Goal: Task Accomplishment & Management: Complete application form

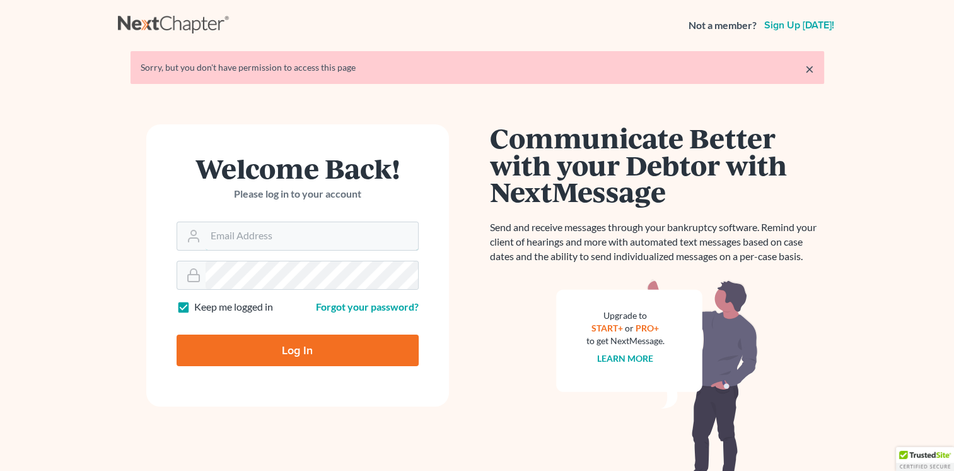
type input "[EMAIL_ADDRESS][DOMAIN_NAME]"
click at [289, 357] on input "Log In" at bounding box center [298, 350] width 242 height 32
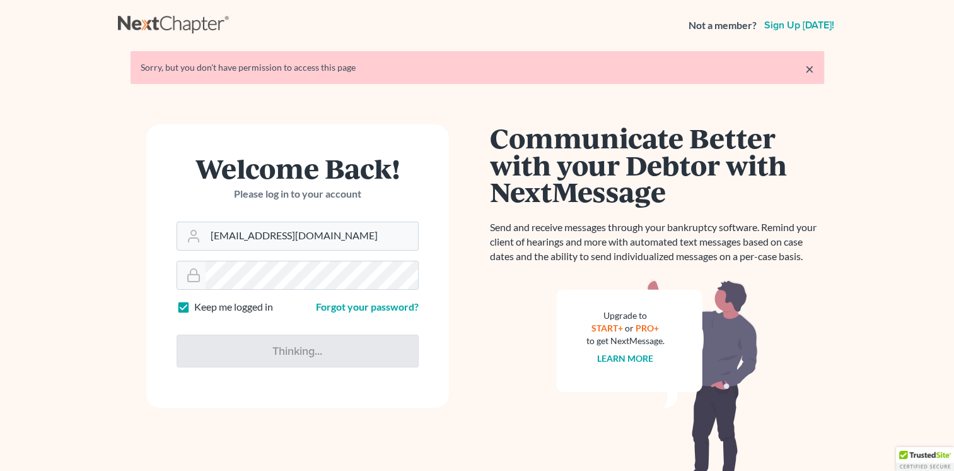
type input "Thinking..."
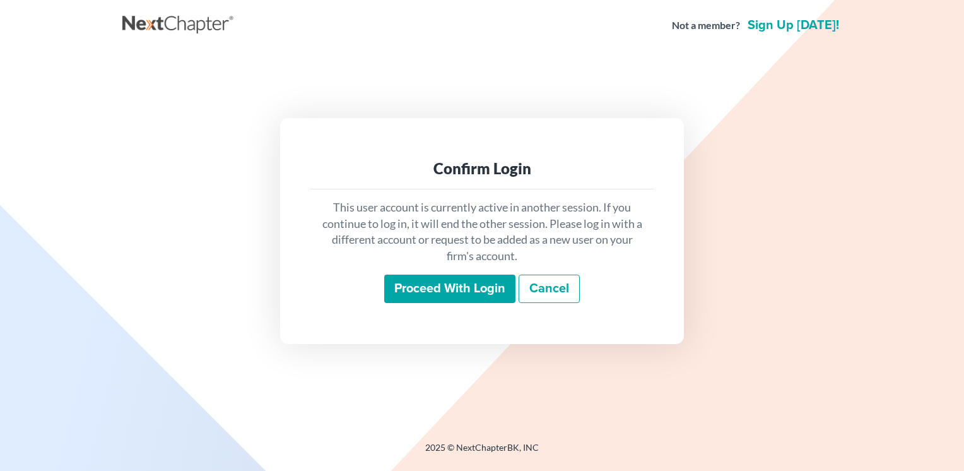
click at [486, 290] on input "Proceed with login" at bounding box center [449, 288] width 131 height 29
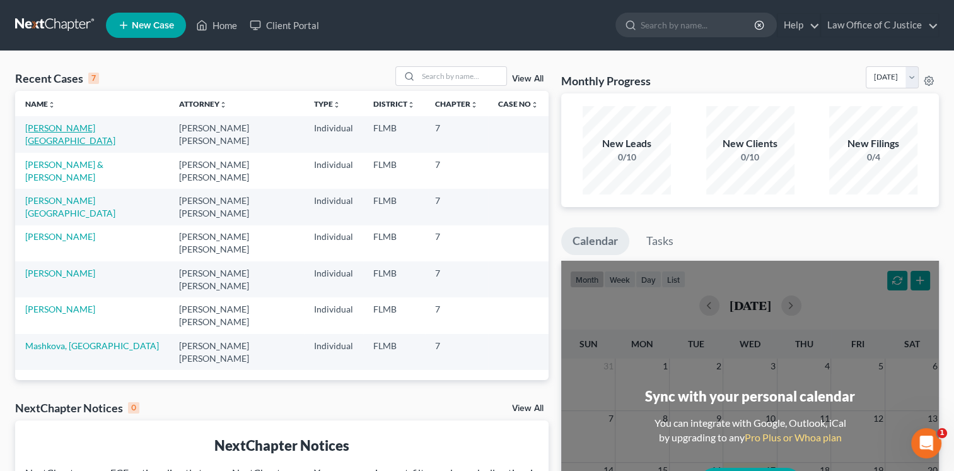
click at [64, 124] on link "Wright, Brittany" at bounding box center [70, 133] width 90 height 23
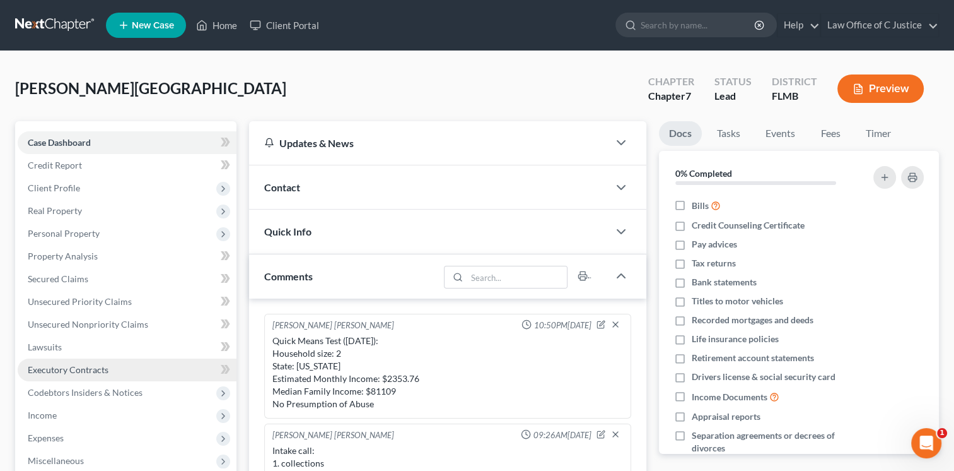
scroll to position [193, 0]
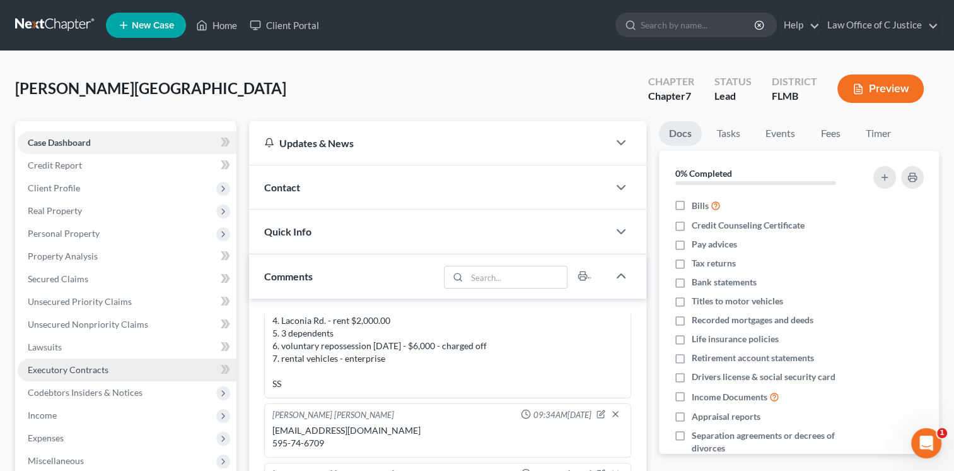
click at [93, 358] on link "Executory Contracts" at bounding box center [127, 369] width 219 height 23
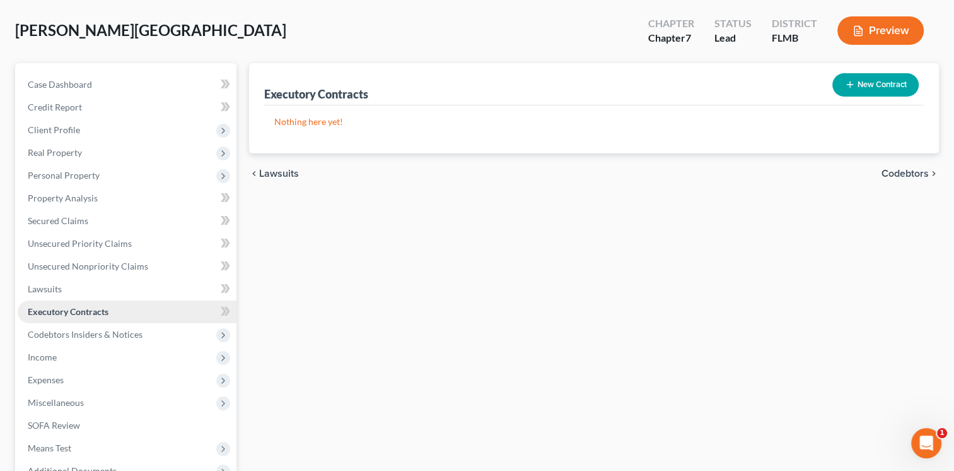
scroll to position [59, 0]
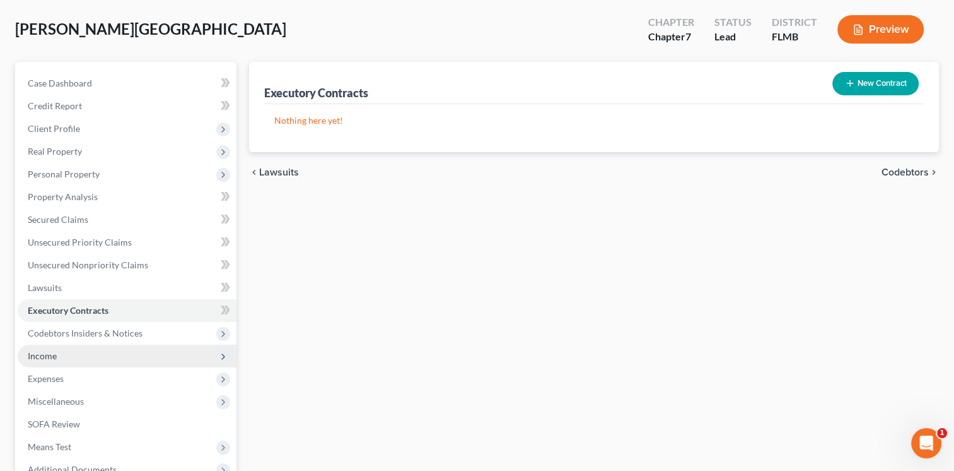
click at [100, 357] on span "Income" at bounding box center [127, 355] width 219 height 23
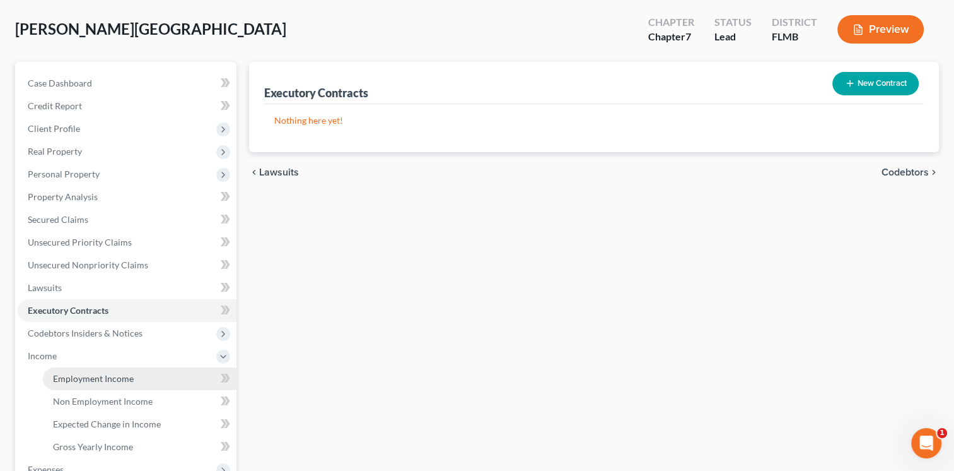
click at [116, 373] on span "Employment Income" at bounding box center [93, 378] width 81 height 11
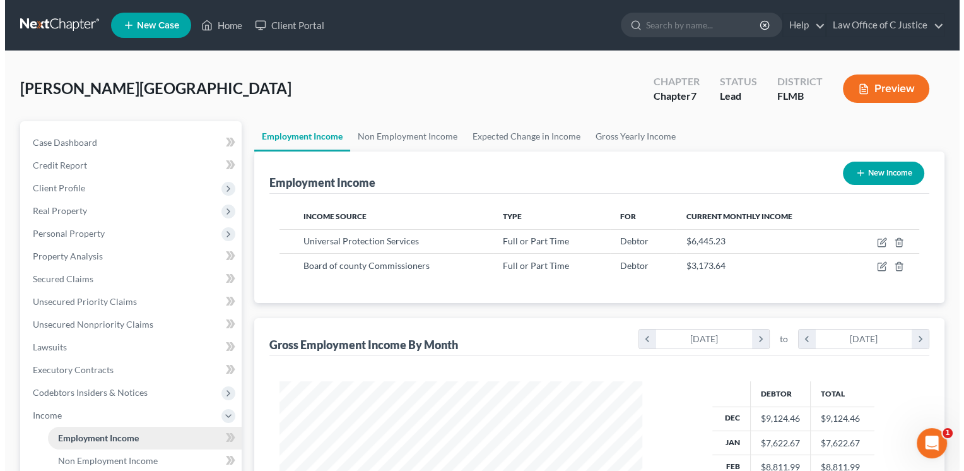
scroll to position [225, 388]
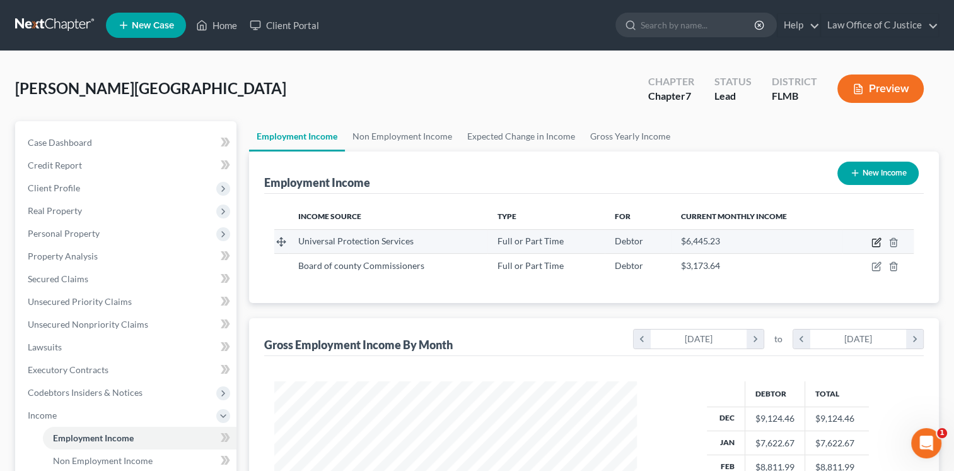
click at [880, 241] on icon "button" at bounding box center [877, 242] width 10 height 10
select select "0"
select select "39"
select select "3"
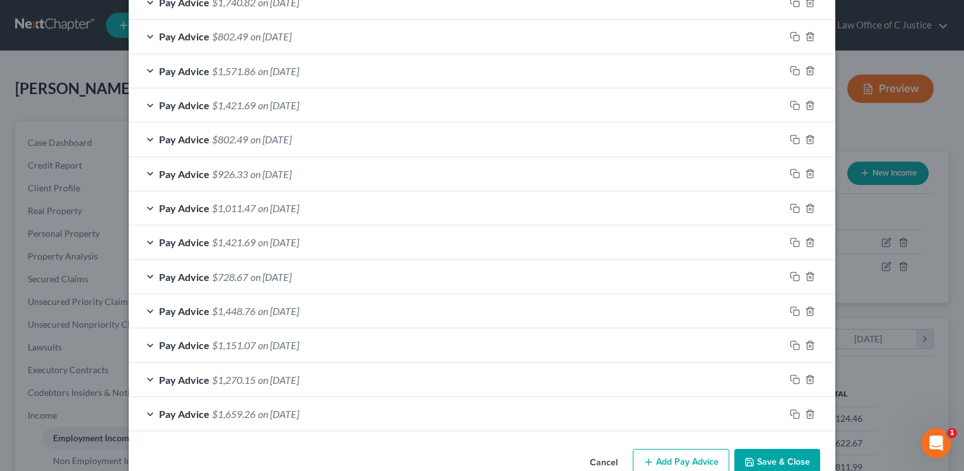
scroll to position [980, 0]
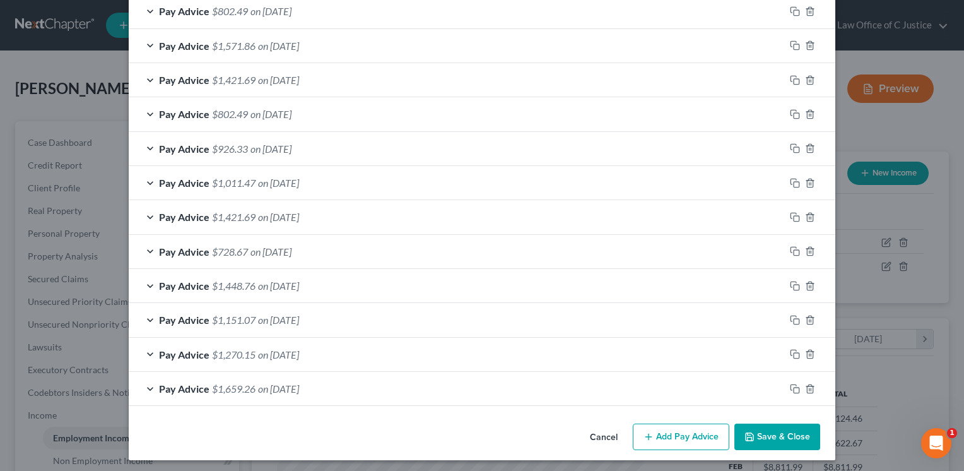
click at [679, 436] on button "Add Pay Advice" at bounding box center [681, 436] width 97 height 26
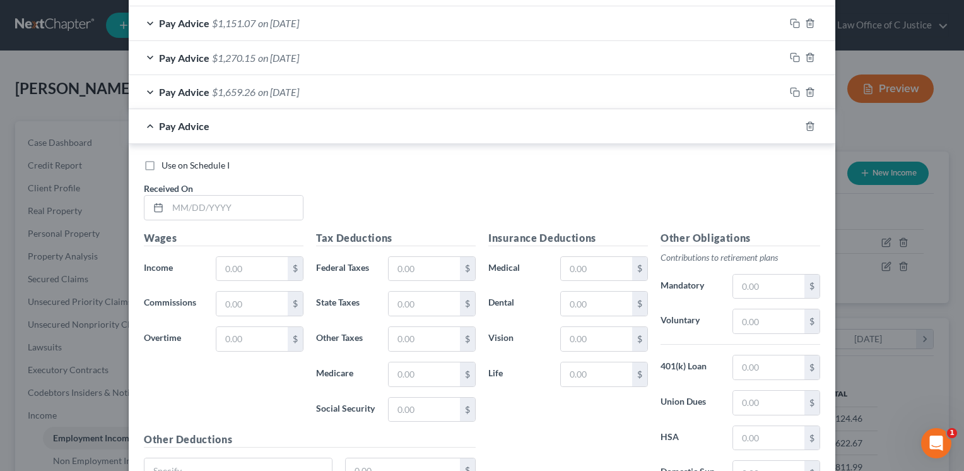
scroll to position [1285, 0]
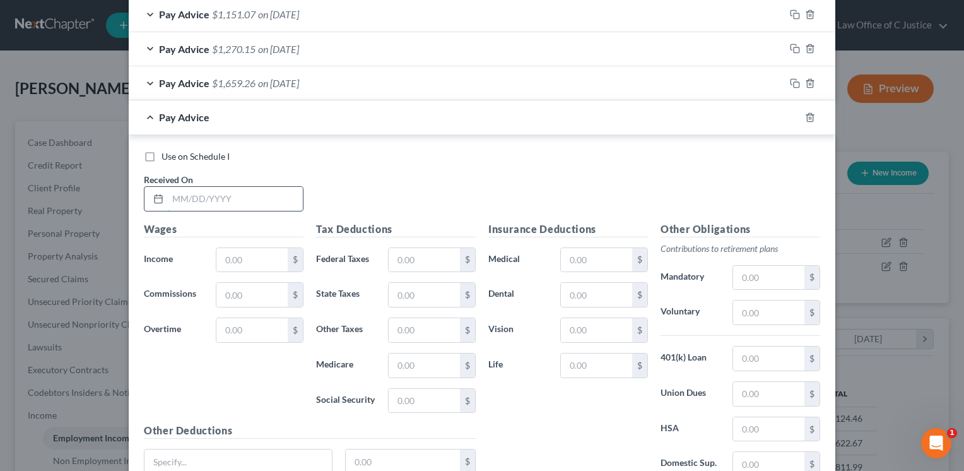
click at [204, 190] on input "text" at bounding box center [235, 199] width 135 height 24
type input "07/03/2025"
click at [274, 253] on input "text" at bounding box center [251, 260] width 71 height 24
type input "849.30"
click at [416, 393] on input "text" at bounding box center [424, 401] width 71 height 24
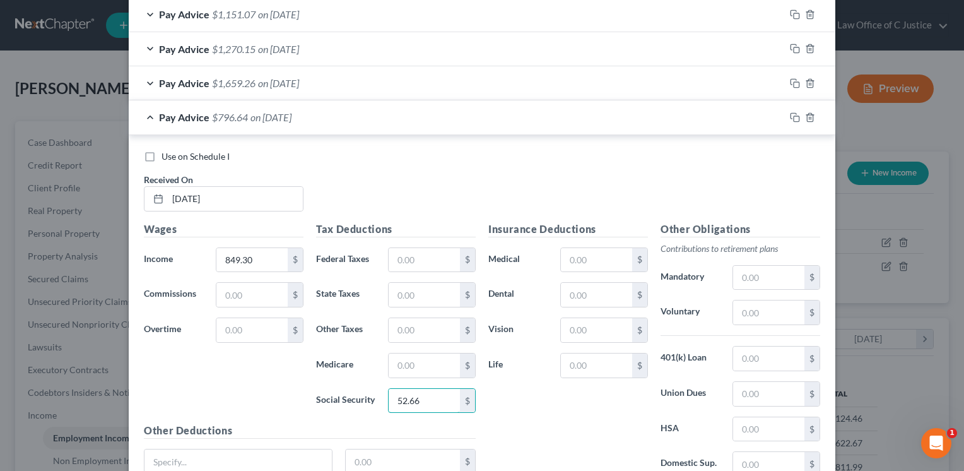
type input "52.66"
click at [413, 354] on input "text" at bounding box center [424, 365] width 71 height 24
type input "12.31"
click at [395, 173] on div "Use on Schedule I Received On * 07/03/2025" at bounding box center [482, 185] width 689 height 71
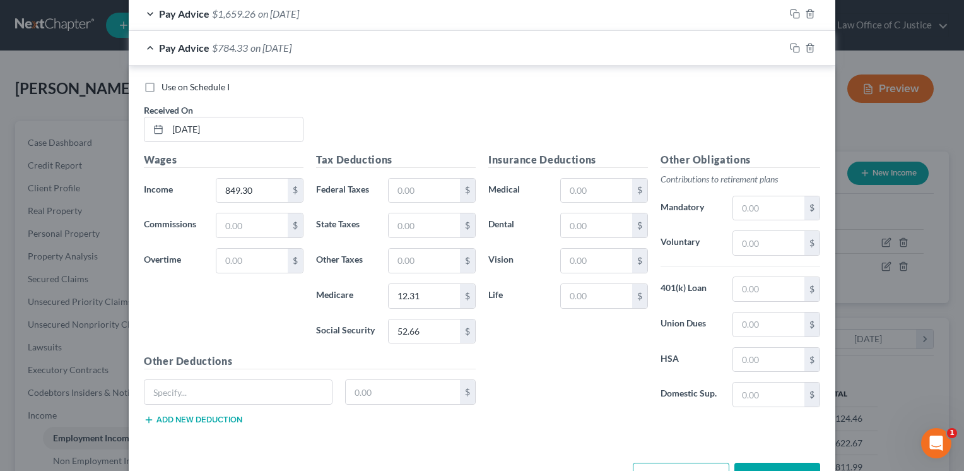
scroll to position [1358, 0]
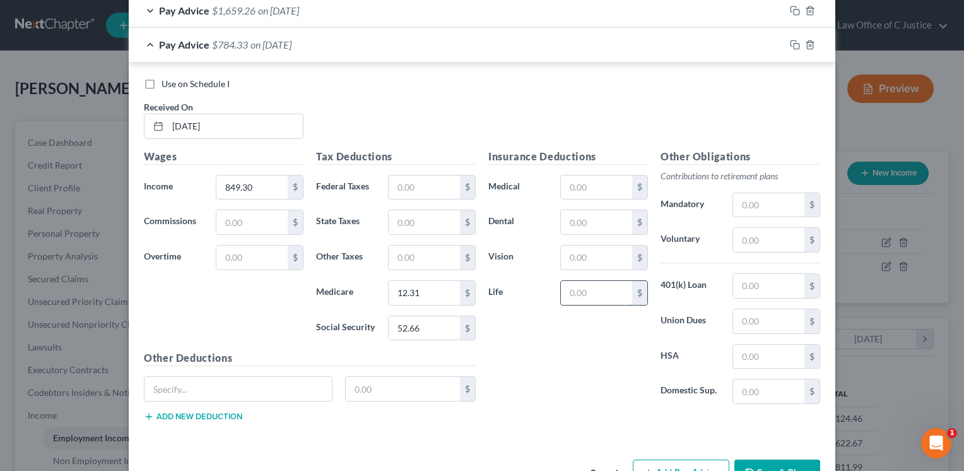
click at [608, 291] on input "text" at bounding box center [596, 293] width 71 height 24
type input "23.12"
click at [577, 398] on div "Insurance Deductions Medical $ Dental $ Vision $ Life 23.12 $" at bounding box center [568, 282] width 172 height 266
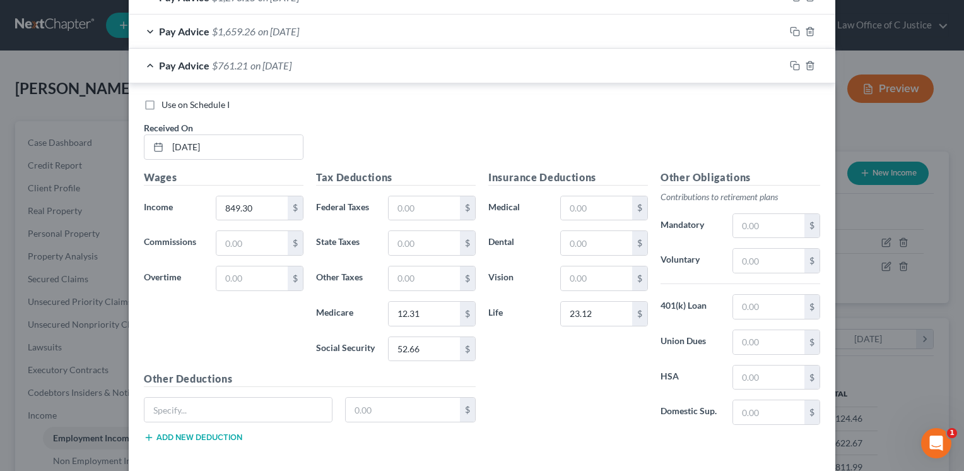
scroll to position [1332, 0]
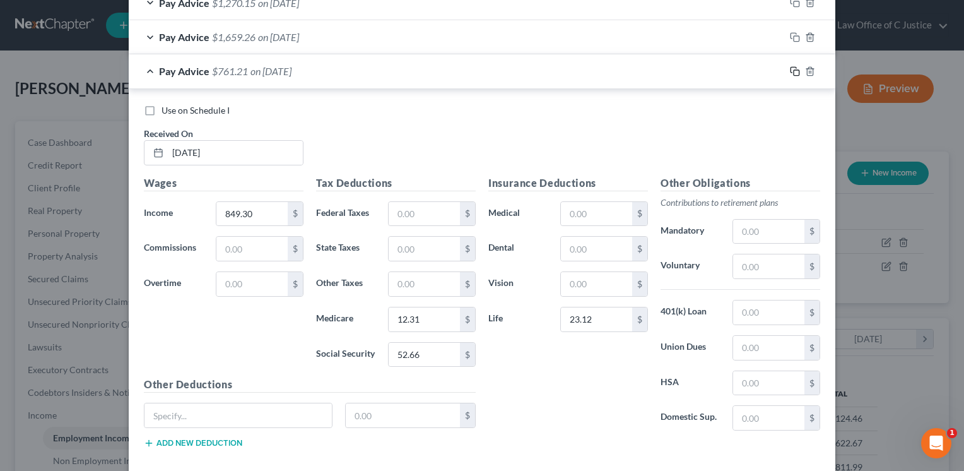
click at [793, 69] on icon "button" at bounding box center [795, 71] width 10 height 10
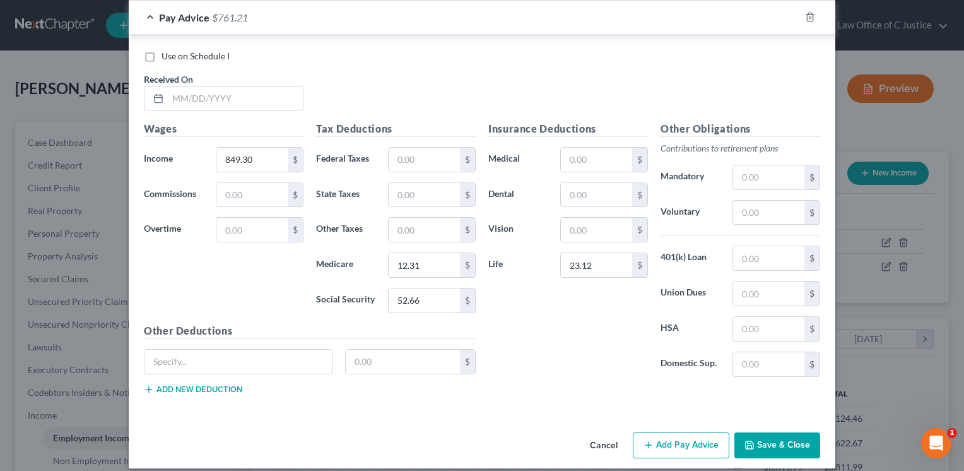
scroll to position [1420, 0]
click at [252, 159] on input "849.30" at bounding box center [251, 159] width 71 height 24
type input "894.00"
click at [418, 296] on input "52.66" at bounding box center [424, 300] width 71 height 24
type input "55.43"
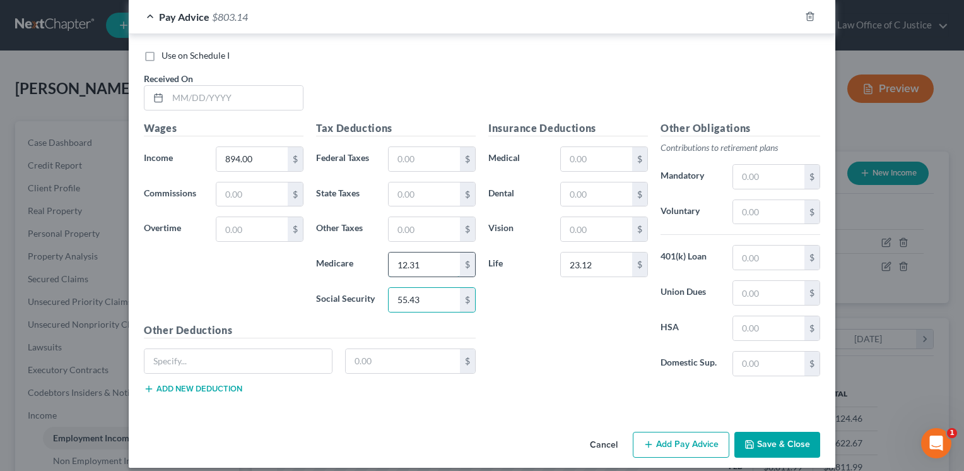
click at [426, 263] on input "12.31" at bounding box center [424, 264] width 71 height 24
type input "12.96"
click at [542, 308] on div "Insurance Deductions Medical $ Dental $ Vision $ Life 23.12 $" at bounding box center [568, 253] width 172 height 266
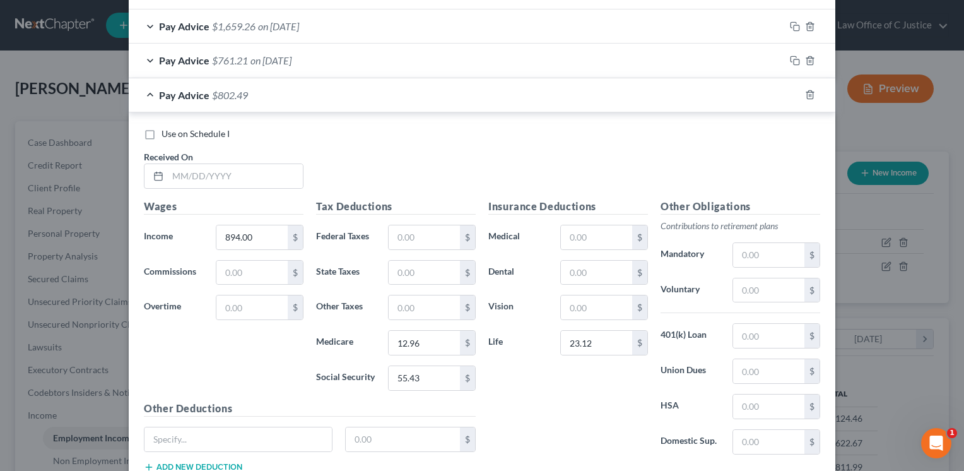
scroll to position [1351, 0]
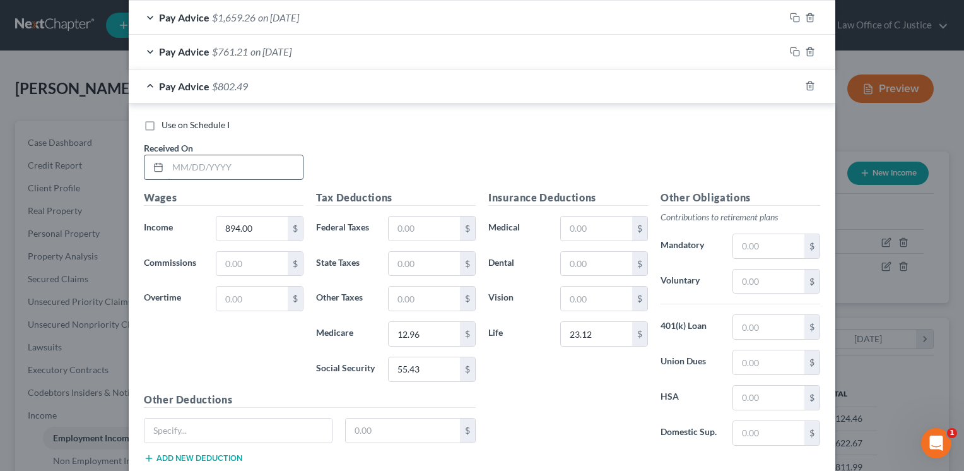
click at [205, 155] on input "text" at bounding box center [235, 167] width 135 height 24
type input "07/10/2025"
click at [421, 143] on div "Use on Schedule I Received On * 07/10/2025" at bounding box center [482, 154] width 689 height 71
click at [792, 81] on icon "button" at bounding box center [795, 86] width 10 height 10
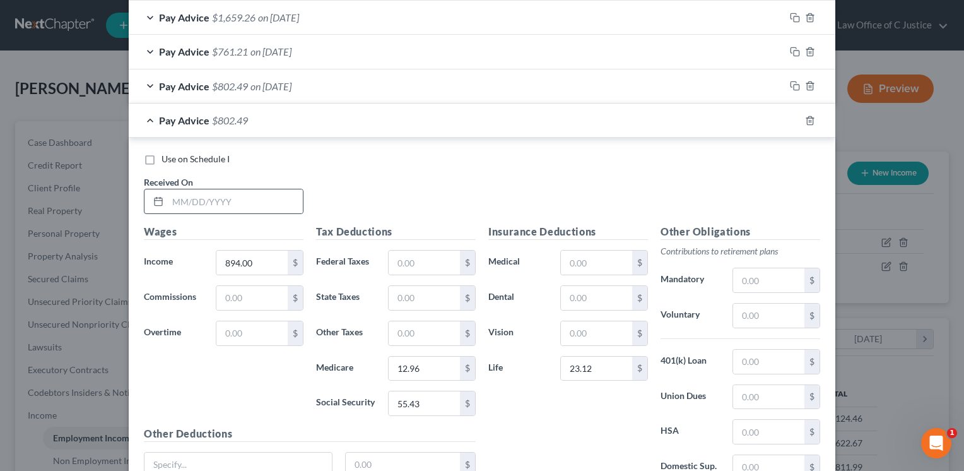
click at [261, 208] on div at bounding box center [224, 201] width 160 height 25
click at [272, 194] on input "text" at bounding box center [235, 201] width 135 height 24
type input "07/17/2025"
click at [242, 263] on input "894.00" at bounding box center [251, 262] width 71 height 24
type input "991.31"
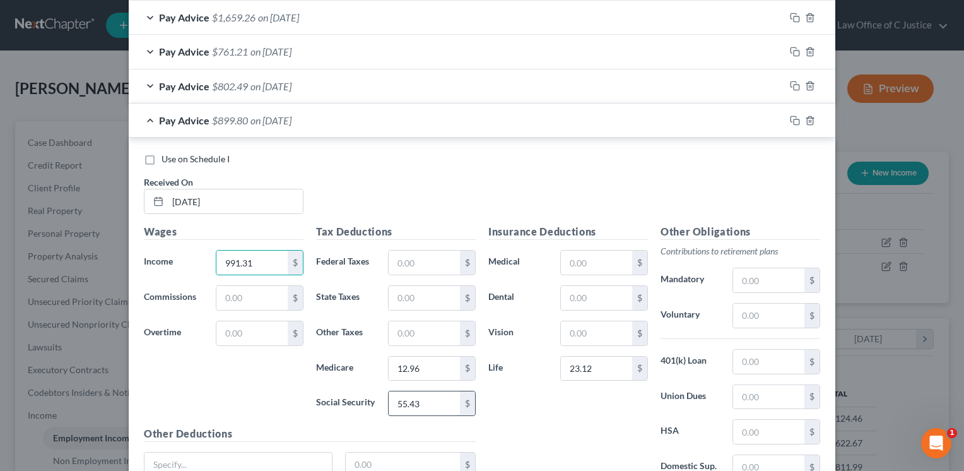
click at [425, 403] on input "55.43" at bounding box center [424, 403] width 71 height 24
type input "61.46"
click at [428, 356] on input "12.96" at bounding box center [424, 368] width 71 height 24
type input "14.37"
click at [793, 119] on rect "button" at bounding box center [796, 122] width 6 height 6
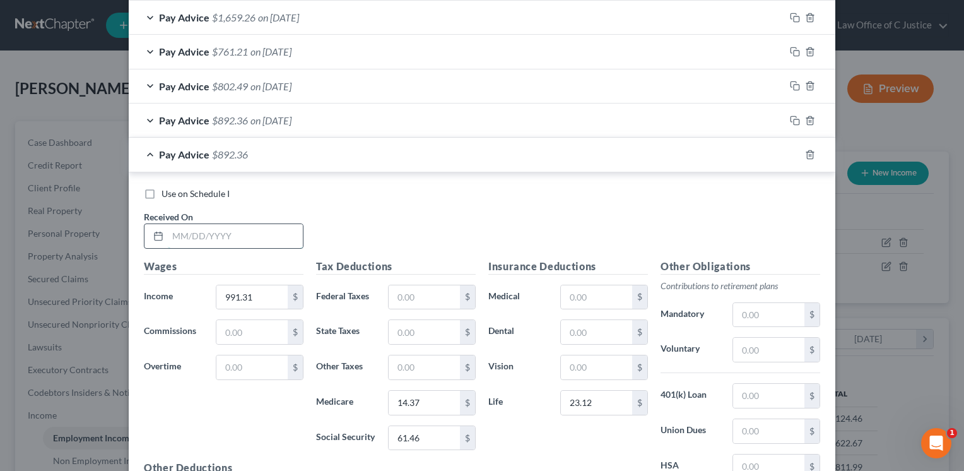
click at [269, 224] on input "text" at bounding box center [235, 236] width 135 height 24
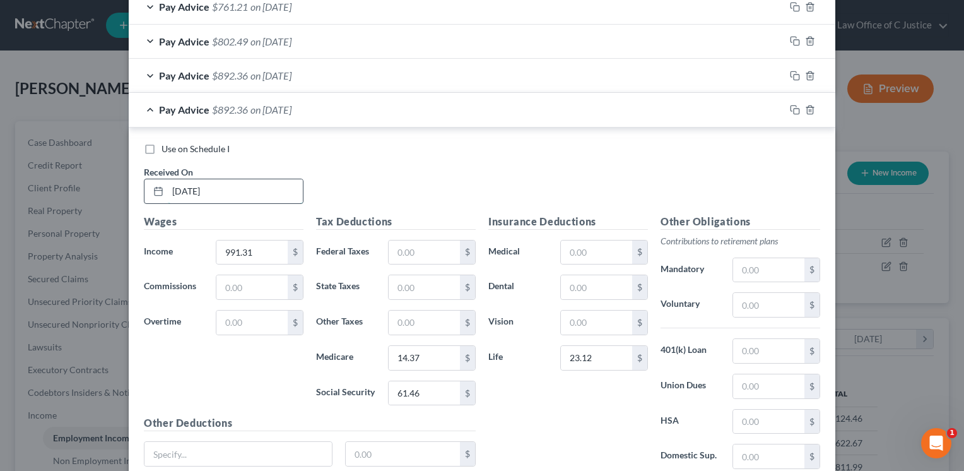
scroll to position [1409, 0]
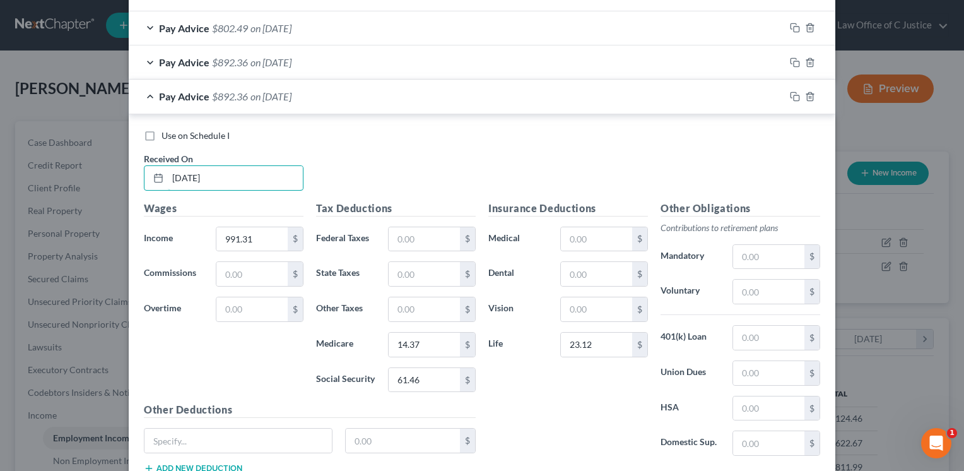
type input "07/24/2025"
click at [256, 243] on input "991.31" at bounding box center [251, 239] width 71 height 24
type input "1,766.24"
click at [430, 233] on input "text" at bounding box center [424, 239] width 71 height 24
click at [429, 230] on input "text" at bounding box center [424, 239] width 71 height 24
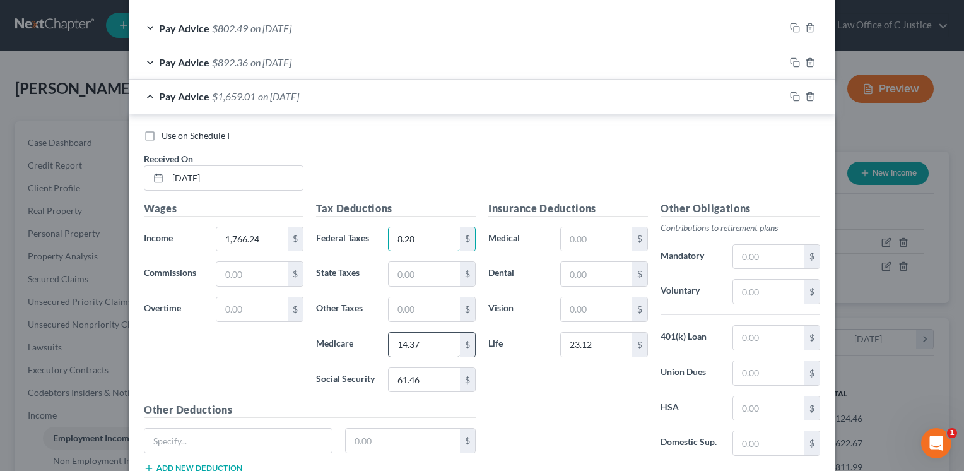
type input "8.28"
click at [428, 346] on input "14.37" at bounding box center [424, 344] width 71 height 24
type input "25.61"
click at [443, 370] on input "61.46" at bounding box center [424, 380] width 71 height 24
type input "109.51"
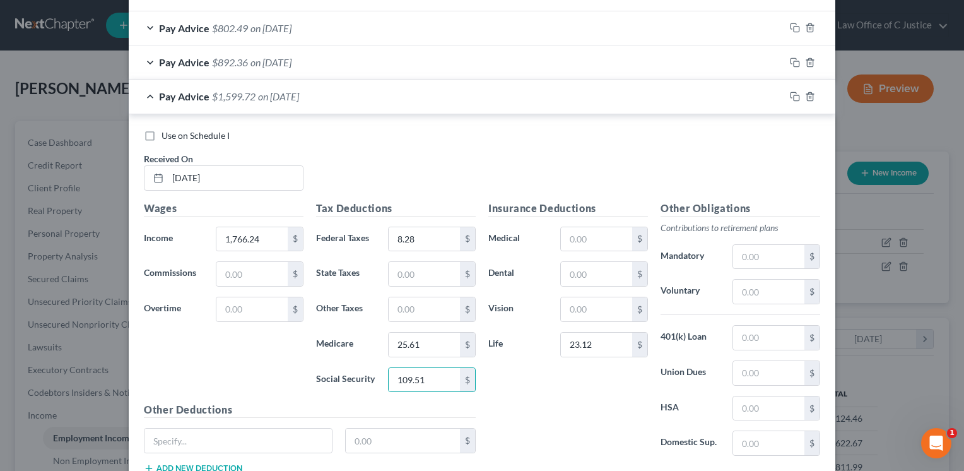
click at [792, 97] on div at bounding box center [810, 96] width 50 height 20
click at [790, 93] on icon "button" at bounding box center [795, 96] width 10 height 10
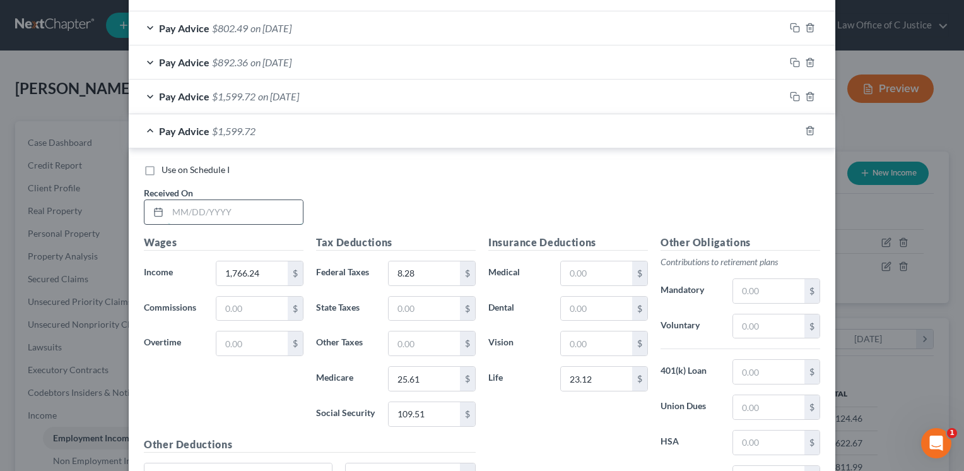
click at [222, 215] on input "text" at bounding box center [235, 212] width 135 height 24
type input "07/31/2025"
click at [266, 264] on input "1,766.24" at bounding box center [251, 273] width 71 height 24
type input "1,487.36"
click at [417, 404] on input "109.51" at bounding box center [424, 414] width 71 height 24
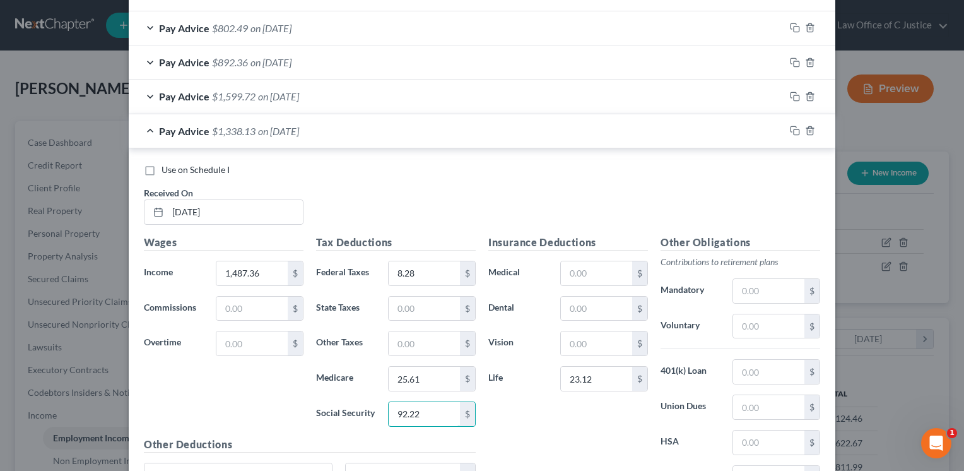
type input "92.22"
click at [401, 368] on input "25.61" at bounding box center [424, 378] width 71 height 24
type input "21.57"
click at [426, 271] on input "8.28" at bounding box center [424, 273] width 71 height 24
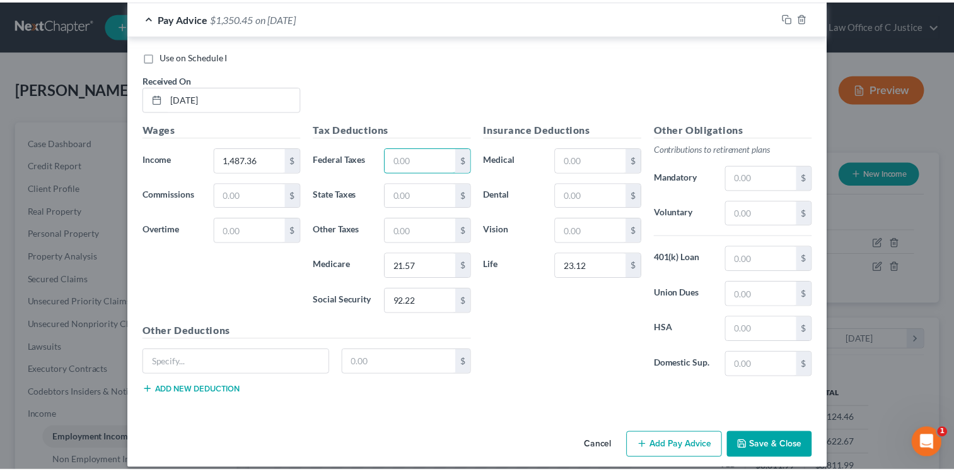
scroll to position [1528, 0]
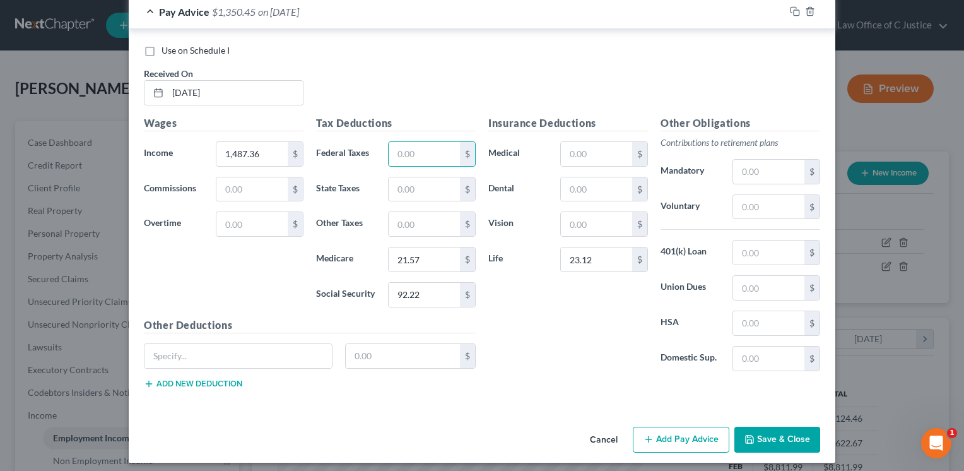
click at [756, 426] on button "Save & Close" at bounding box center [777, 439] width 86 height 26
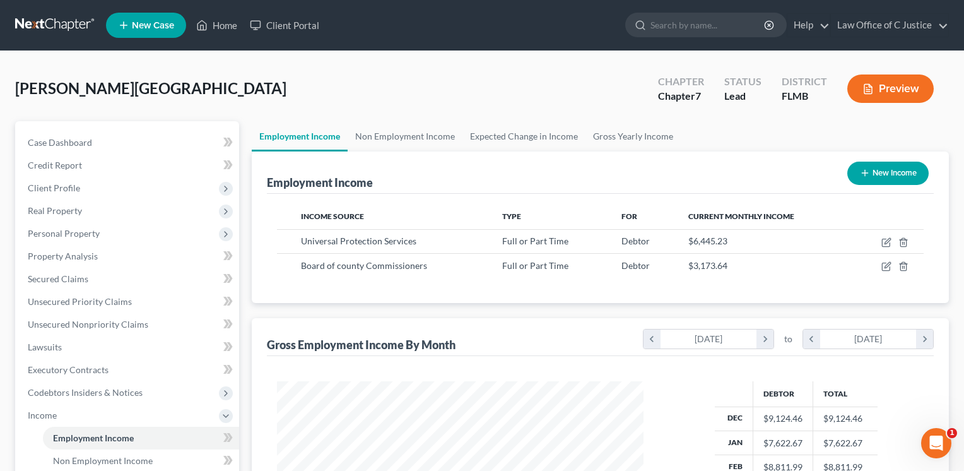
scroll to position [630520, 630357]
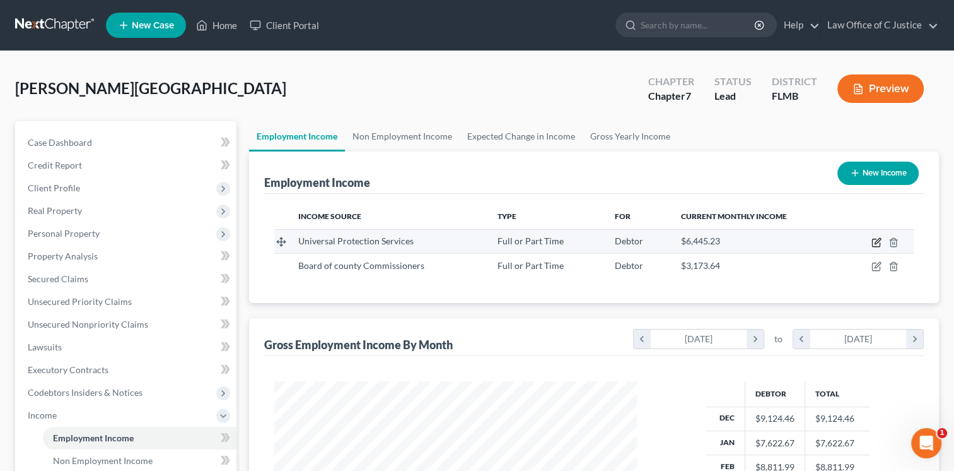
click at [874, 241] on icon "button" at bounding box center [877, 242] width 10 height 10
select select "0"
select select "39"
select select "3"
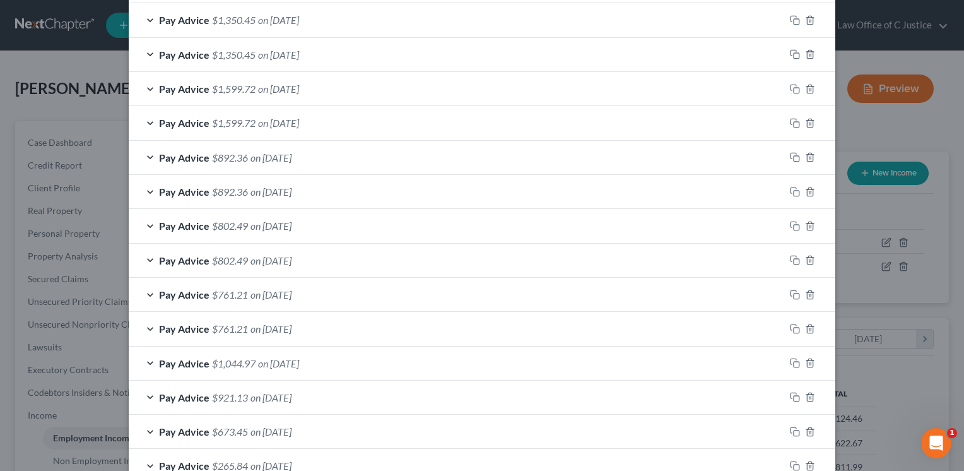
scroll to position [453, 0]
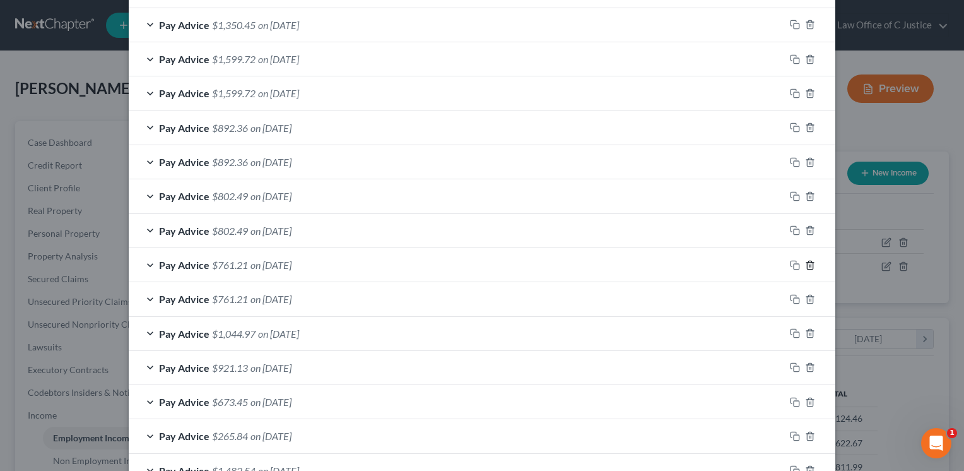
click at [809, 264] on line "button" at bounding box center [809, 265] width 0 height 3
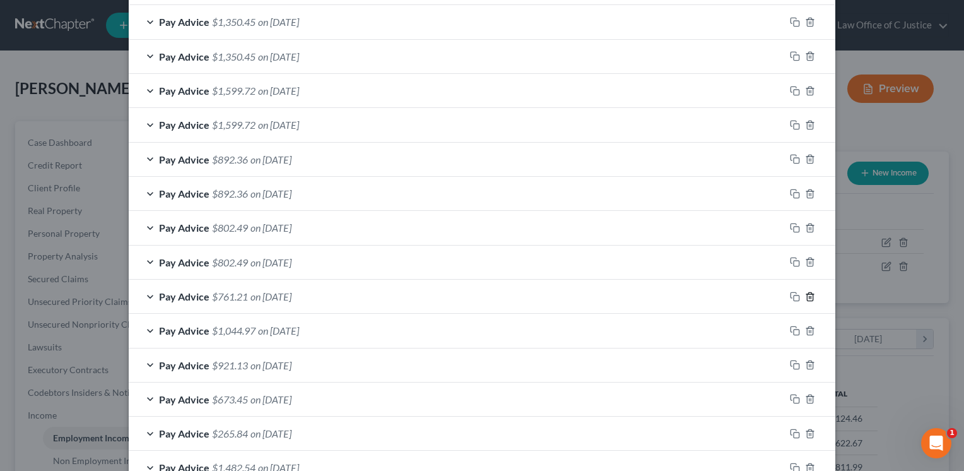
scroll to position [421, 0]
click at [807, 231] on icon "button" at bounding box center [810, 228] width 6 height 8
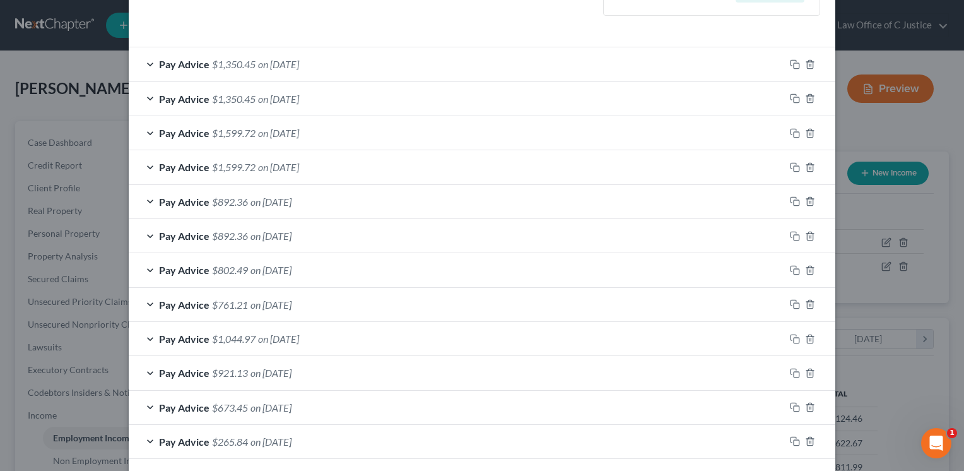
scroll to position [377, 0]
click at [807, 204] on icon "button" at bounding box center [810, 203] width 6 height 8
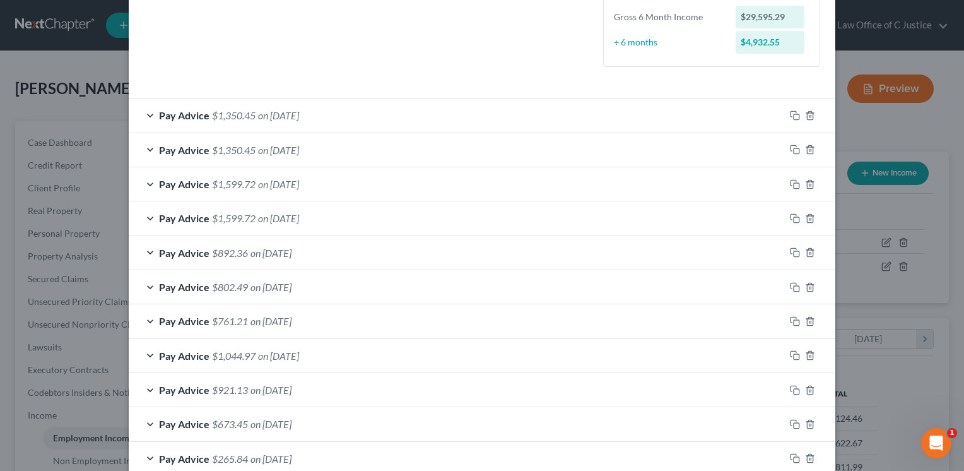
scroll to position [325, 0]
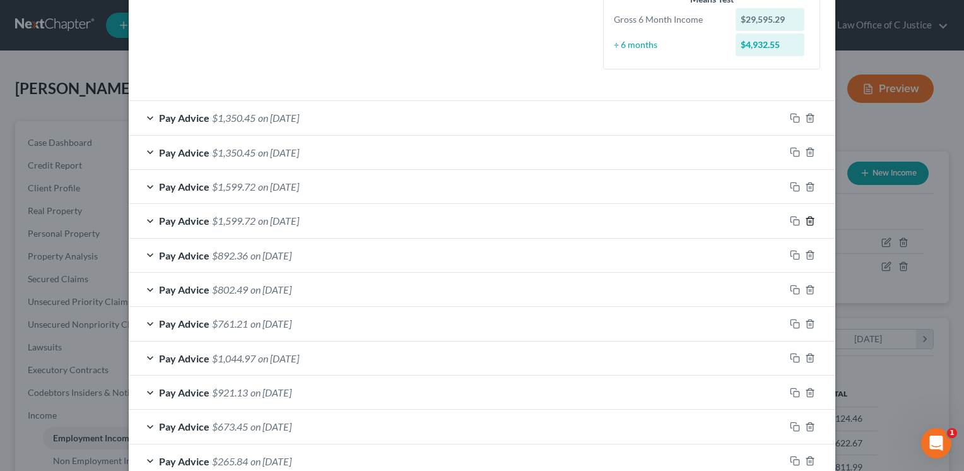
click at [807, 216] on icon "button" at bounding box center [810, 220] width 6 height 8
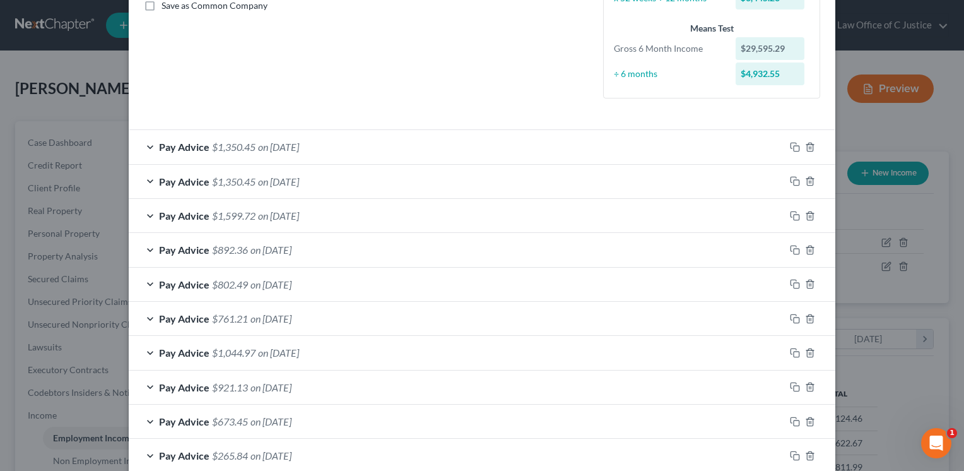
scroll to position [296, 0]
click at [805, 183] on icon "button" at bounding box center [810, 182] width 10 height 10
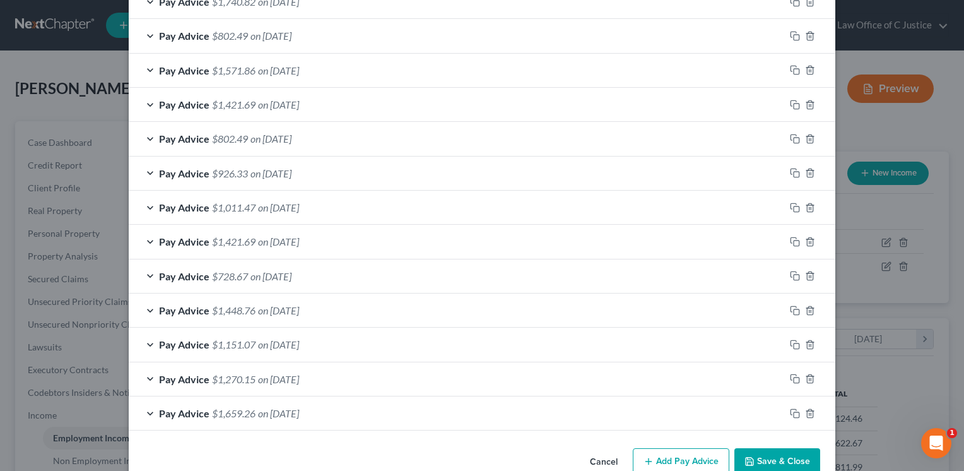
scroll to position [980, 0]
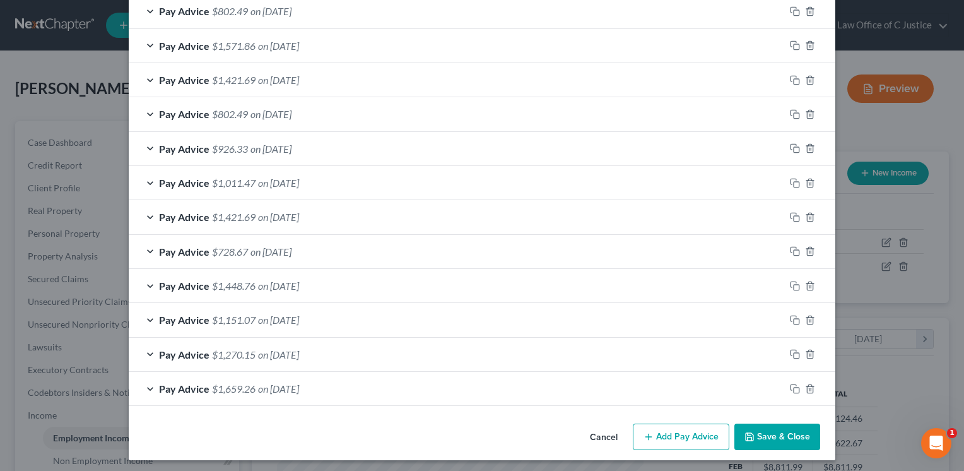
click at [678, 434] on button "Add Pay Advice" at bounding box center [681, 436] width 97 height 26
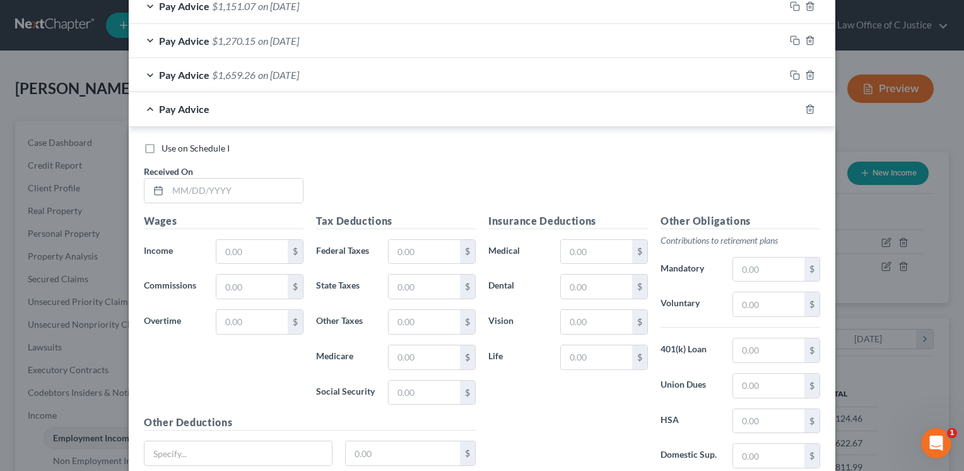
scroll to position [1317, 0]
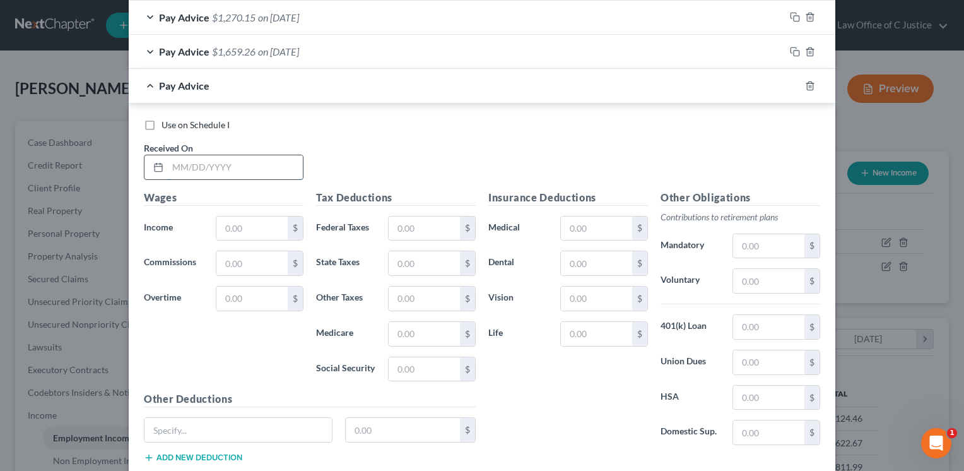
click at [235, 165] on input "text" at bounding box center [235, 167] width 135 height 24
click at [238, 166] on input "text" at bounding box center [235, 167] width 135 height 24
type input "06/05/2025"
click at [239, 218] on input "text" at bounding box center [251, 228] width 71 height 24
type input "1,016.93"
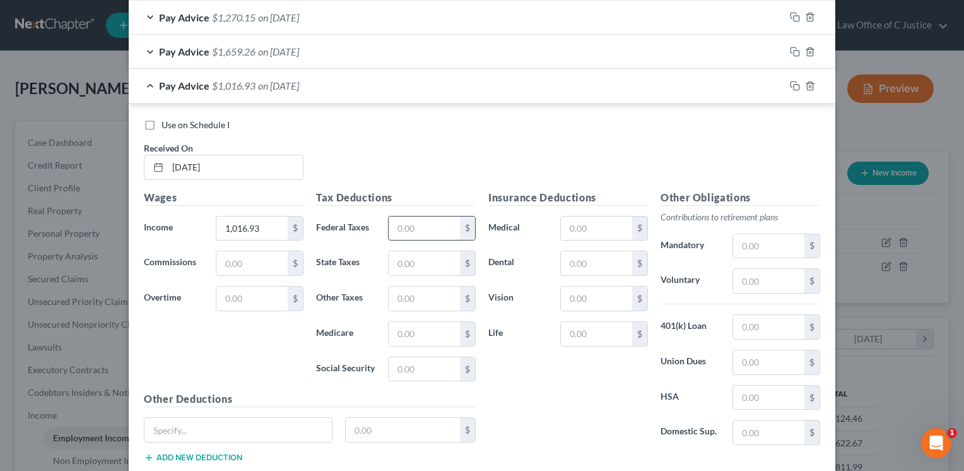
click at [424, 224] on input "text" at bounding box center [424, 228] width 71 height 24
click at [435, 357] on input "text" at bounding box center [424, 369] width 71 height 24
type input "63.05"
click at [421, 322] on input "text" at bounding box center [424, 334] width 71 height 24
type input "14.75"
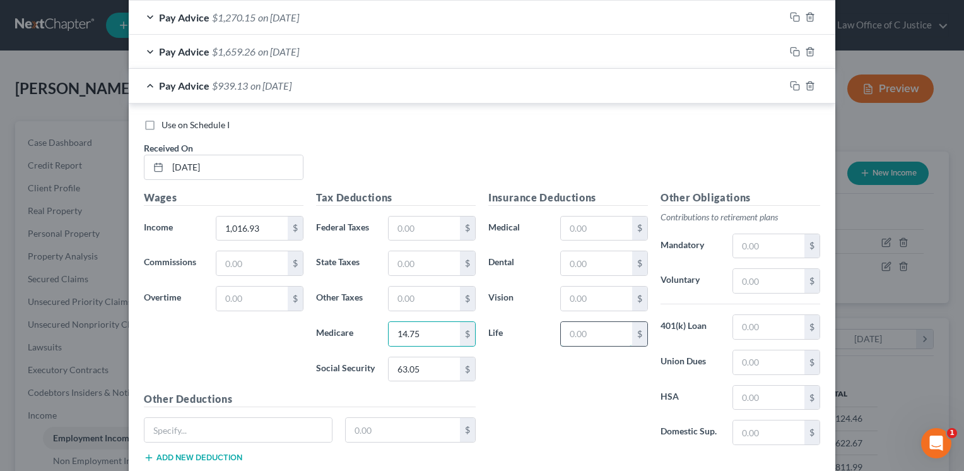
click at [606, 331] on input "text" at bounding box center [596, 334] width 71 height 24
type input "28.32"
click at [590, 367] on div "Insurance Deductions Medical $ Dental $ Vision $ Life 28.32 $" at bounding box center [568, 323] width 172 height 266
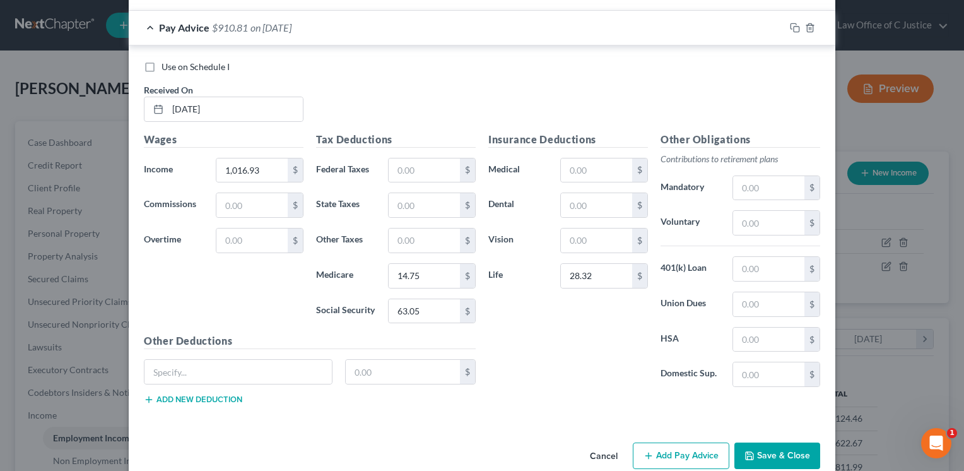
scroll to position [1368, 0]
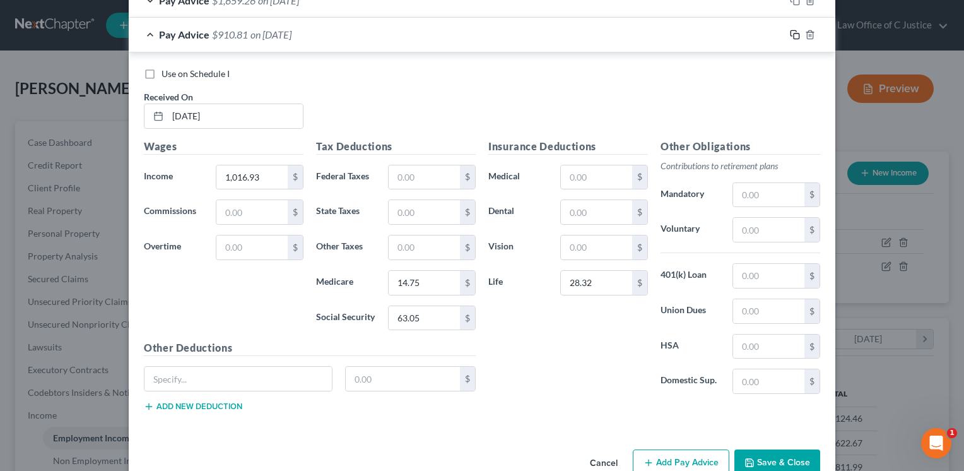
click at [793, 33] on rect "button" at bounding box center [796, 36] width 6 height 6
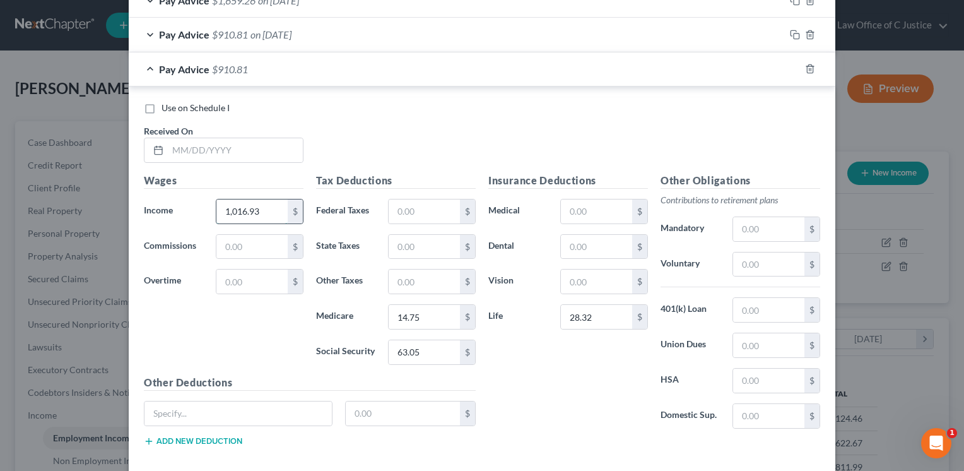
click at [260, 201] on input "1,016.93" at bounding box center [251, 211] width 71 height 24
type input "9"
type input "894.00"
click at [409, 307] on input "14.75" at bounding box center [424, 317] width 71 height 24
type input "12.96"
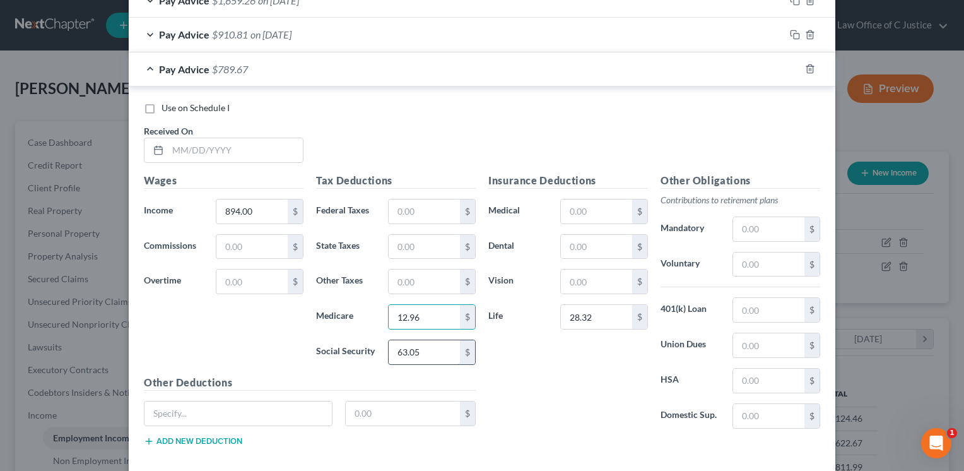
click at [420, 351] on input "63.05" at bounding box center [424, 352] width 71 height 24
type input "55.43"
click at [571, 308] on input "28.32" at bounding box center [596, 317] width 71 height 24
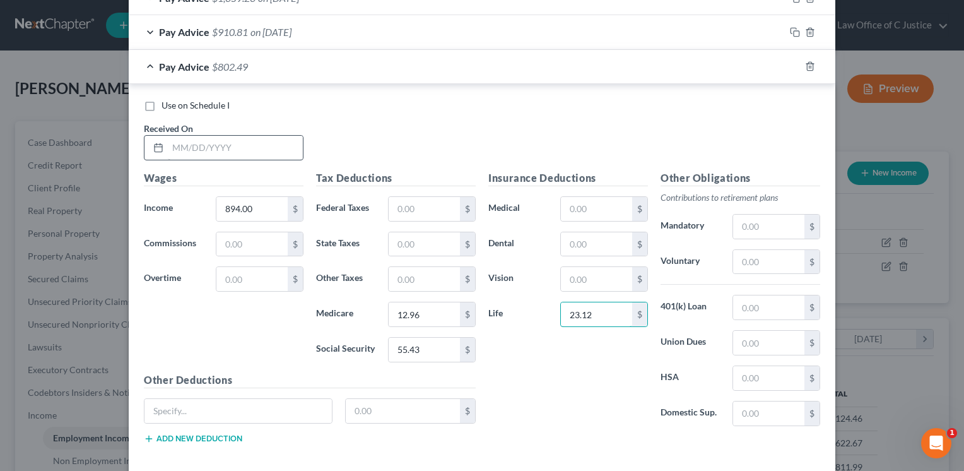
type input "23.12"
click at [197, 154] on input "text" at bounding box center [235, 148] width 135 height 24
type input "06/12/2025"
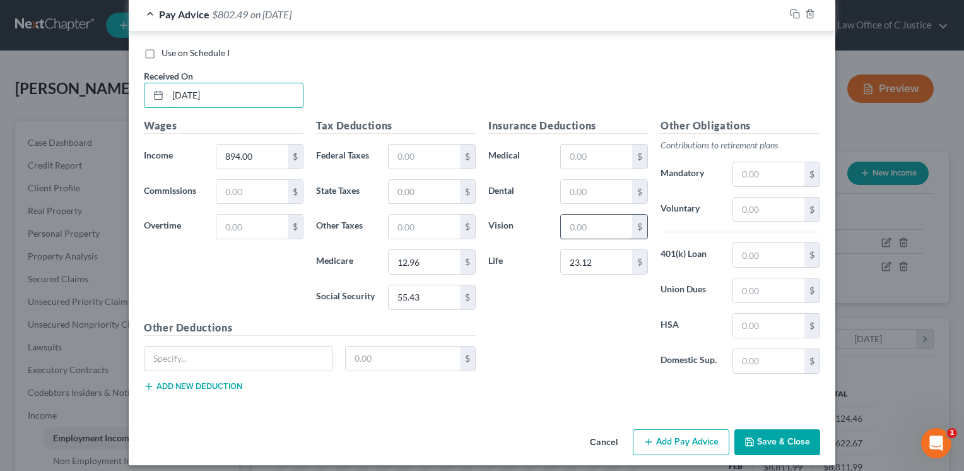
scroll to position [1425, 0]
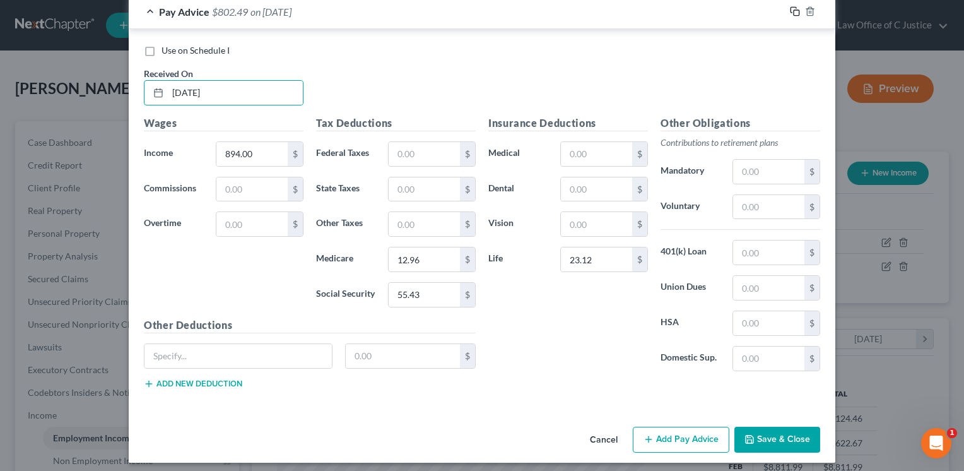
click at [790, 10] on icon "button" at bounding box center [795, 11] width 10 height 10
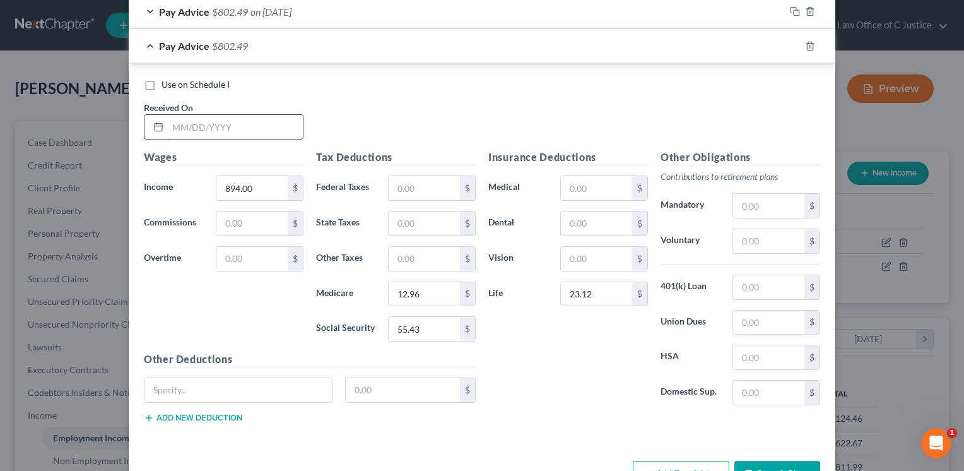
click at [264, 115] on input "text" at bounding box center [235, 127] width 135 height 24
type input "6/18/2025"
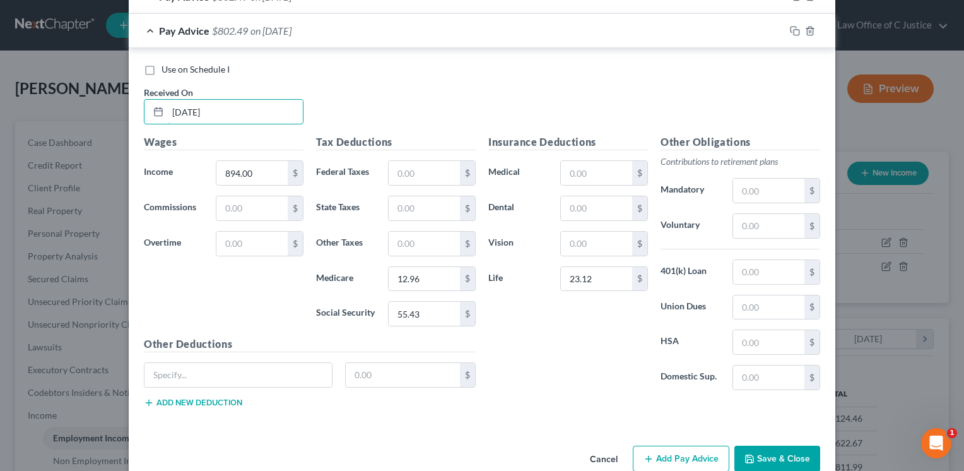
scroll to position [1443, 0]
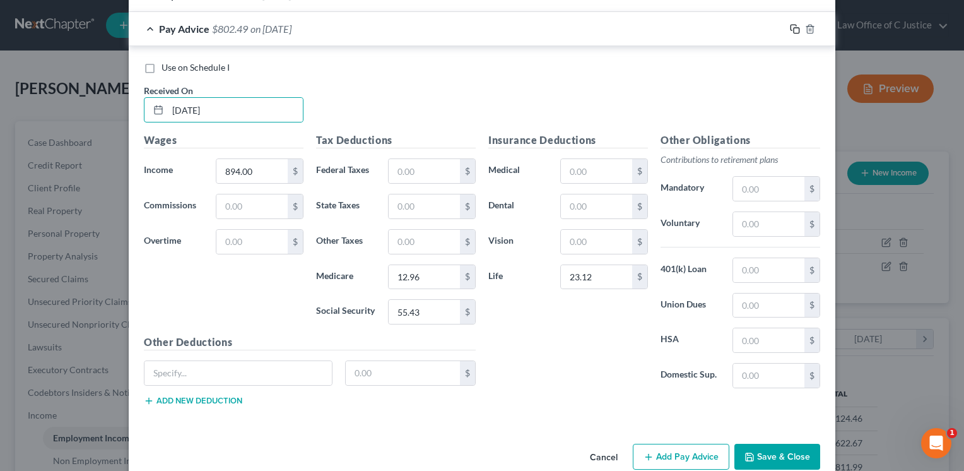
click at [794, 24] on icon "button" at bounding box center [795, 29] width 10 height 10
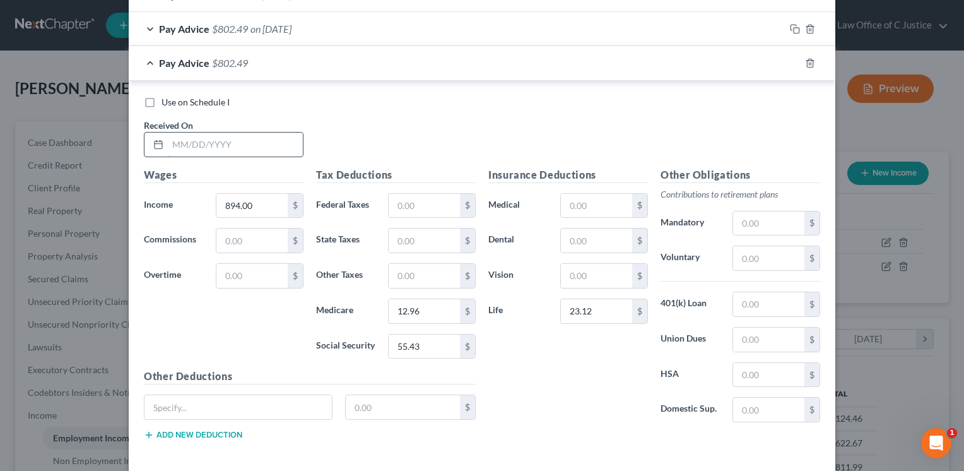
click at [252, 143] on input "text" at bounding box center [235, 144] width 135 height 24
type input "06/26/2025"
click at [250, 209] on input "894.00" at bounding box center [251, 206] width 71 height 24
type input "715.20"
click at [448, 334] on input "55.43" at bounding box center [424, 346] width 71 height 24
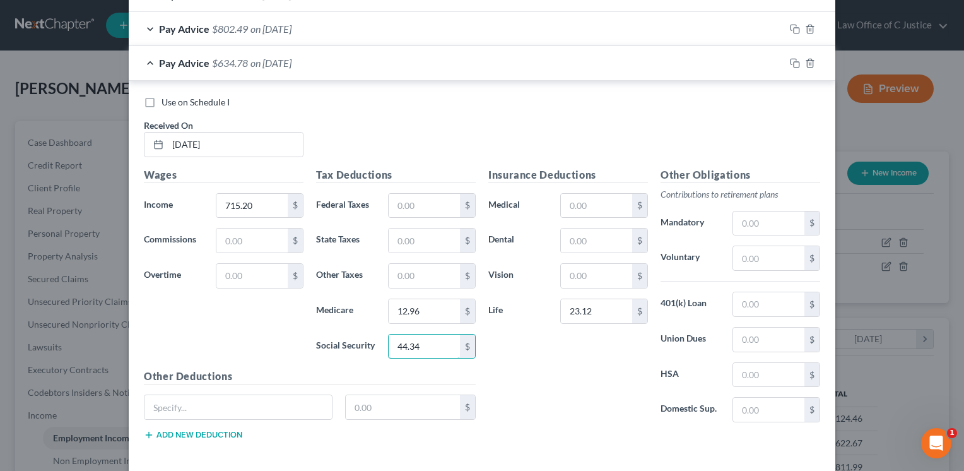
type input "44.34"
click at [406, 299] on input "12.96" at bounding box center [424, 311] width 71 height 24
type input "10.37"
click at [512, 317] on label "Life" at bounding box center [518, 310] width 72 height 25
click at [792, 58] on icon "button" at bounding box center [795, 63] width 10 height 10
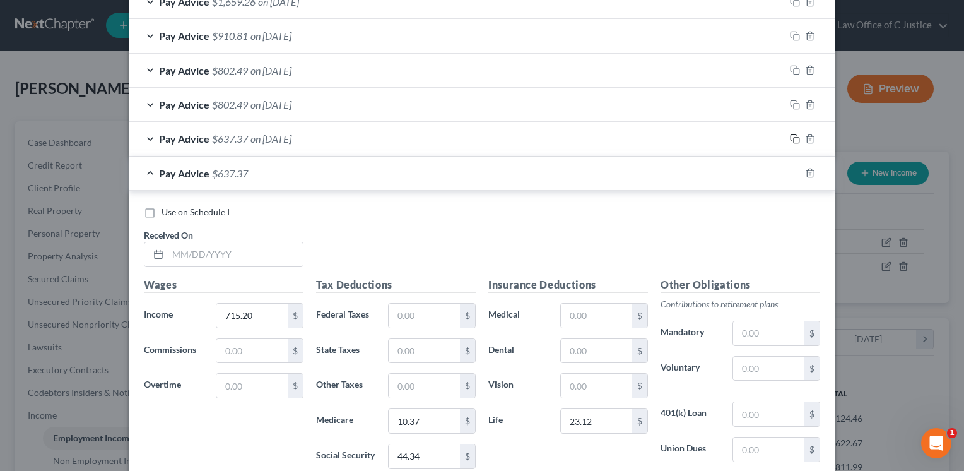
scroll to position [1366, 0]
click at [805, 169] on icon "button" at bounding box center [810, 173] width 10 height 10
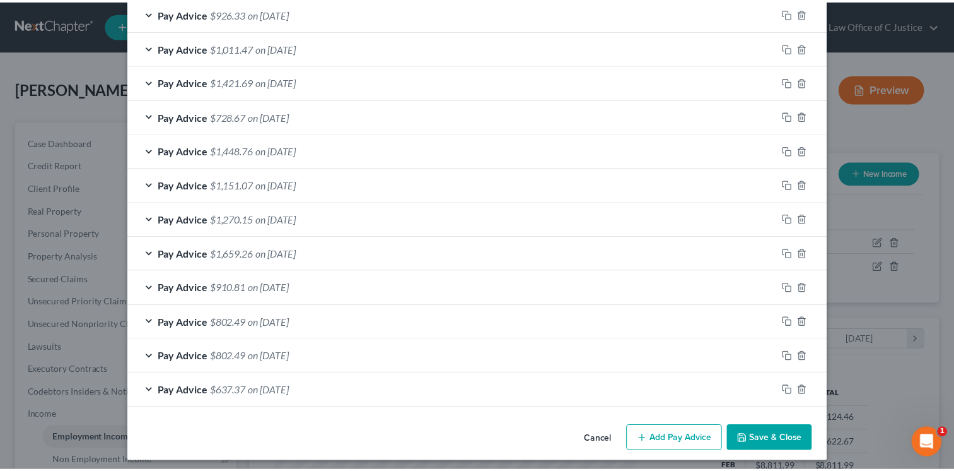
scroll to position [1116, 0]
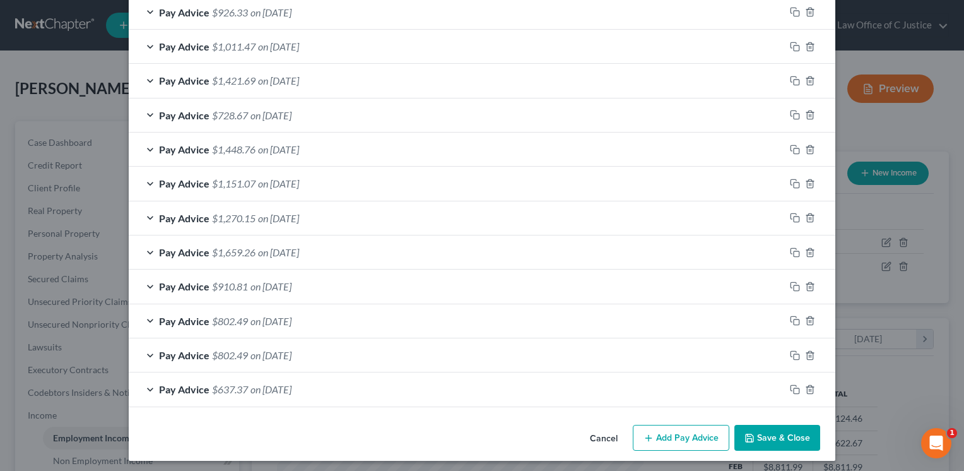
click at [790, 433] on button "Save & Close" at bounding box center [777, 437] width 86 height 26
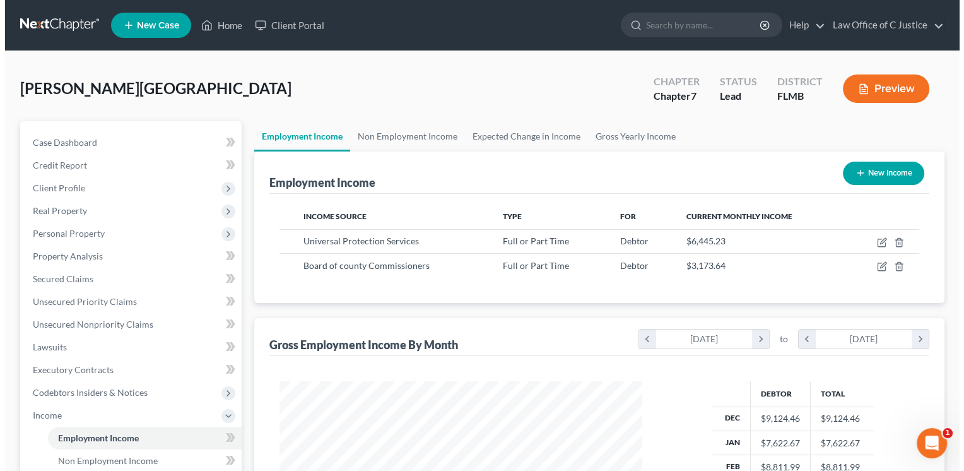
scroll to position [630520, 630357]
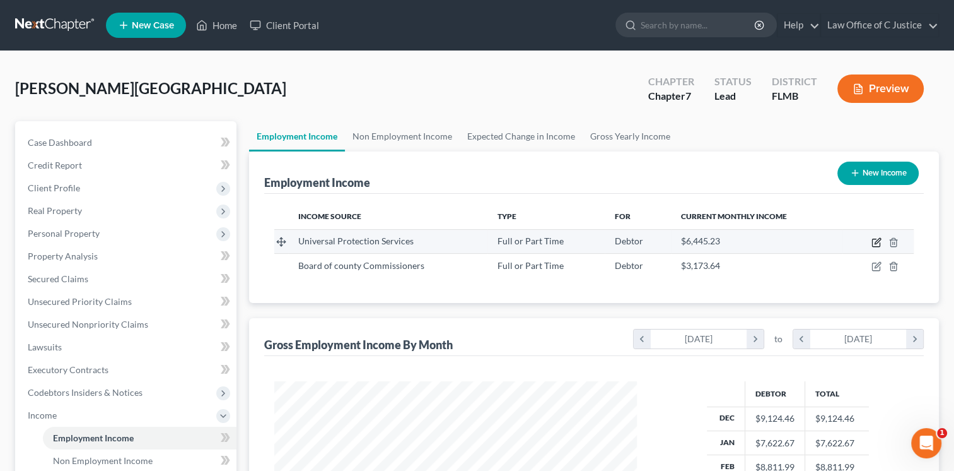
click at [878, 240] on icon "button" at bounding box center [877, 242] width 10 height 10
select select "0"
select select "39"
select select "3"
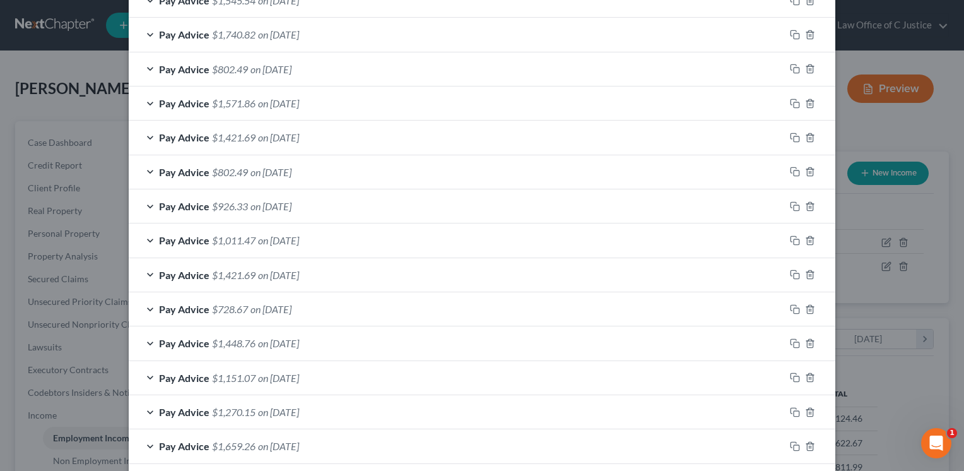
scroll to position [1116, 0]
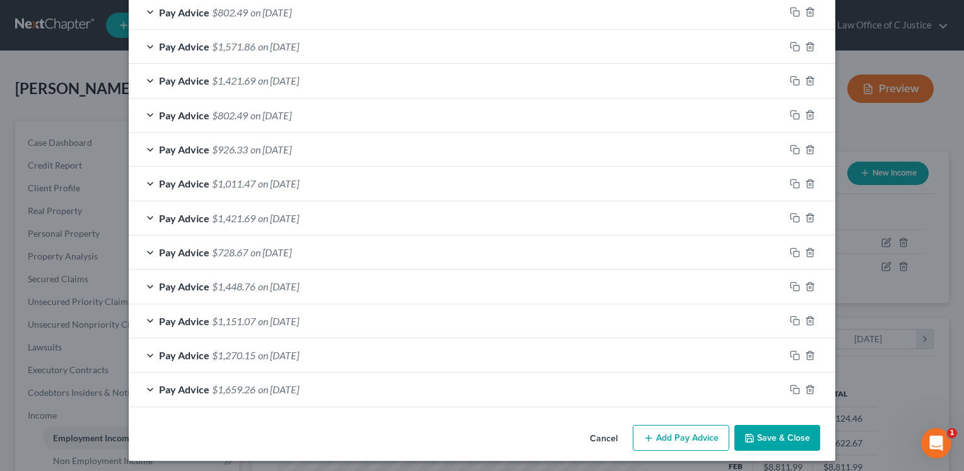
click at [701, 436] on button "Add Pay Advice" at bounding box center [681, 437] width 97 height 26
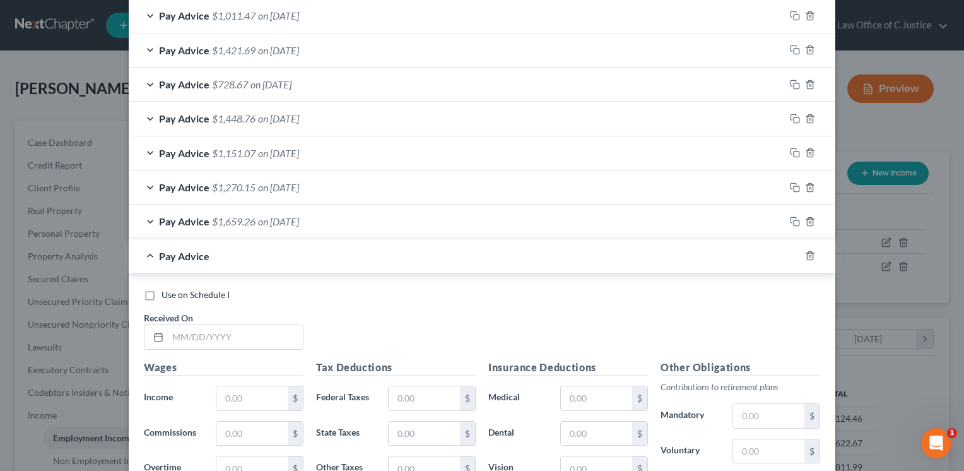
scroll to position [1330, 0]
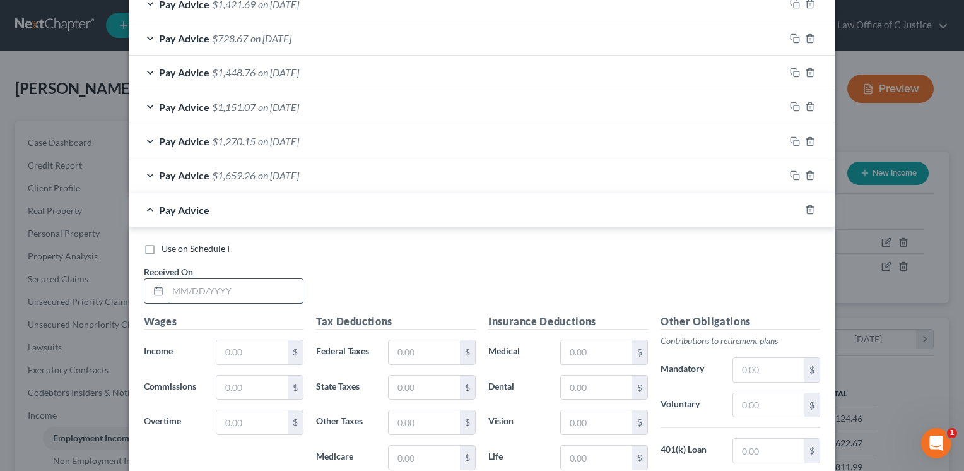
click at [207, 281] on input "text" at bounding box center [235, 291] width 135 height 24
type input "08/07/2025"
click at [226, 349] on input "text" at bounding box center [251, 352] width 71 height 24
type input "1,208.48"
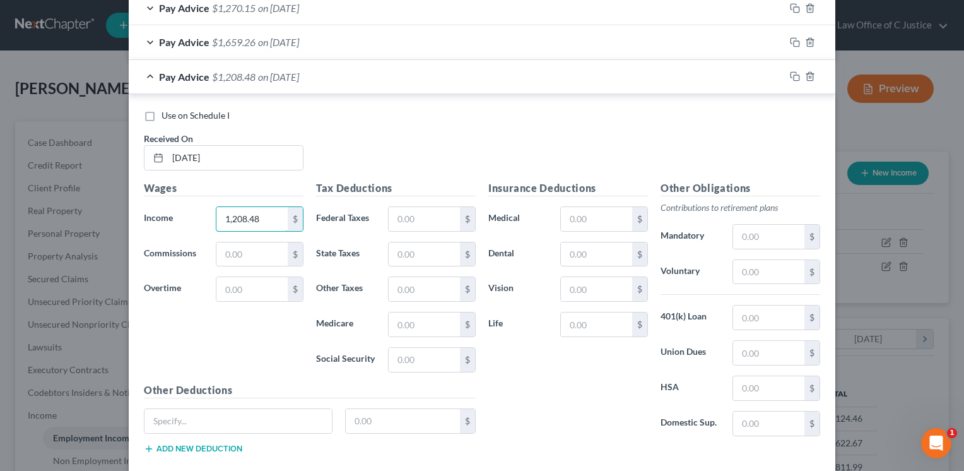
scroll to position [1479, 0]
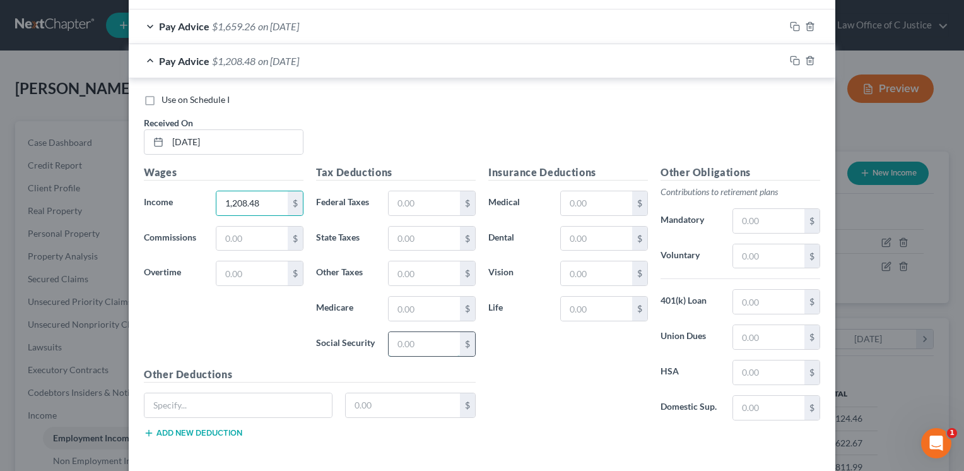
click at [427, 338] on input "text" at bounding box center [424, 344] width 71 height 24
type input "74.93"
click at [415, 308] on input "text" at bounding box center [424, 308] width 71 height 24
type input "17.52"
click at [580, 306] on input "text" at bounding box center [596, 308] width 71 height 24
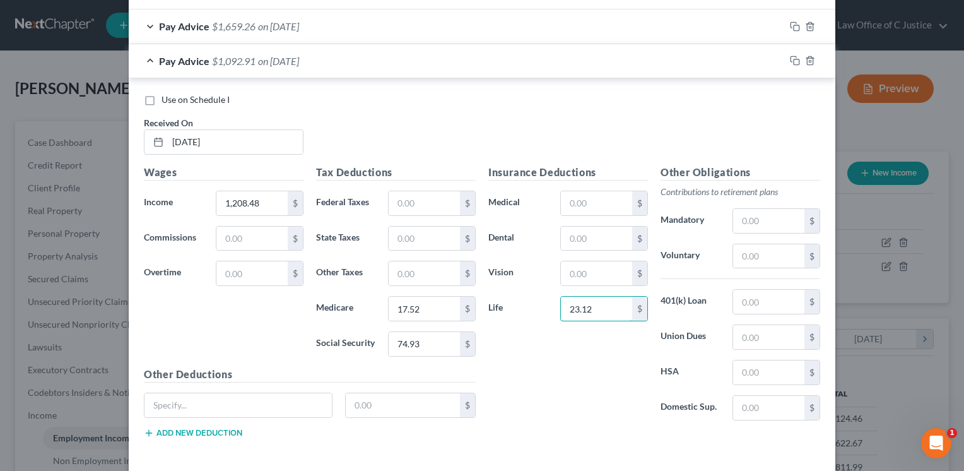
type input "23.12"
click at [792, 56] on icon "button" at bounding box center [795, 61] width 10 height 10
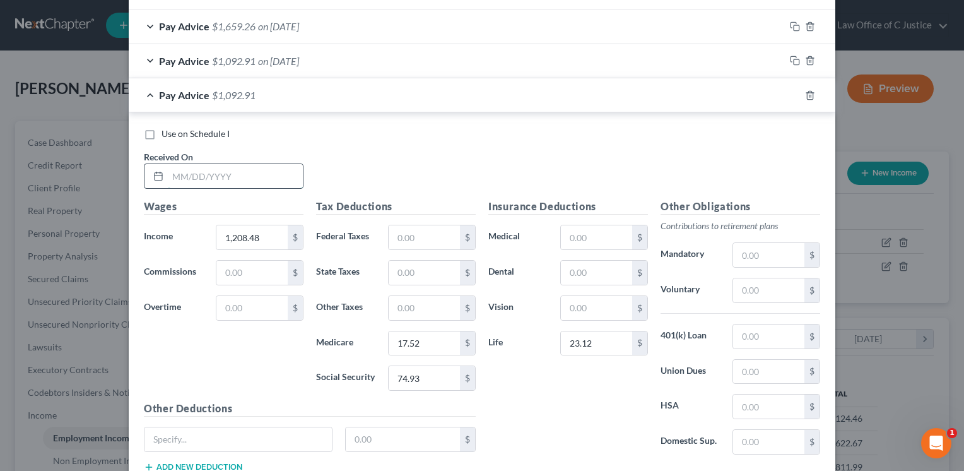
click at [245, 164] on input "text" at bounding box center [235, 176] width 135 height 24
type input "08/14/2025"
click at [412, 235] on input "text" at bounding box center [424, 237] width 71 height 24
type input "27.74"
click at [411, 334] on input "17.52" at bounding box center [424, 343] width 71 height 24
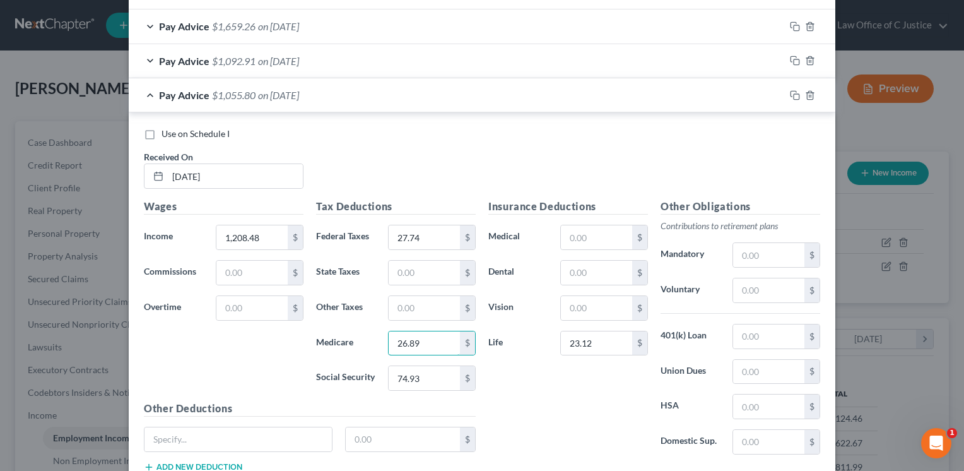
type input "26.89"
click at [398, 377] on input "74.93" at bounding box center [424, 378] width 71 height 24
type input "114.99"
click at [274, 337] on div "Wages Income * 1,208.48 $ Commissions $ Overtime $" at bounding box center [224, 300] width 172 height 202
click at [240, 233] on input "1,208.48" at bounding box center [251, 237] width 71 height 24
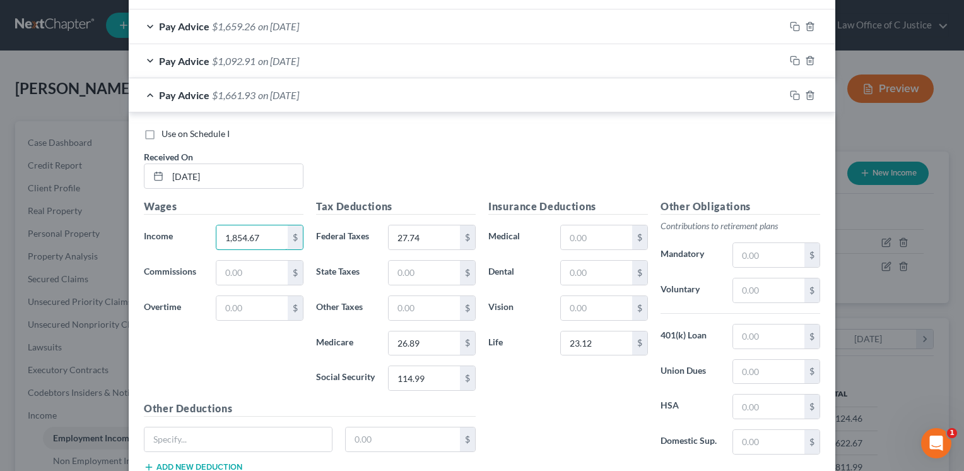
type input "1,854.67"
click at [342, 173] on div "Use on Schedule I Received On * 08/14/2025" at bounding box center [482, 162] width 689 height 71
click at [790, 93] on icon "button" at bounding box center [795, 95] width 10 height 10
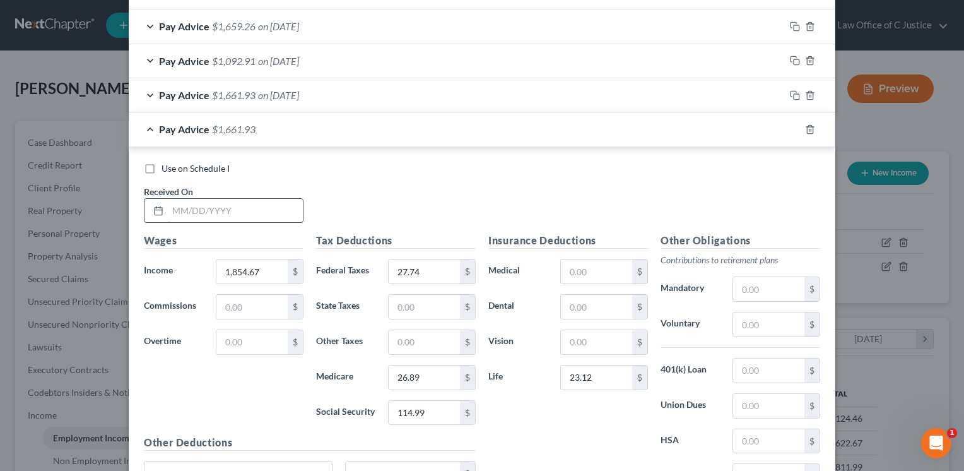
click at [230, 209] on input "text" at bounding box center [235, 211] width 135 height 24
type input "08/21/2025"
click at [252, 265] on input "1,854.67" at bounding box center [251, 271] width 71 height 24
type input "1,487.36"
click at [415, 411] on input "114.99" at bounding box center [424, 413] width 71 height 24
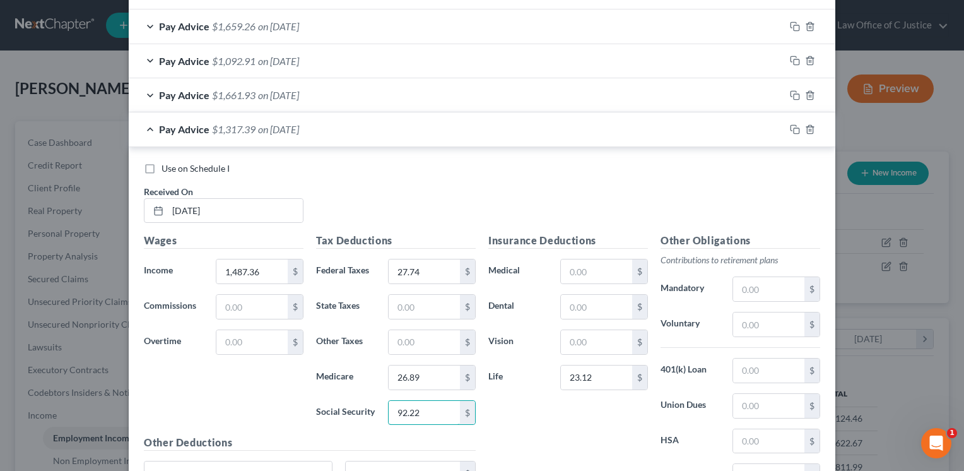
type input "92.22"
click at [401, 367] on input "26.89" at bounding box center [424, 377] width 71 height 24
type input "21.57"
click at [438, 184] on div "Use on Schedule I Received On * 08/21/2025" at bounding box center [482, 197] width 689 height 71
click at [429, 268] on input "27.74" at bounding box center [424, 271] width 71 height 24
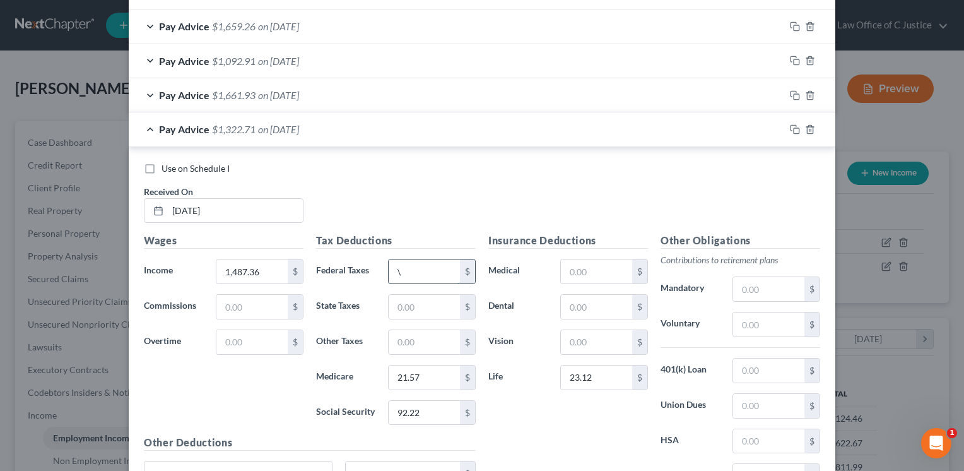
type input "0"
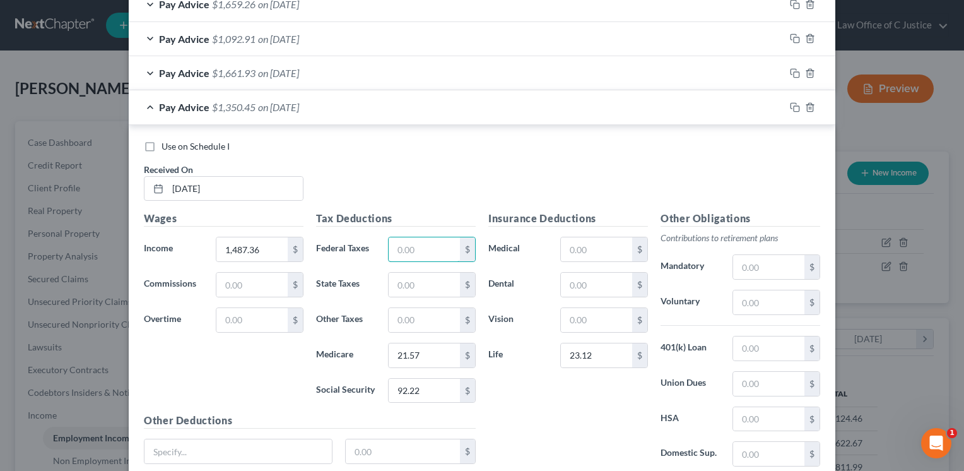
scroll to position [1503, 0]
click at [790, 103] on icon "button" at bounding box center [795, 105] width 10 height 10
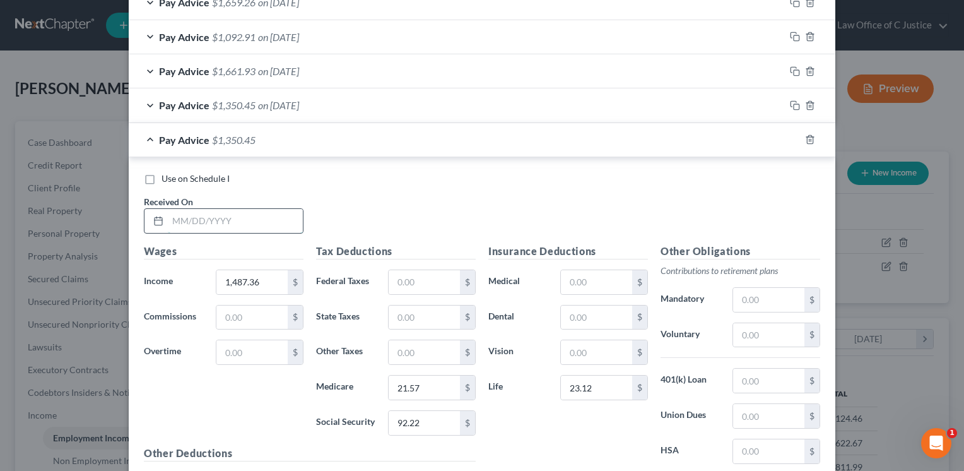
click at [233, 209] on input "text" at bounding box center [235, 221] width 135 height 24
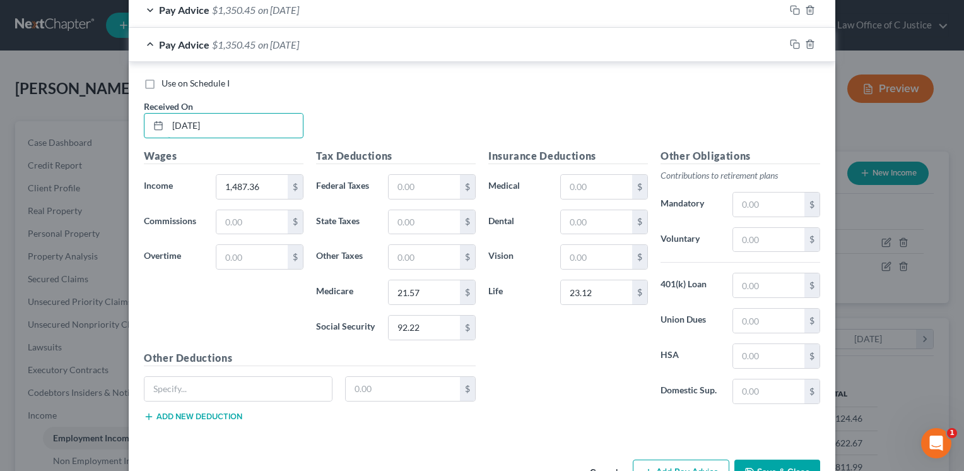
scroll to position [1599, 0]
type input "08/28/2025"
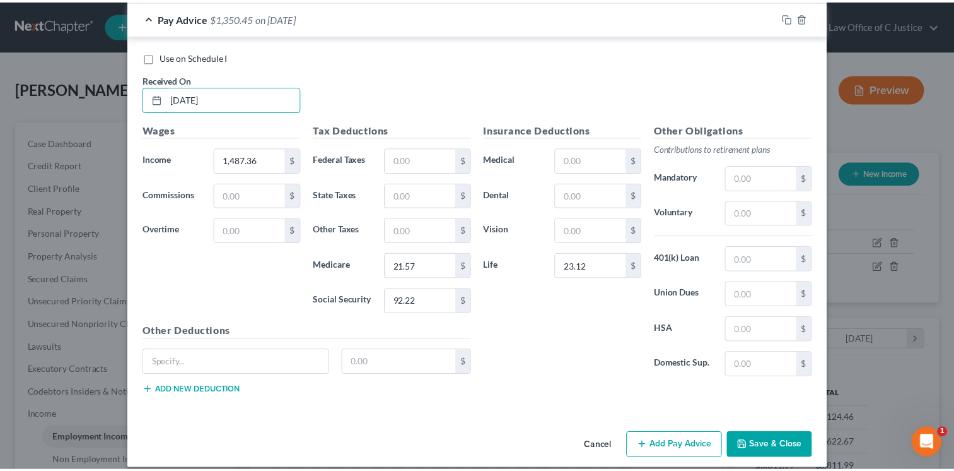
scroll to position [1630, 0]
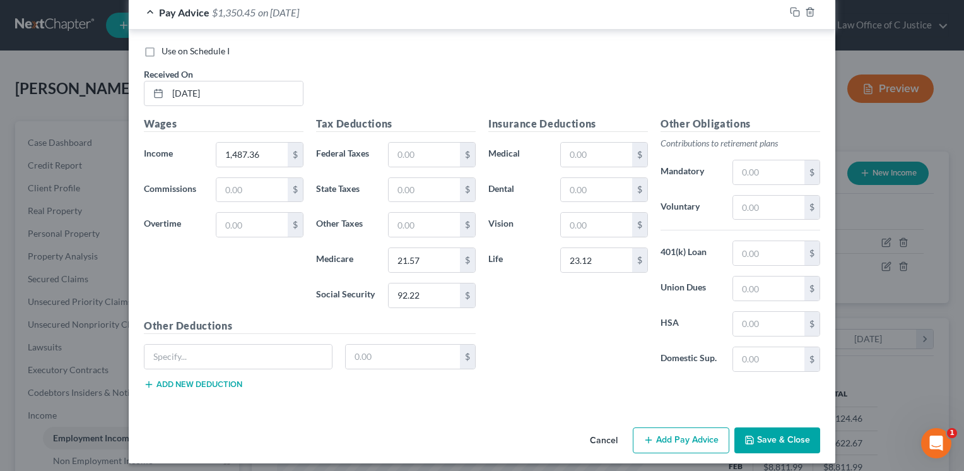
click at [792, 427] on button "Save & Close" at bounding box center [777, 440] width 86 height 26
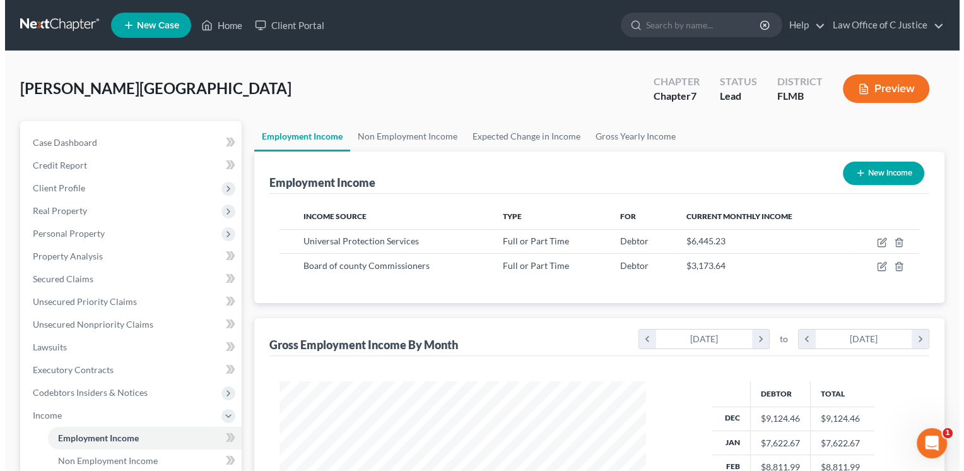
scroll to position [630520, 630357]
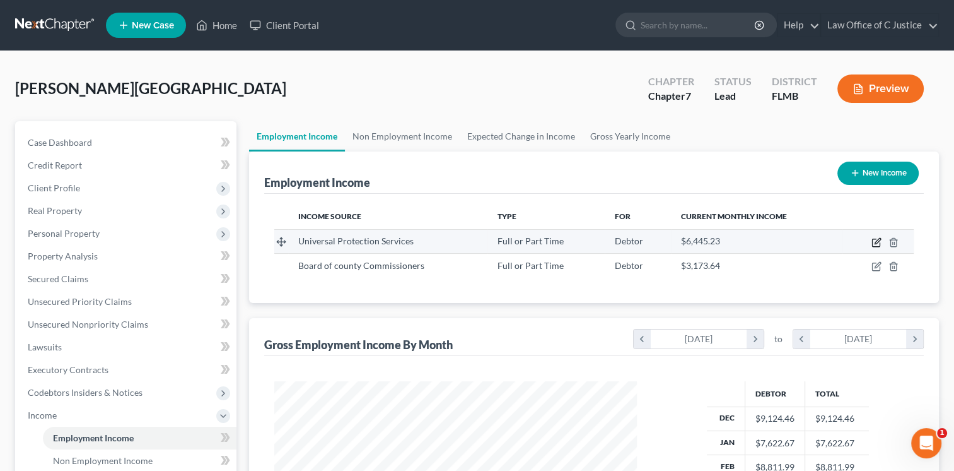
click at [874, 240] on icon "button" at bounding box center [877, 242] width 10 height 10
select select "0"
select select "39"
select select "3"
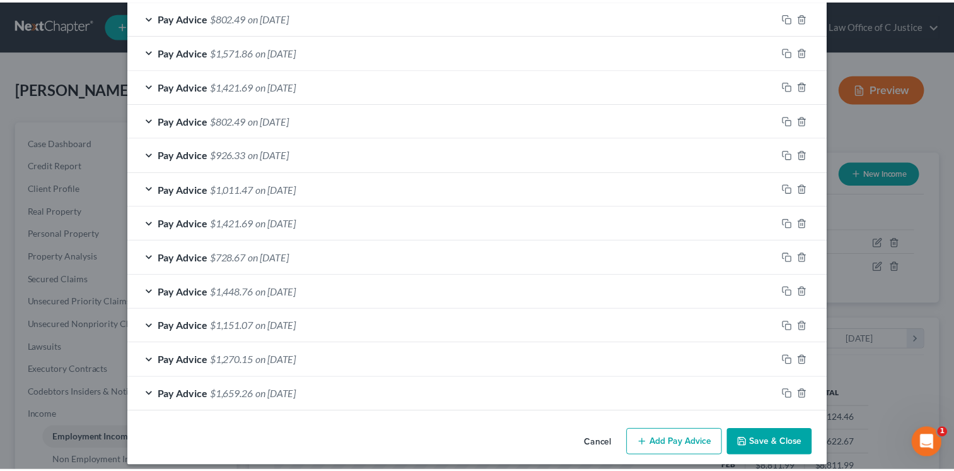
scroll to position [1253, 0]
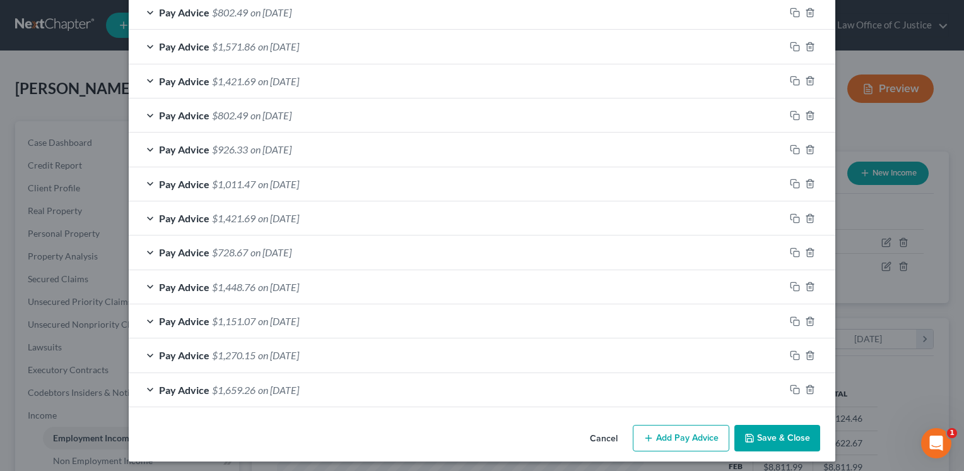
click at [766, 428] on button "Save & Close" at bounding box center [777, 437] width 86 height 26
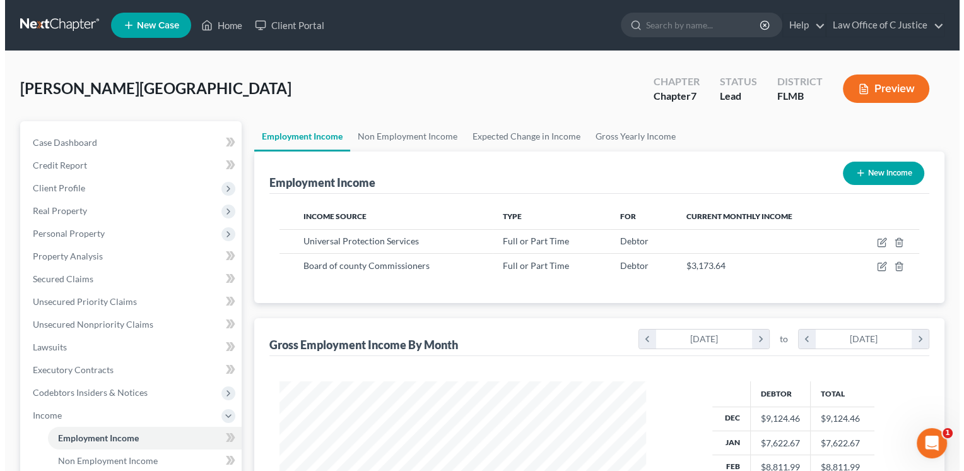
scroll to position [630520, 630357]
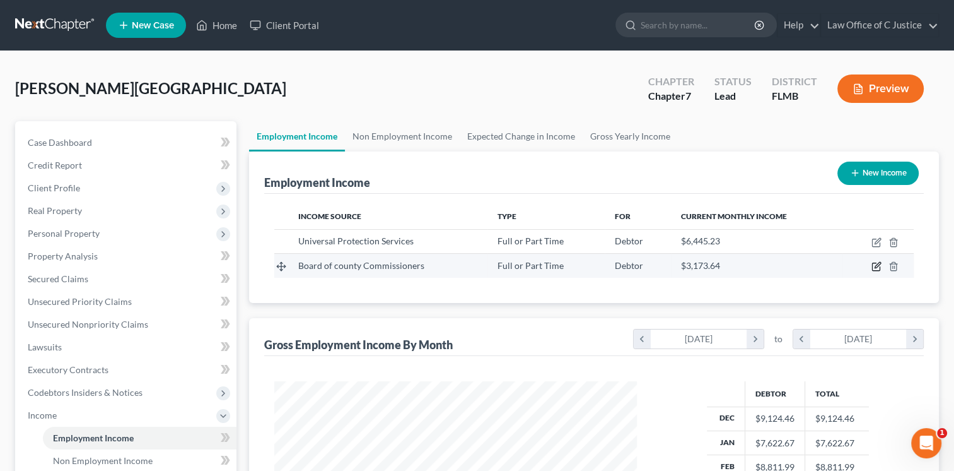
click at [879, 263] on icon "button" at bounding box center [877, 266] width 10 height 10
select select "0"
select select "9"
select select "1"
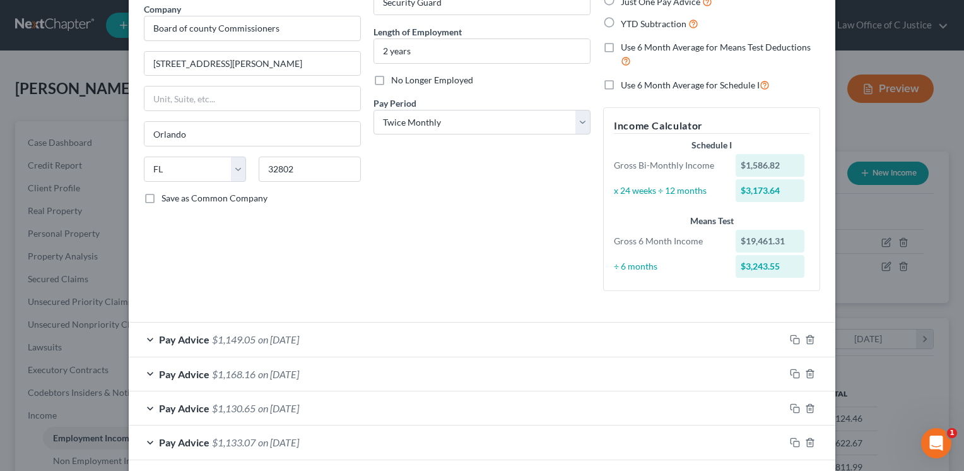
scroll to position [130, 0]
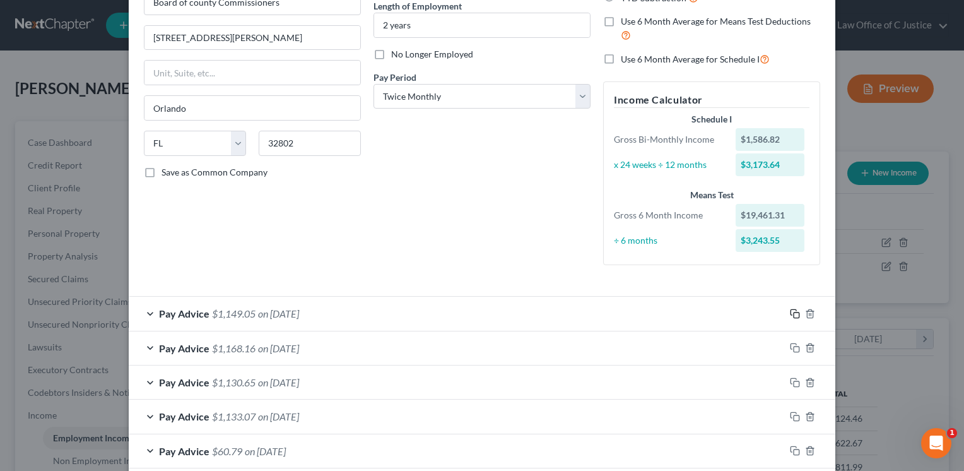
click at [790, 314] on icon "button" at bounding box center [795, 313] width 10 height 10
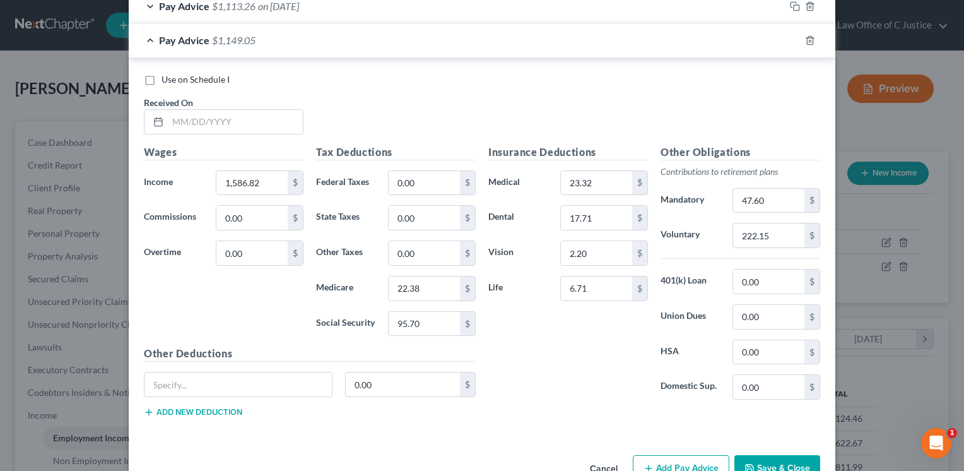
scroll to position [951, 0]
click at [206, 123] on input "text" at bounding box center [235, 122] width 135 height 24
type input "08/08/2025"
click at [242, 184] on input "1,586.82" at bounding box center [251, 184] width 71 height 24
type input "1,562.40"
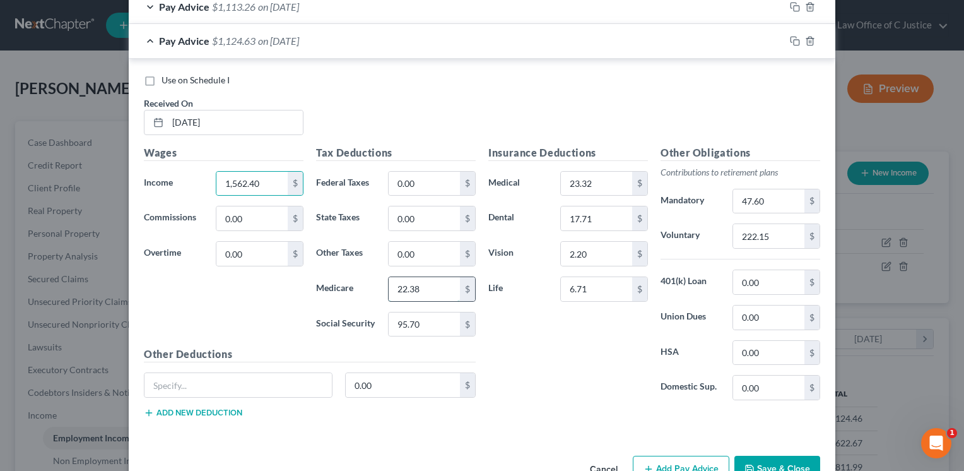
click at [433, 277] on input "22.38" at bounding box center [424, 289] width 71 height 24
type input "22.02"
click at [425, 322] on input "95.70" at bounding box center [424, 324] width 71 height 24
type input "94.19"
click at [742, 235] on input "222.15" at bounding box center [768, 236] width 71 height 24
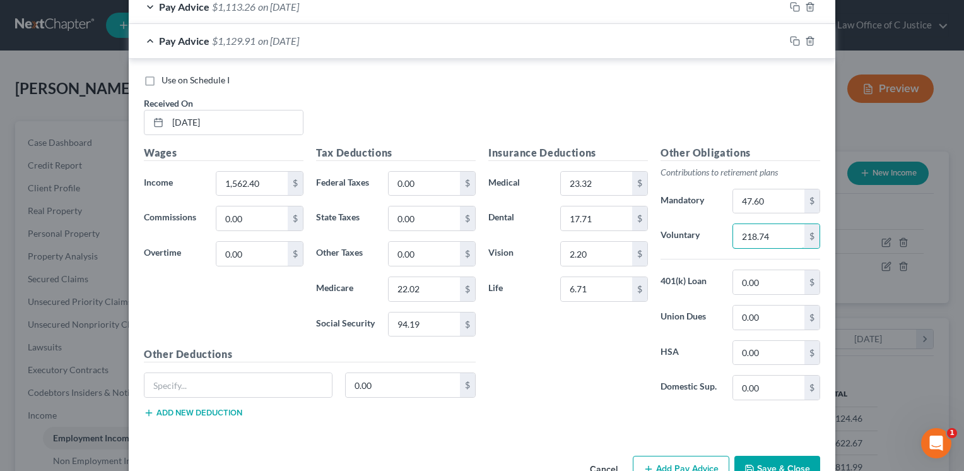
type input "218.74"
click at [779, 204] on input "47.60" at bounding box center [768, 201] width 71 height 24
type input "46.87"
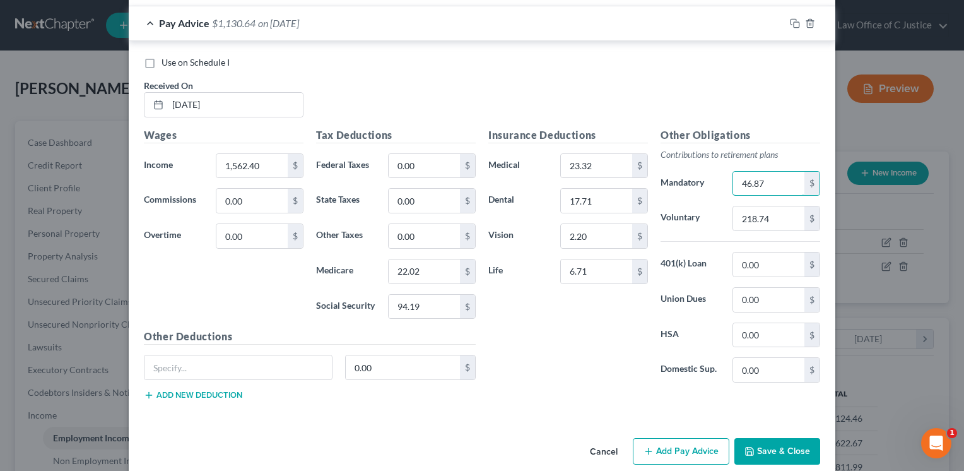
scroll to position [981, 0]
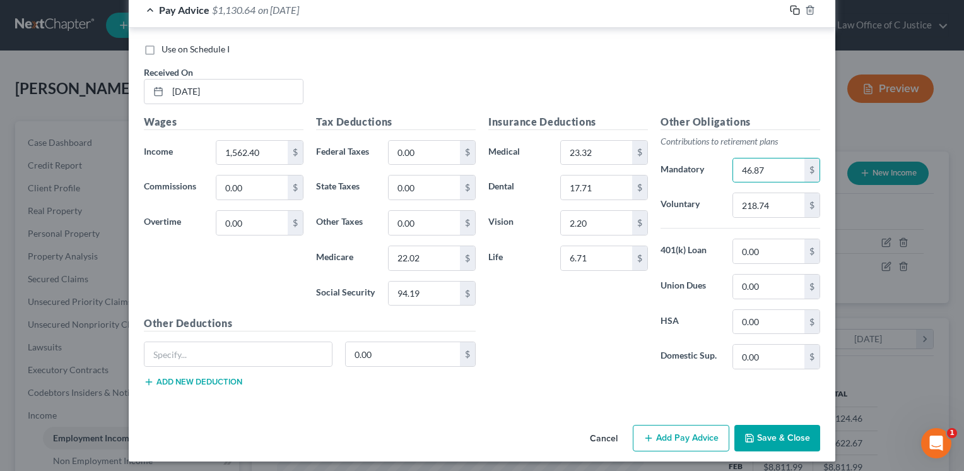
click at [790, 10] on icon "button" at bounding box center [795, 10] width 10 height 10
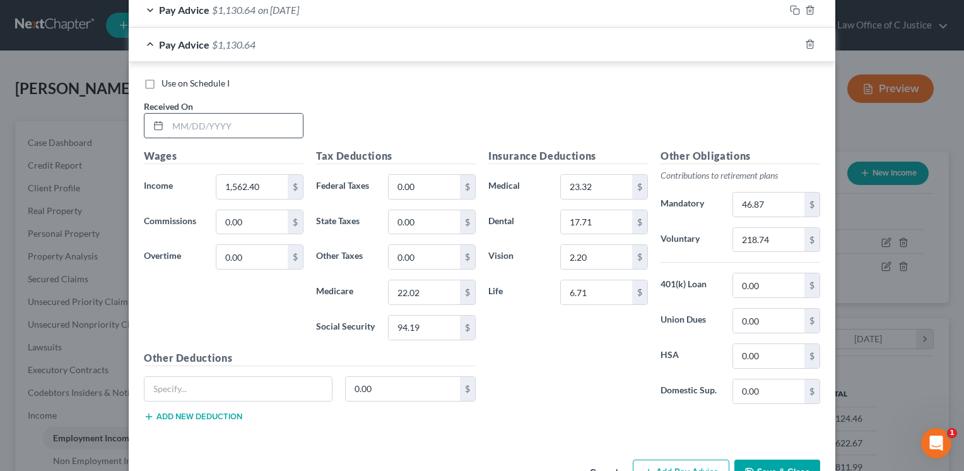
click at [199, 126] on input "text" at bounding box center [235, 126] width 135 height 24
type input "08/22/2025"
click at [247, 183] on input "1,562.40" at bounding box center [251, 187] width 71 height 24
type input "1,568.26"
click at [756, 241] on input "218.74" at bounding box center [768, 240] width 71 height 24
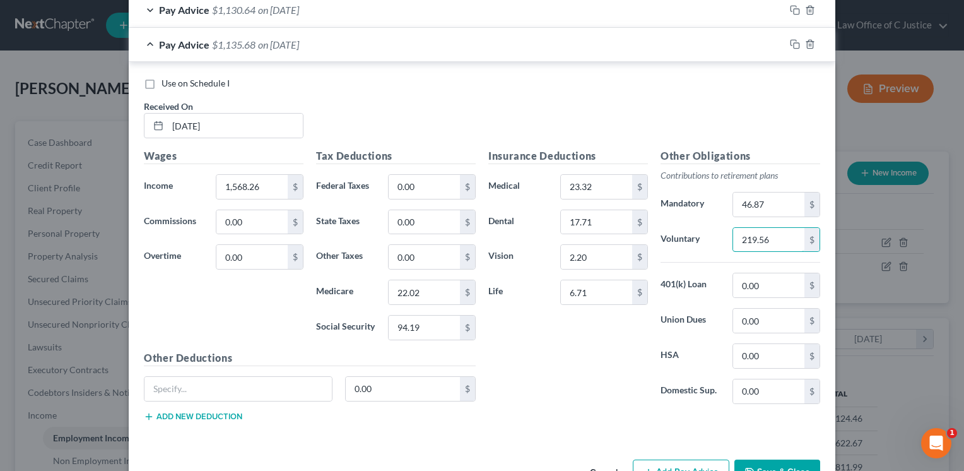
type input "219.56"
click at [755, 195] on input "46.87" at bounding box center [768, 204] width 71 height 24
type input "47.05"
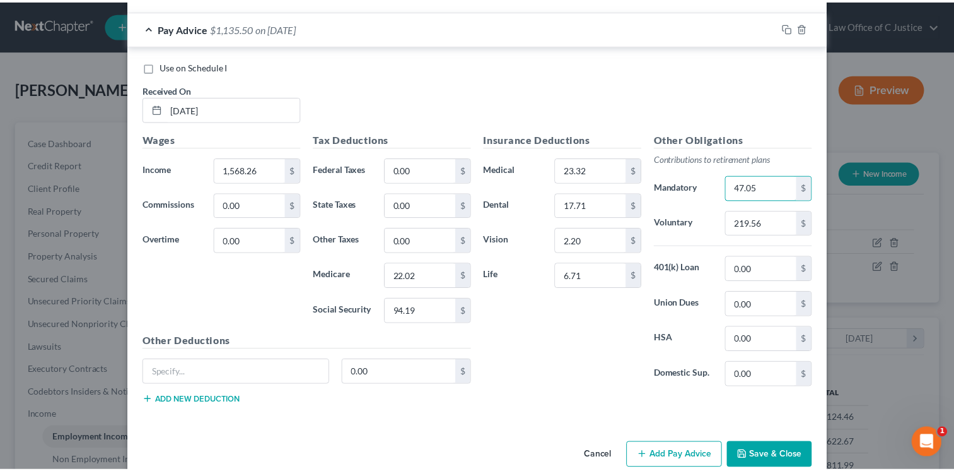
scroll to position [1016, 0]
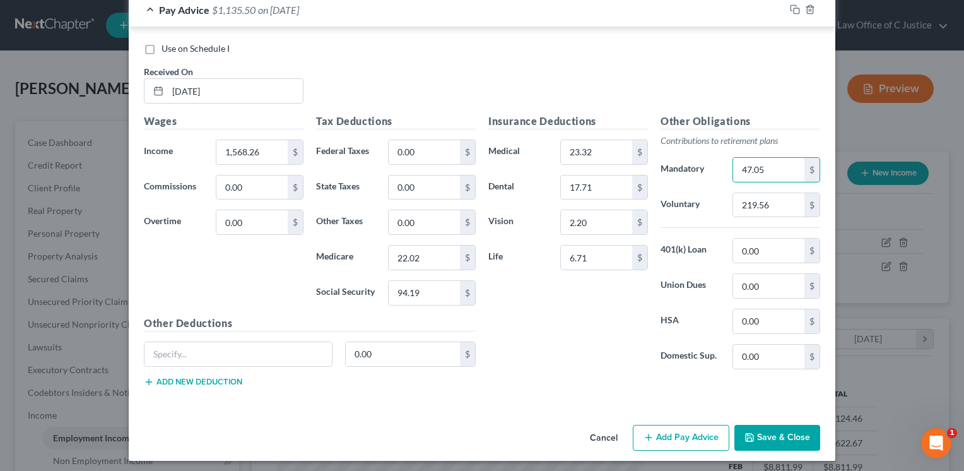
click at [805, 436] on button "Save & Close" at bounding box center [777, 437] width 86 height 26
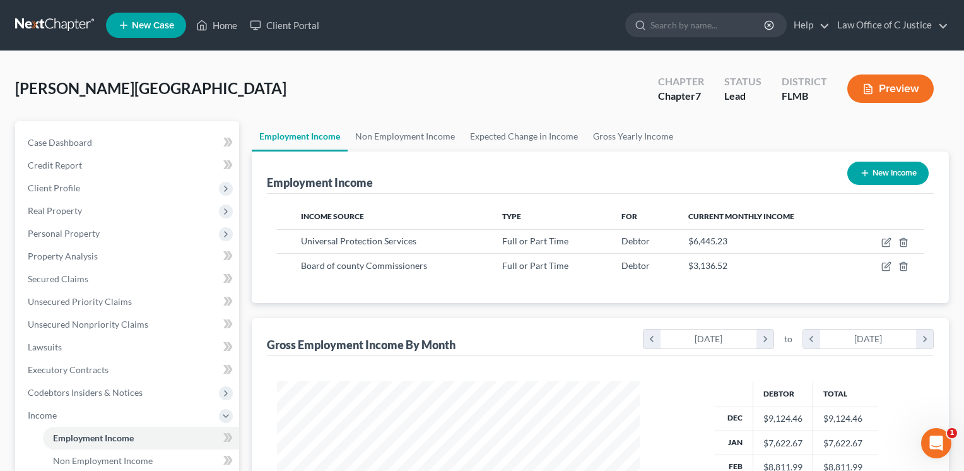
scroll to position [630520, 630357]
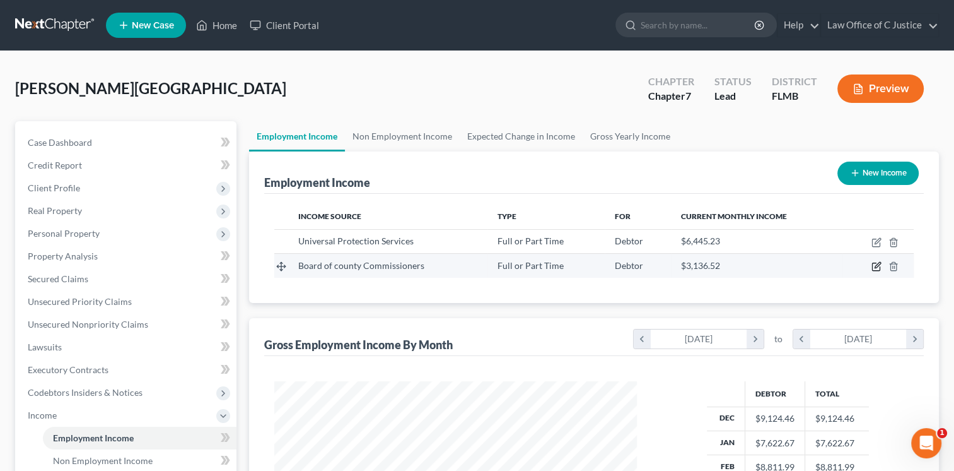
click at [877, 269] on icon "button" at bounding box center [877, 266] width 10 height 10
select select "0"
select select "9"
select select "1"
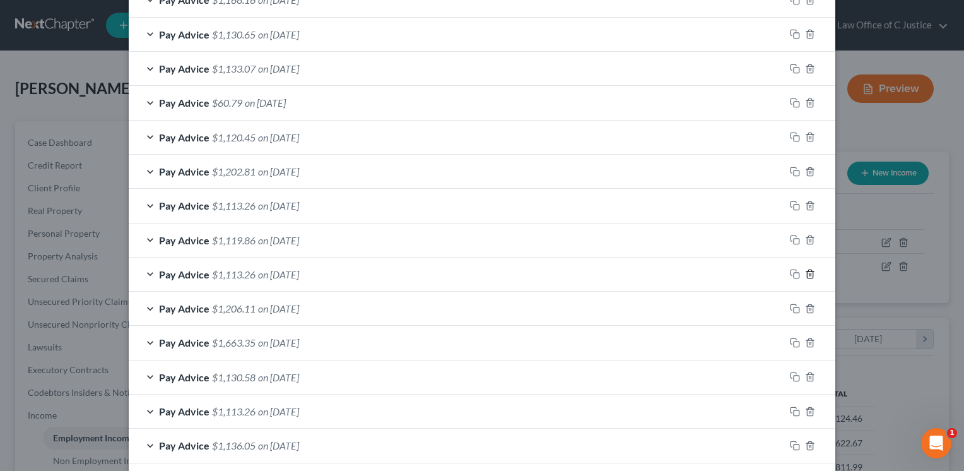
scroll to position [547, 0]
click at [860, 256] on div "Edit Income Source × Employment Type * Select Full or Part Time Employment Self…" at bounding box center [482, 235] width 964 height 471
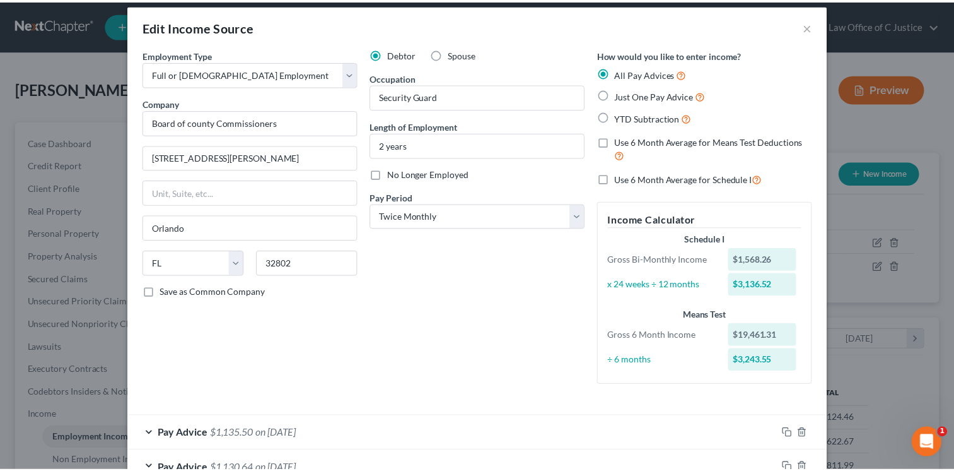
scroll to position [0, 0]
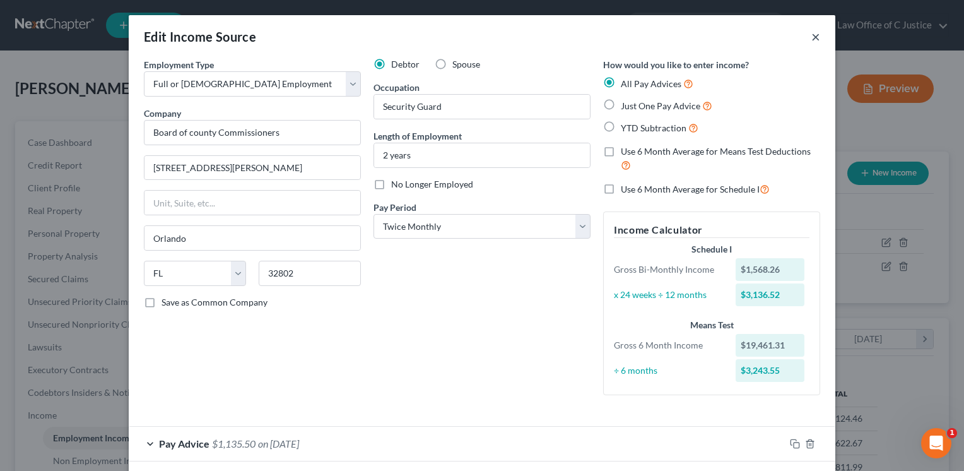
click at [814, 34] on button "×" at bounding box center [815, 36] width 9 height 15
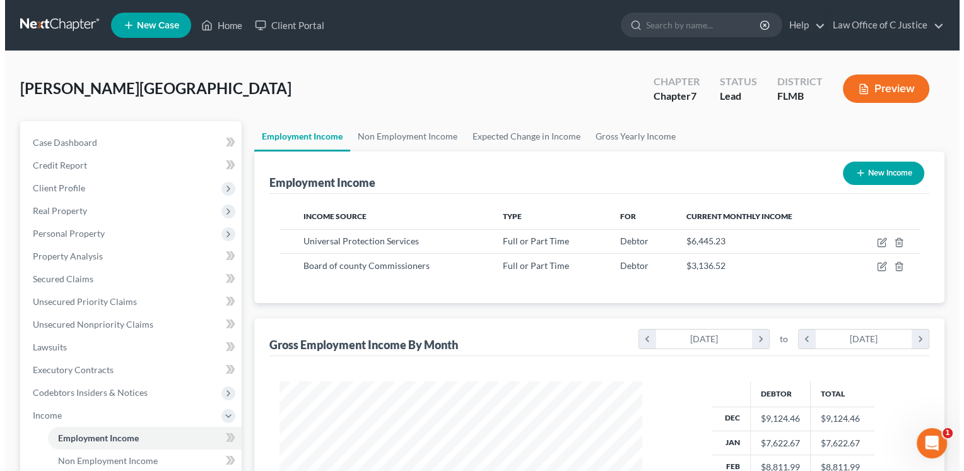
scroll to position [630520, 630357]
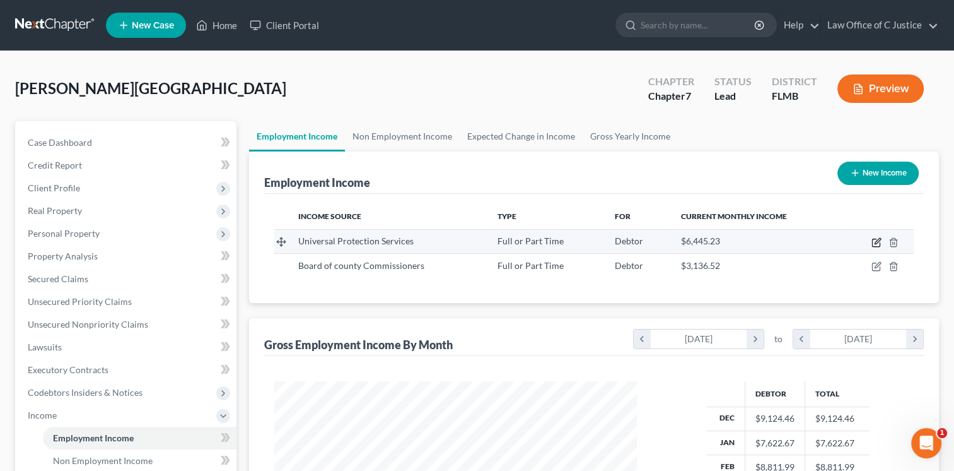
click at [878, 240] on icon "button" at bounding box center [877, 242] width 10 height 10
select select "0"
select select "39"
select select "3"
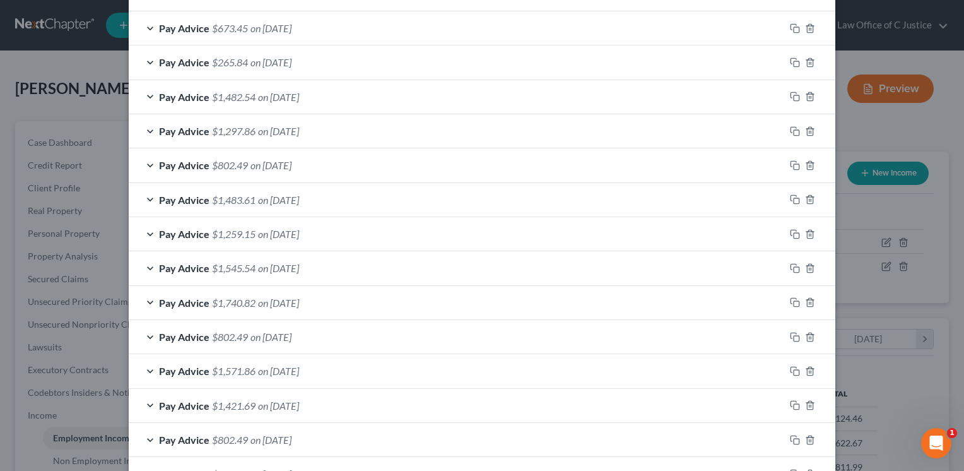
scroll to position [930, 0]
click at [886, 278] on div "Edit Income Source × Employment Type * Select Full or Part Time Employment Self…" at bounding box center [482, 235] width 964 height 471
click at [882, 159] on div "Edit Income Source × Employment Type * Select Full or Part Time Employment Self…" at bounding box center [482, 235] width 964 height 471
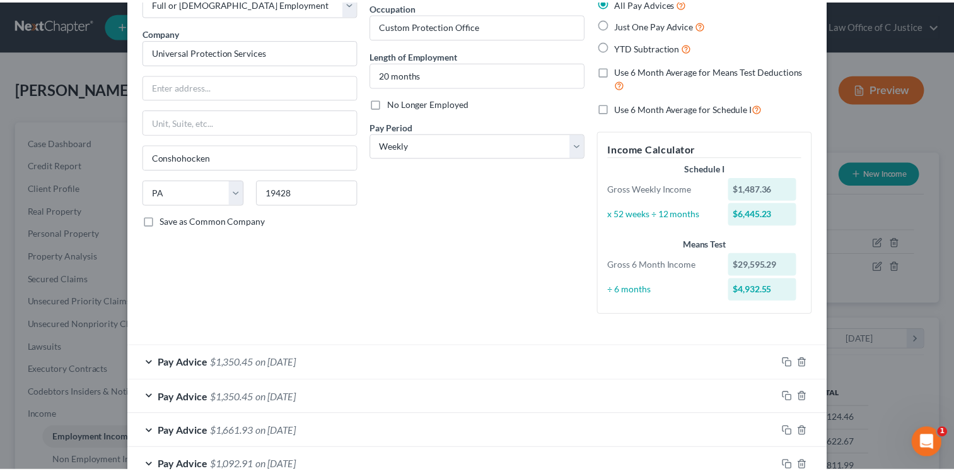
scroll to position [0, 0]
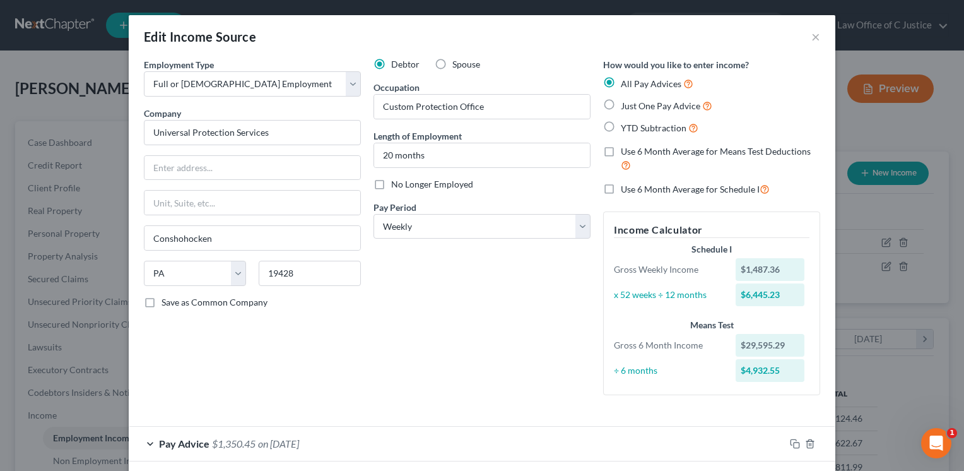
click at [816, 42] on div "Edit Income Source ×" at bounding box center [482, 36] width 706 height 43
click at [812, 42] on button "×" at bounding box center [815, 36] width 9 height 15
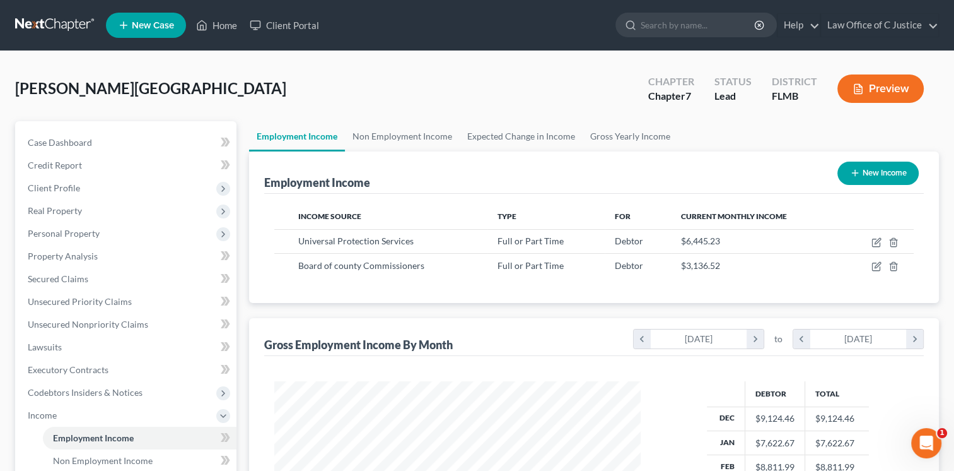
scroll to position [630520, 630357]
click at [337, 85] on div "Wright, Brittany Upgraded Chapter Chapter 7 Status Lead District FLMB Preview" at bounding box center [477, 93] width 924 height 55
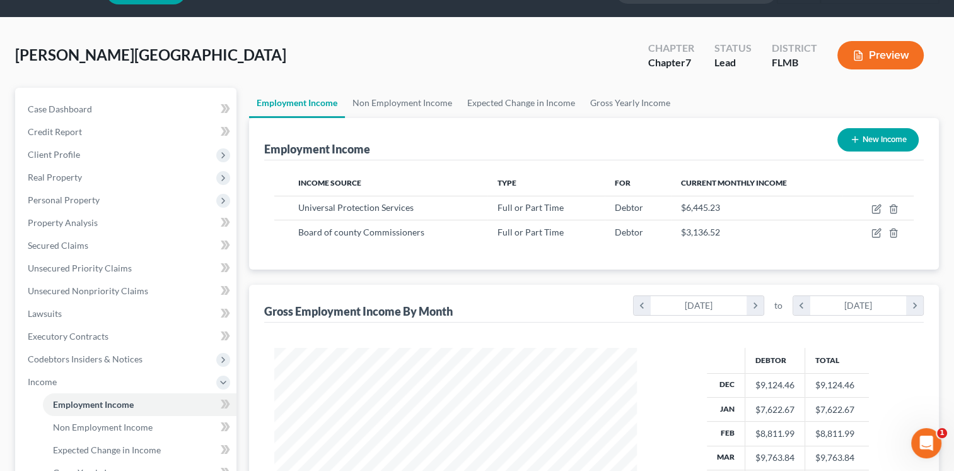
scroll to position [37, 0]
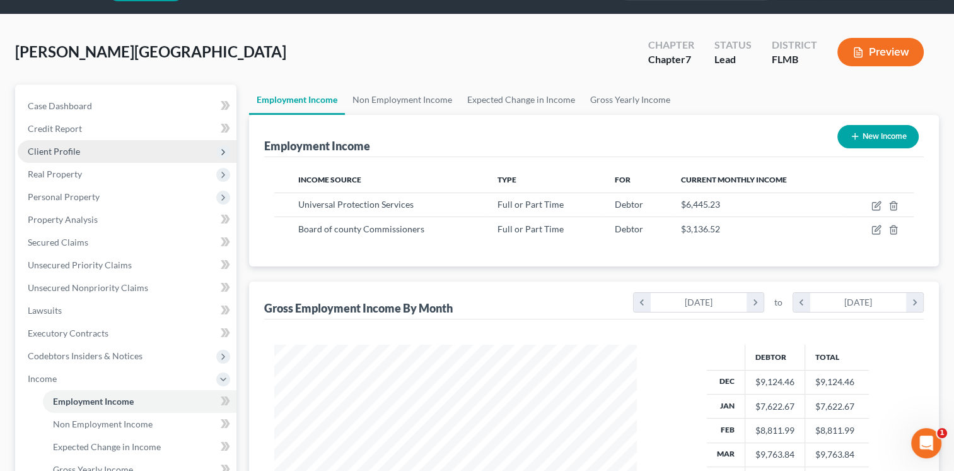
click at [178, 154] on span "Client Profile" at bounding box center [127, 151] width 219 height 23
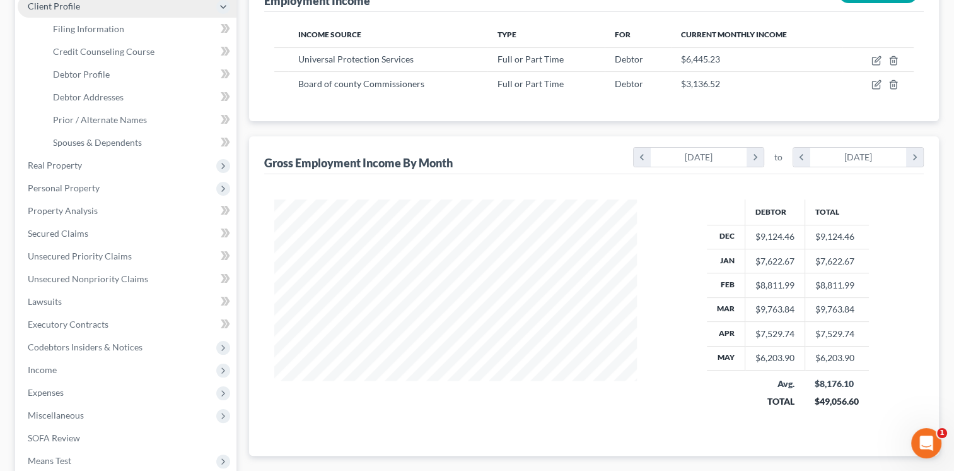
scroll to position [182, 0]
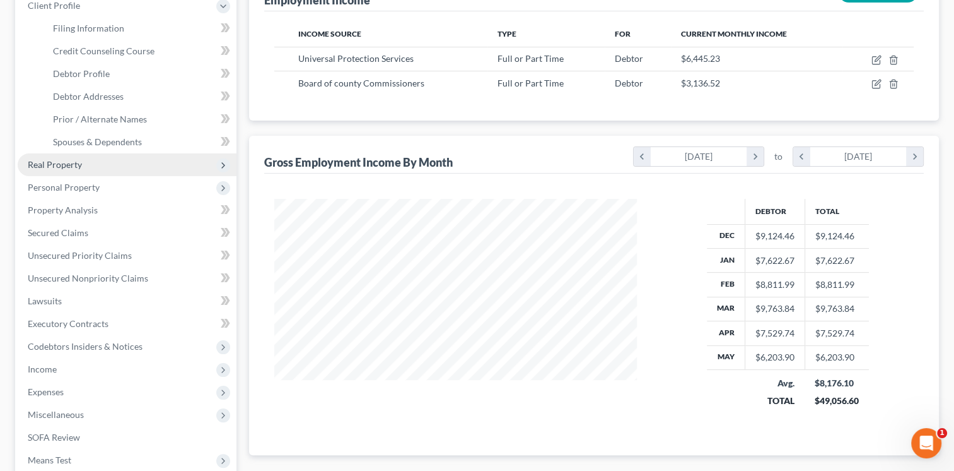
click at [179, 170] on span "Real Property" at bounding box center [127, 164] width 219 height 23
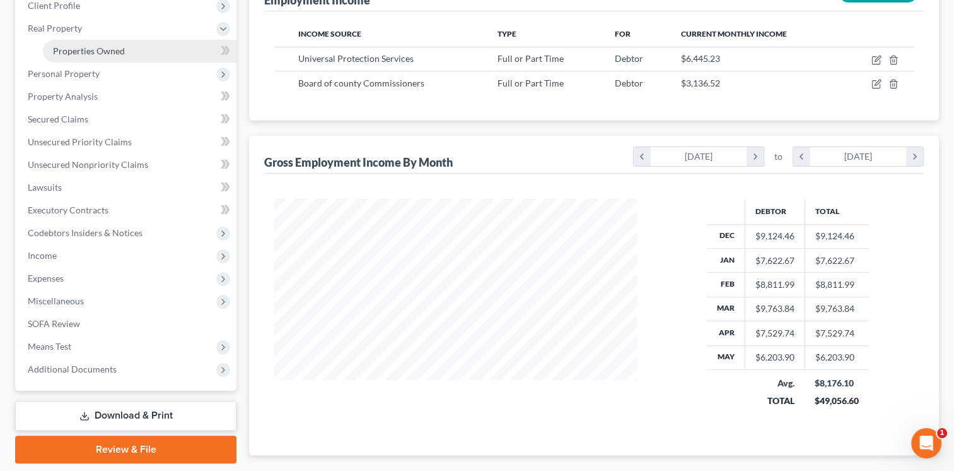
click at [163, 46] on link "Properties Owned" at bounding box center [140, 51] width 194 height 23
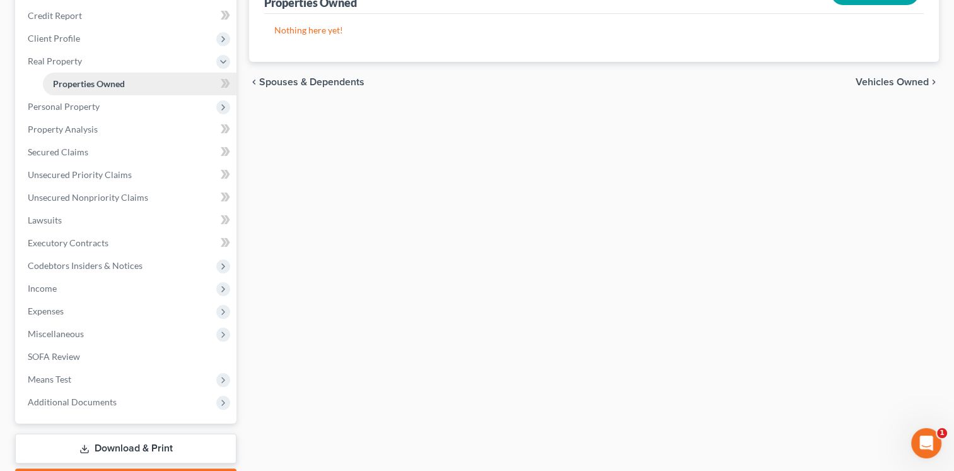
scroll to position [158, 0]
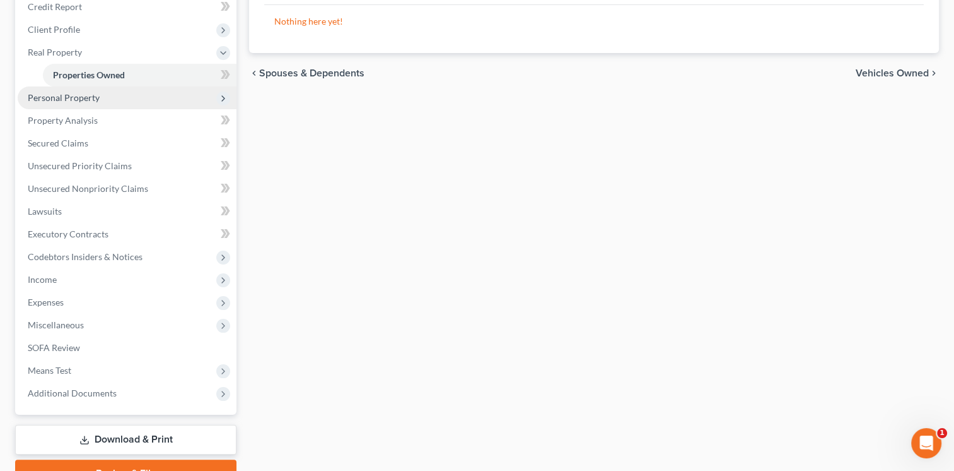
click at [158, 100] on span "Personal Property" at bounding box center [127, 97] width 219 height 23
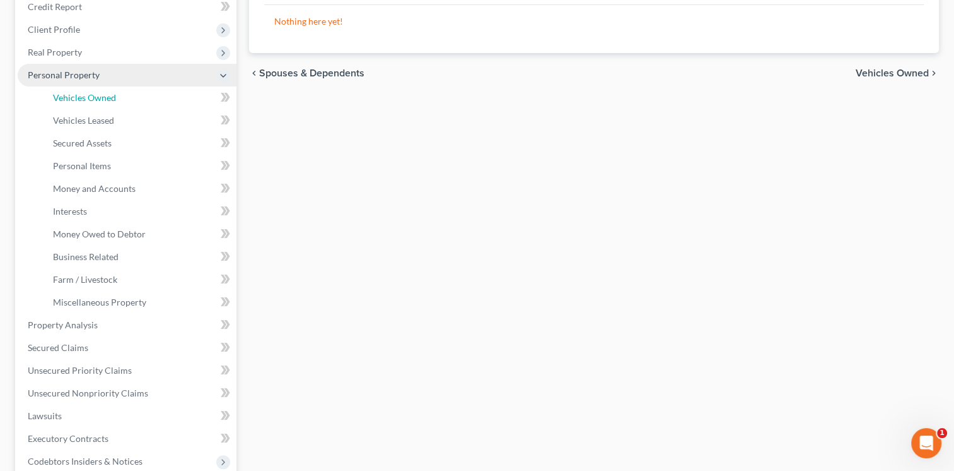
click at [158, 100] on link "Vehicles Owned" at bounding box center [140, 97] width 194 height 23
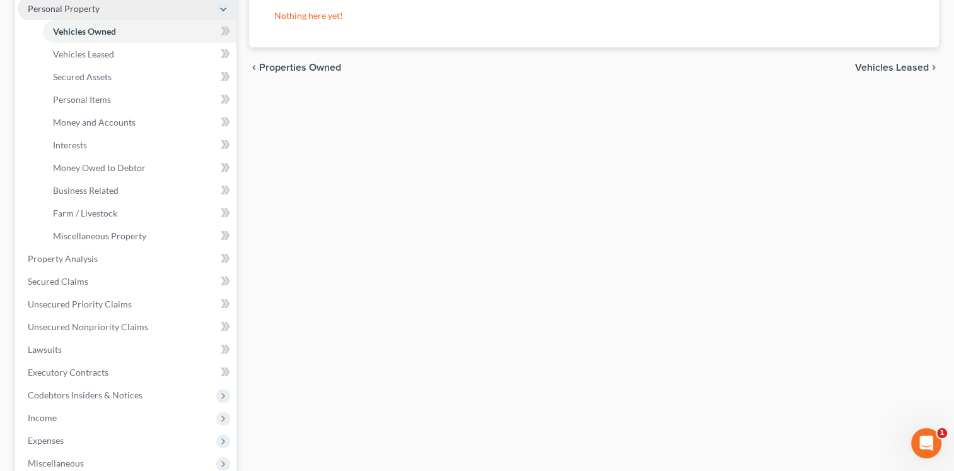
scroll to position [243, 0]
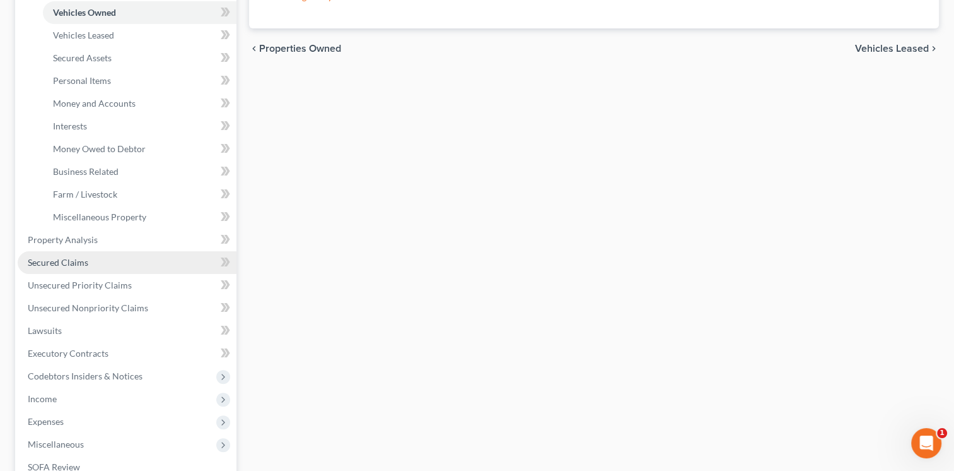
click at [141, 251] on link "Secured Claims" at bounding box center [127, 262] width 219 height 23
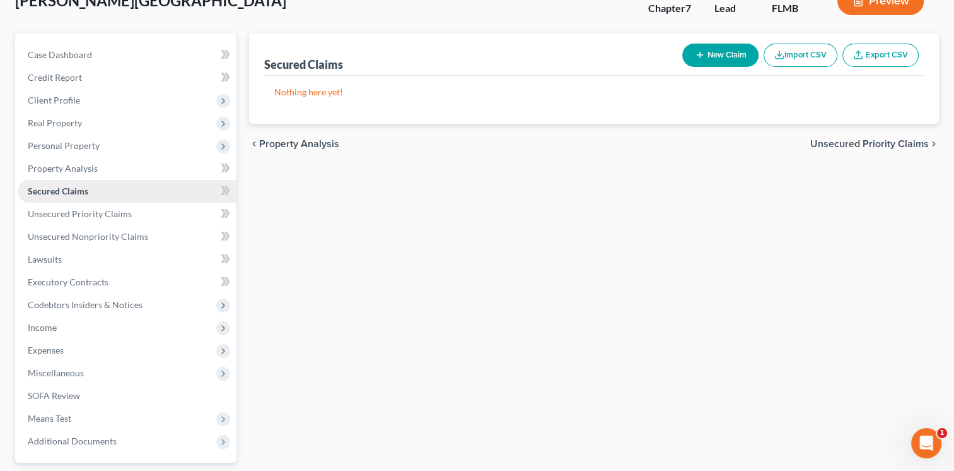
scroll to position [88, 0]
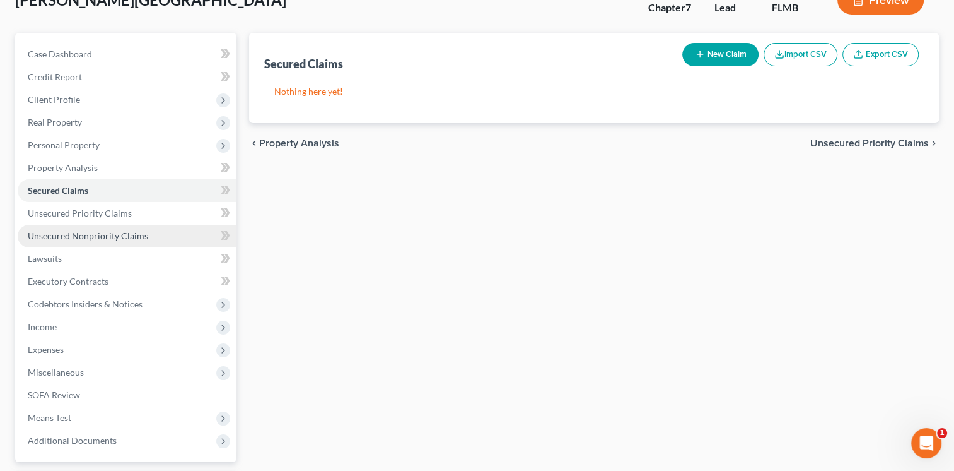
click at [163, 235] on link "Unsecured Nonpriority Claims" at bounding box center [127, 236] width 219 height 23
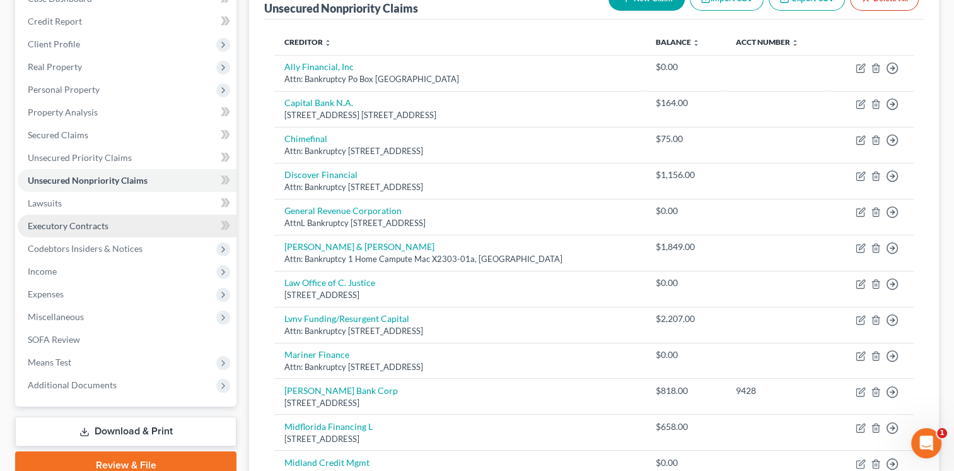
scroll to position [146, 0]
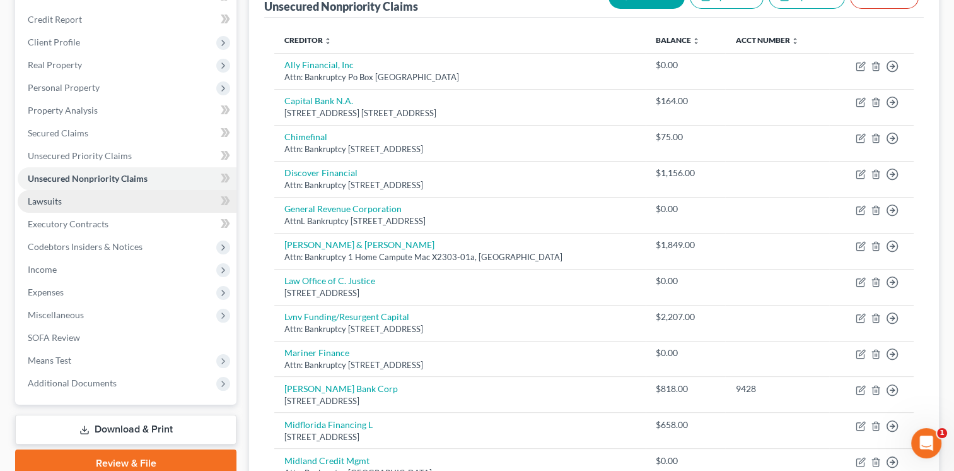
click at [161, 194] on link "Lawsuits" at bounding box center [127, 201] width 219 height 23
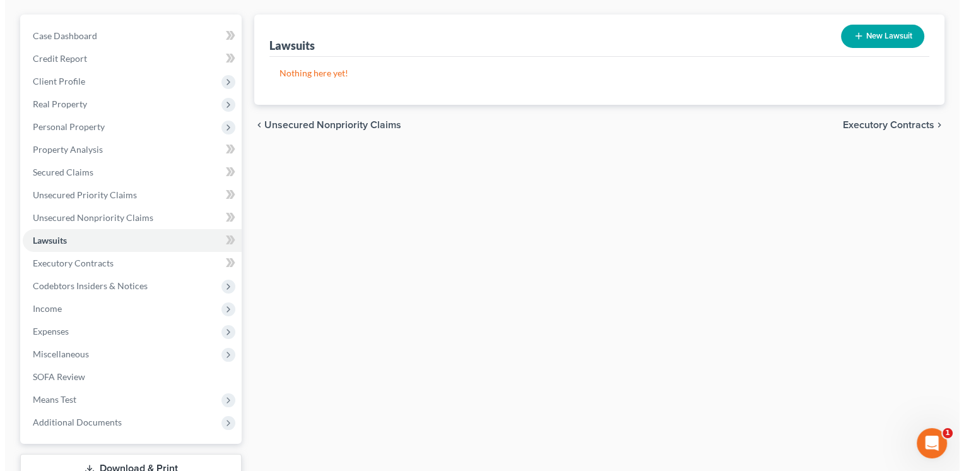
scroll to position [84, 0]
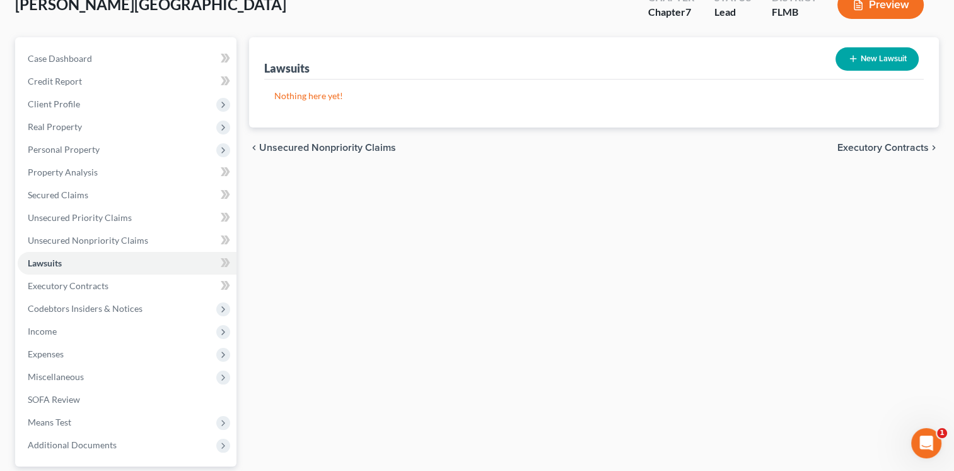
click at [882, 59] on button "New Lawsuit" at bounding box center [877, 58] width 83 height 23
select select "0"
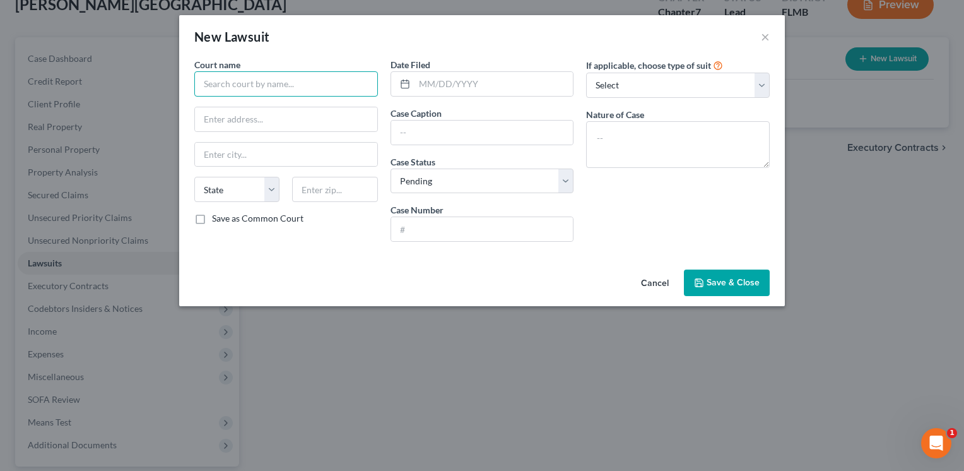
click at [336, 79] on input "text" at bounding box center [286, 83] width 184 height 25
type input "orange county clerk of courts"
click at [430, 91] on input "text" at bounding box center [493, 84] width 159 height 24
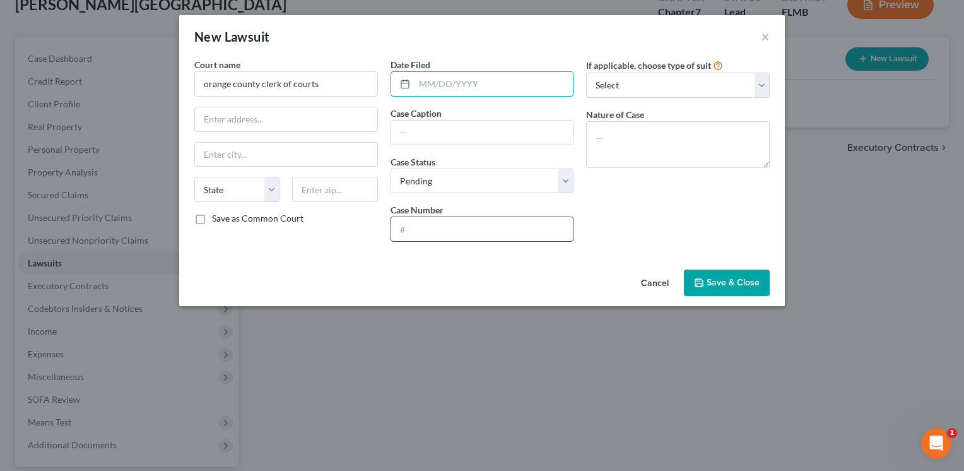
click at [457, 235] on input "text" at bounding box center [482, 229] width 182 height 24
type input "2025-SC-025375-O"
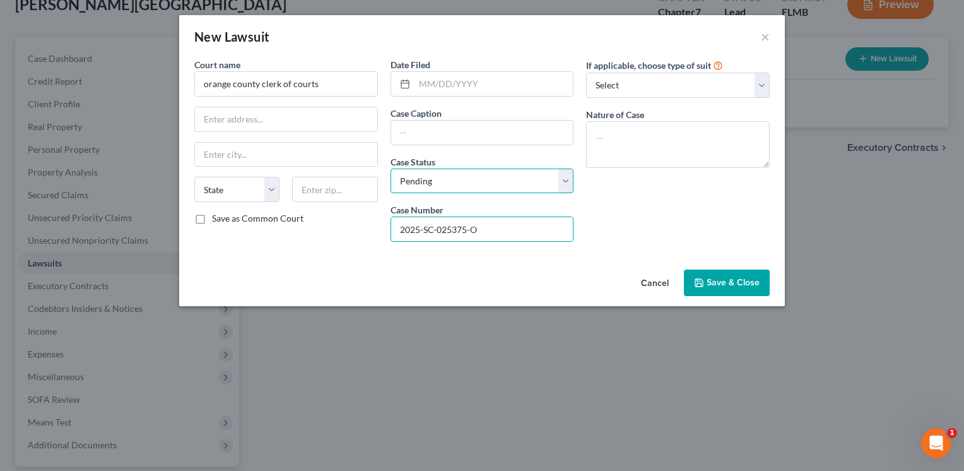
click at [568, 186] on select "Select Pending On Appeal Concluded" at bounding box center [482, 180] width 184 height 25
click at [519, 132] on input "text" at bounding box center [482, 132] width 182 height 24
type input "C"
type input "S"
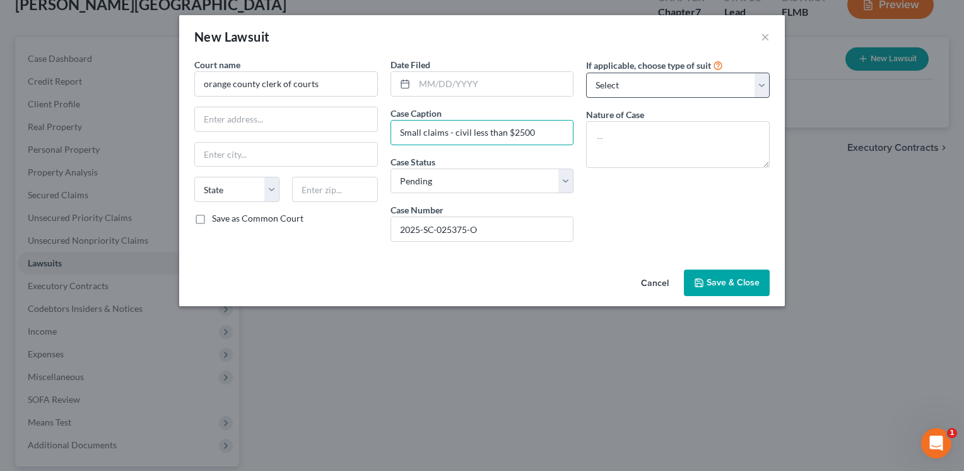
type input "Small claims - civil less than $2500"
click at [719, 85] on select "Select Repossession Garnishment Foreclosure Attached, Seized, Or Levied Other" at bounding box center [678, 85] width 184 height 25
select select "4"
click at [586, 73] on select "Select Repossession Garnishment Foreclosure Attached, Seized, Or Levied Other" at bounding box center [678, 85] width 184 height 25
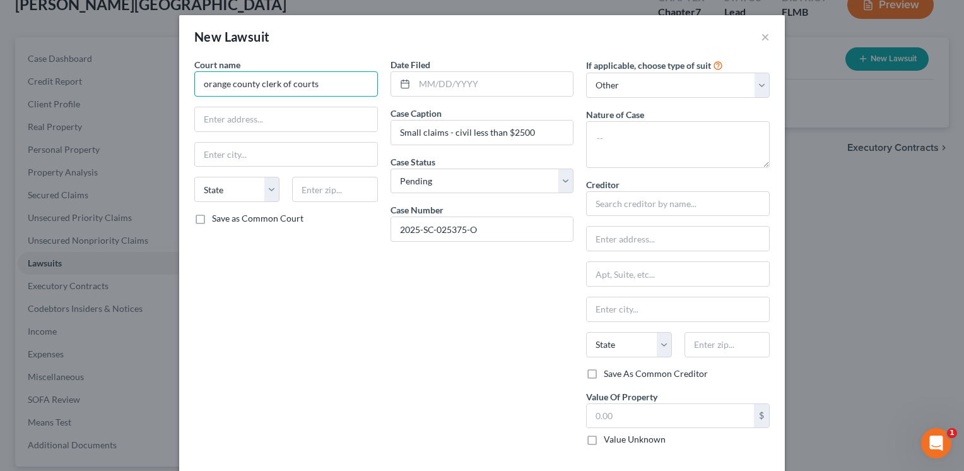
drag, startPoint x: 323, startPoint y: 85, endPoint x: 165, endPoint y: 107, distance: 159.9
click at [165, 107] on div "New Lawsuit × Court name * orange county clerk of courts State AL AK AR AZ CA C…" at bounding box center [482, 235] width 964 height 471
type input "Orange County Clerk of Courts"
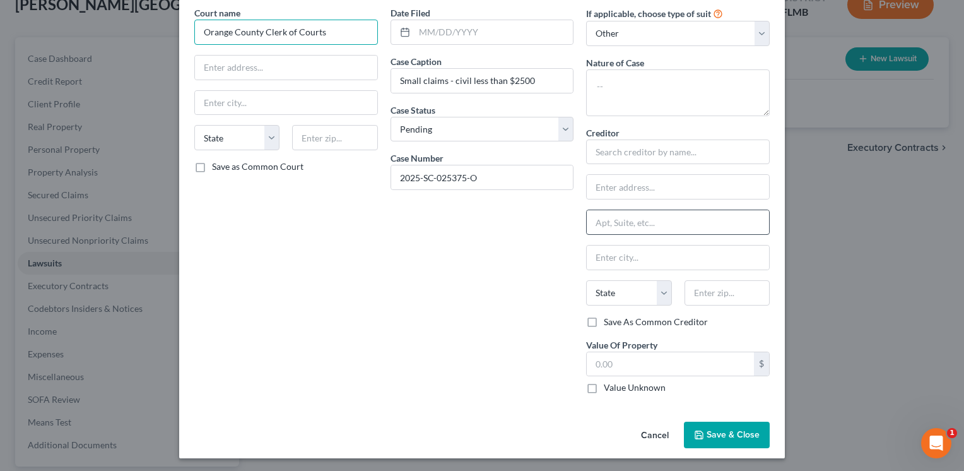
scroll to position [52, 0]
click at [729, 430] on span "Save & Close" at bounding box center [732, 433] width 53 height 11
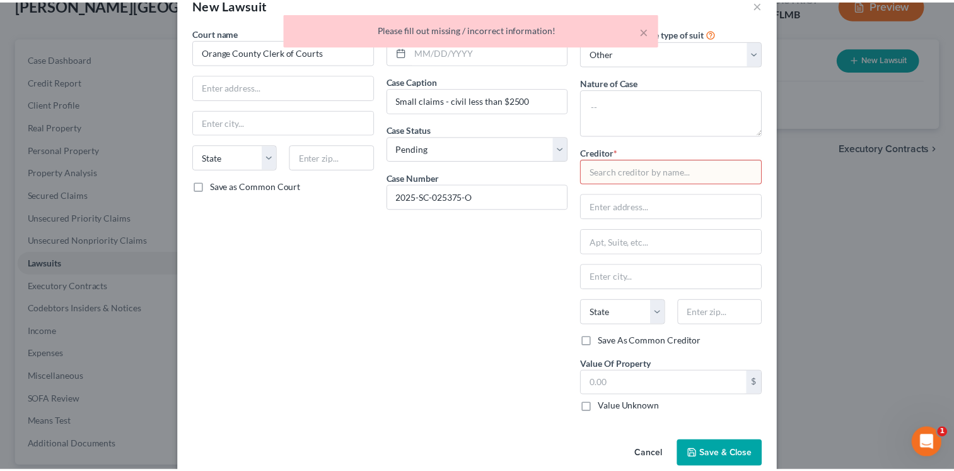
scroll to position [28, 0]
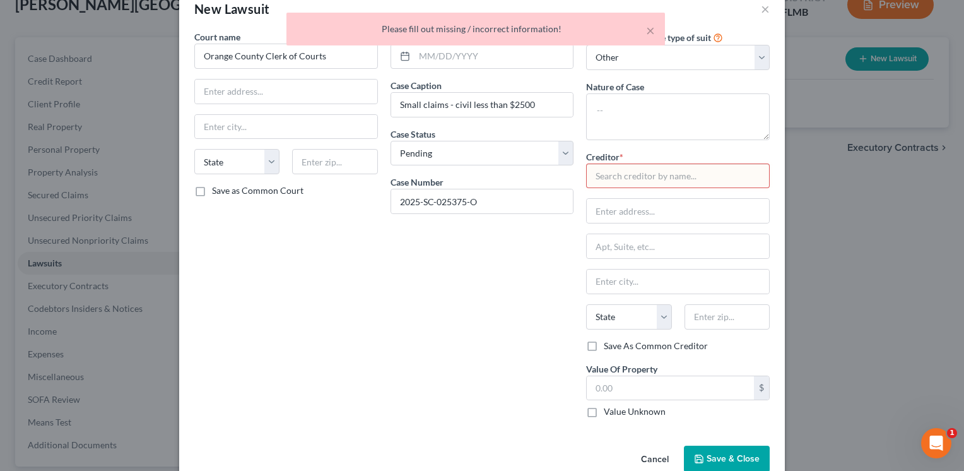
click at [630, 175] on input "text" at bounding box center [678, 175] width 184 height 25
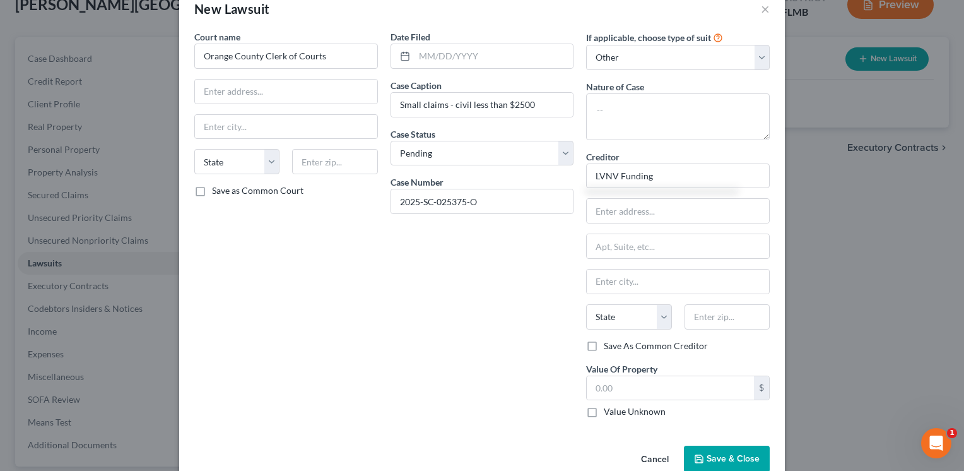
click at [729, 458] on span "Save & Close" at bounding box center [732, 458] width 53 height 11
type input "LVNV Funding"
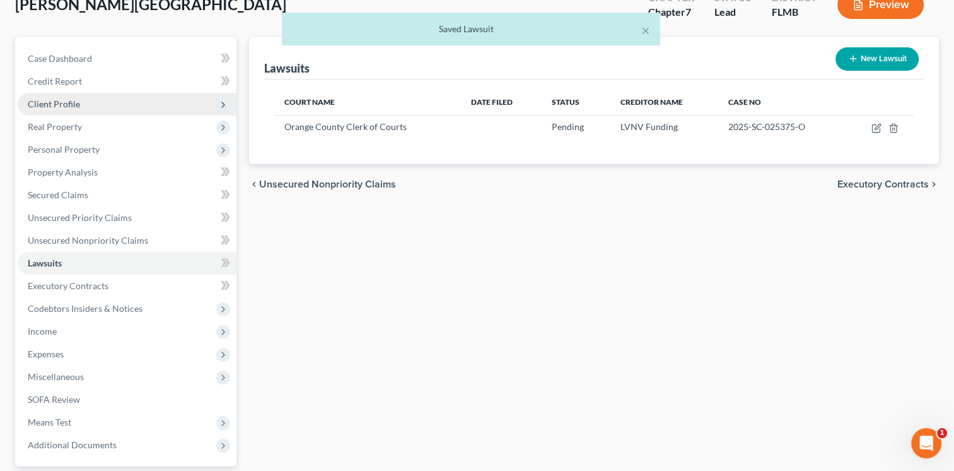
click at [96, 99] on span "Client Profile" at bounding box center [127, 104] width 219 height 23
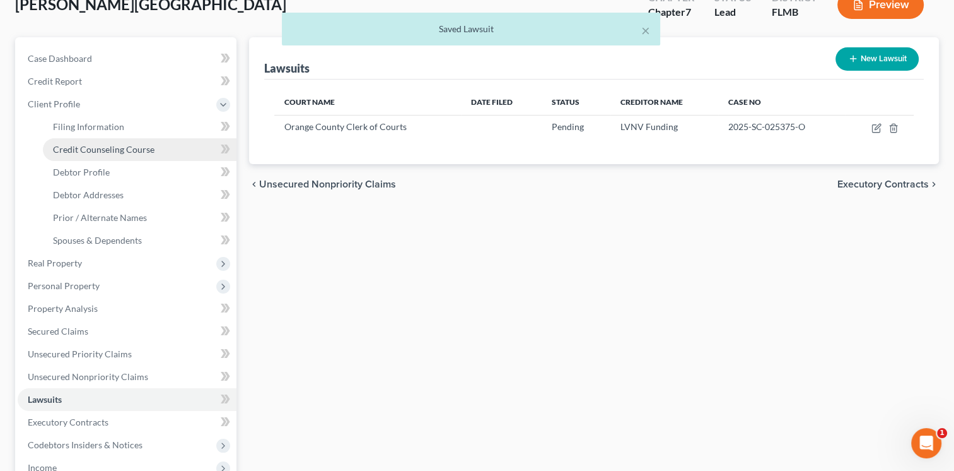
click at [153, 155] on link "Credit Counseling Course" at bounding box center [140, 149] width 194 height 23
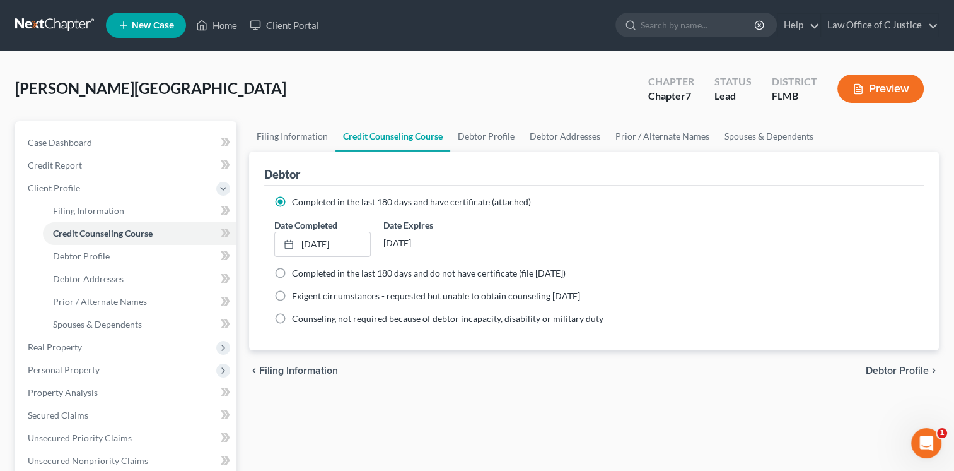
click at [74, 16] on link at bounding box center [55, 25] width 81 height 23
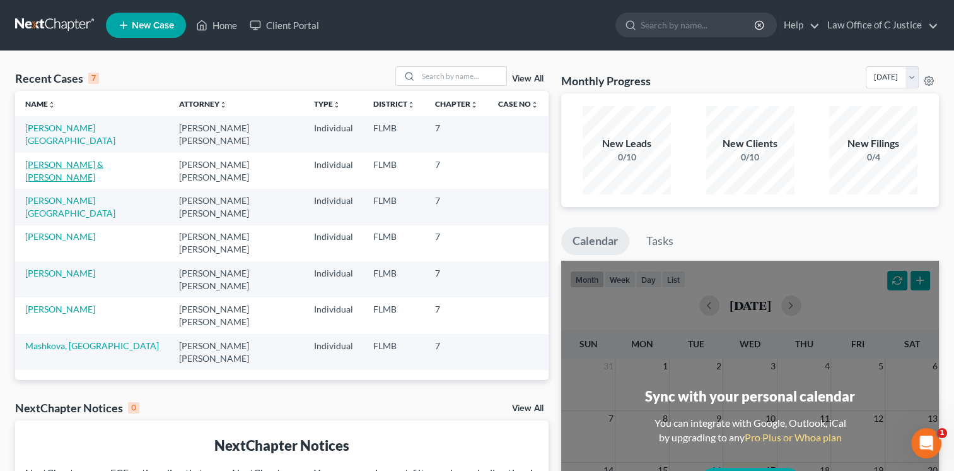
click at [103, 165] on link "[PERSON_NAME] & [PERSON_NAME]" at bounding box center [64, 170] width 78 height 23
select select "1"
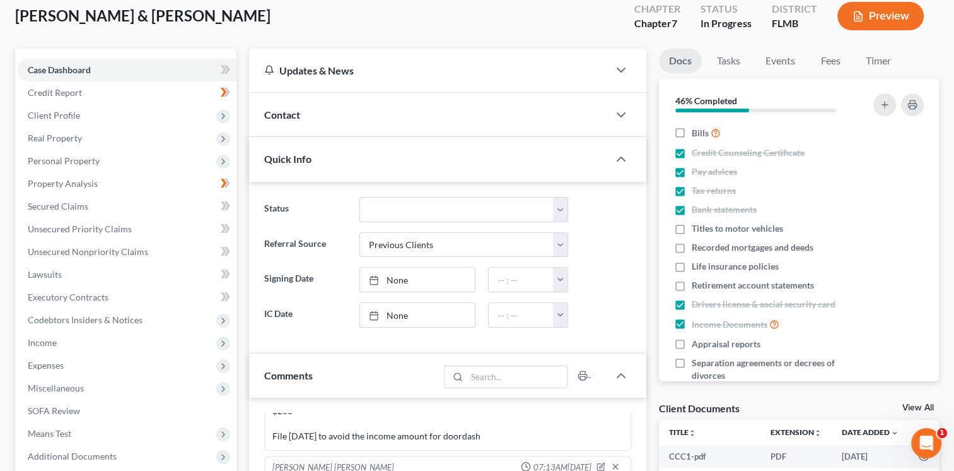
scroll to position [101, 0]
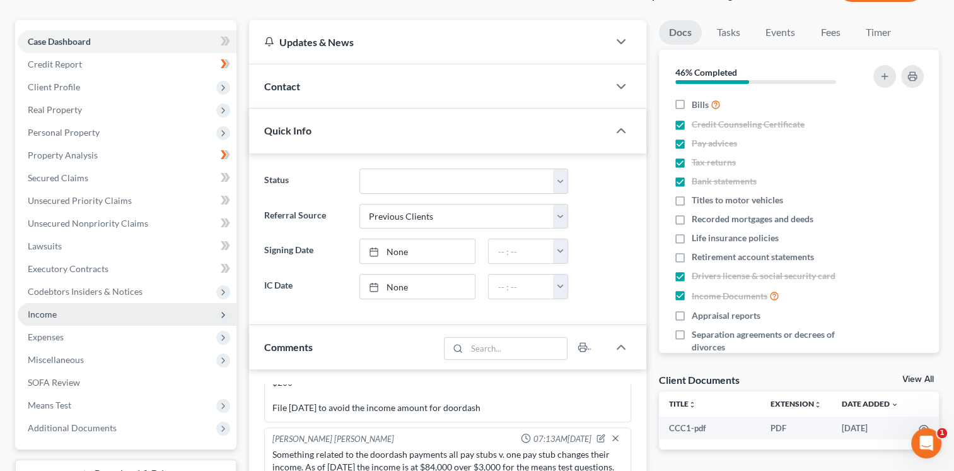
click at [180, 313] on span "Income" at bounding box center [127, 314] width 219 height 23
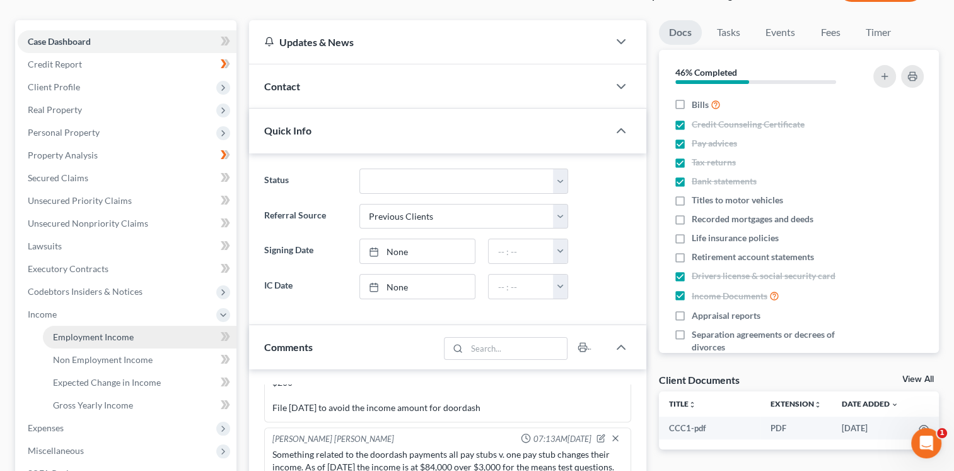
click at [192, 342] on link "Employment Income" at bounding box center [140, 336] width 194 height 23
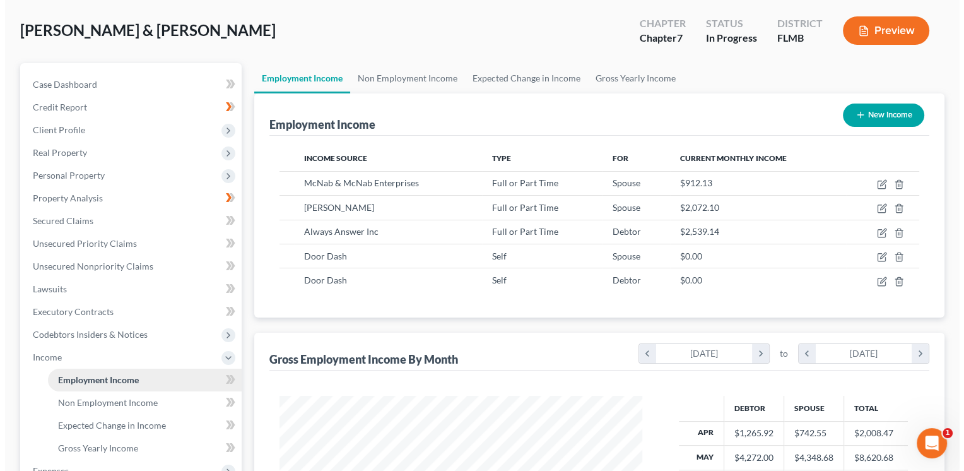
scroll to position [64, 0]
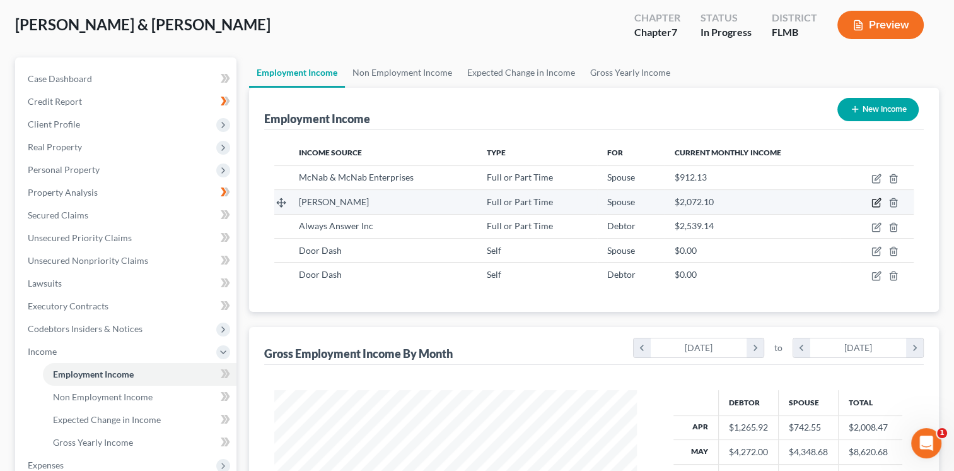
click at [876, 202] on icon "button" at bounding box center [878, 202] width 6 height 6
select select "0"
select select "9"
select select "1"
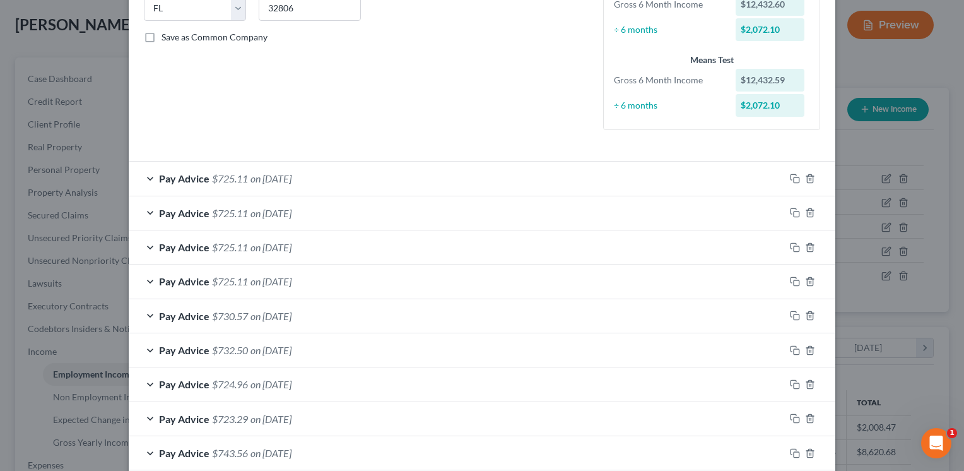
scroll to position [266, 0]
click at [380, 249] on div "Pay Advice $725.11 on 09/15/2025" at bounding box center [457, 246] width 656 height 33
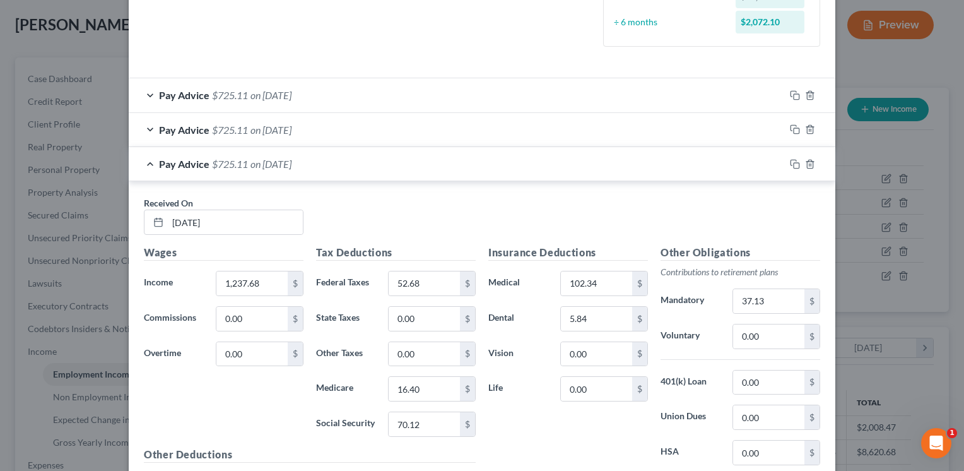
scroll to position [388, 0]
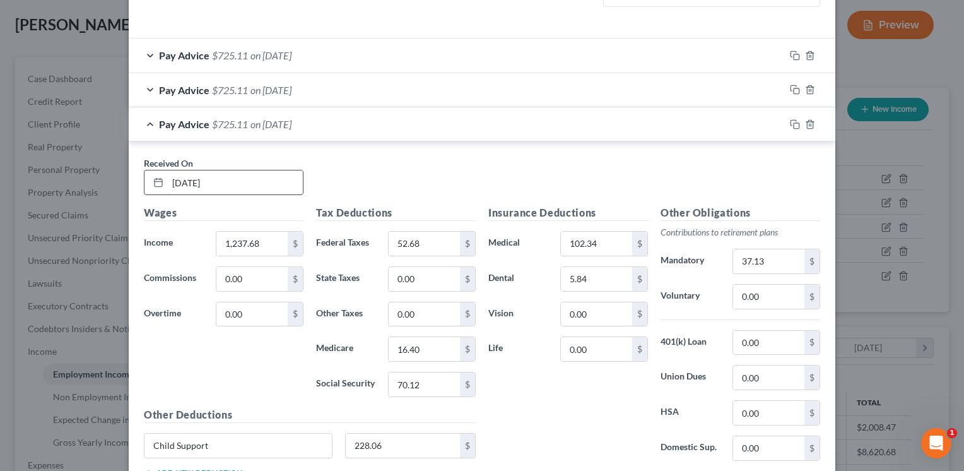
click at [230, 172] on input "09/15/2025" at bounding box center [235, 182] width 135 height 24
type input "09/12/2025"
click at [260, 232] on input "1,237.68" at bounding box center [251, 243] width 71 height 24
type input "1,240.86"
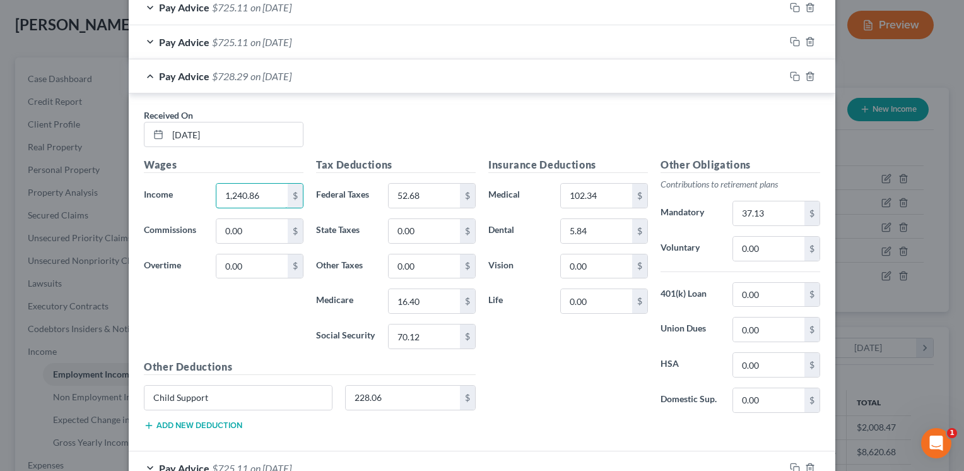
scroll to position [436, 0]
click at [776, 217] on input "37.13" at bounding box center [768, 213] width 71 height 24
type input "37.23"
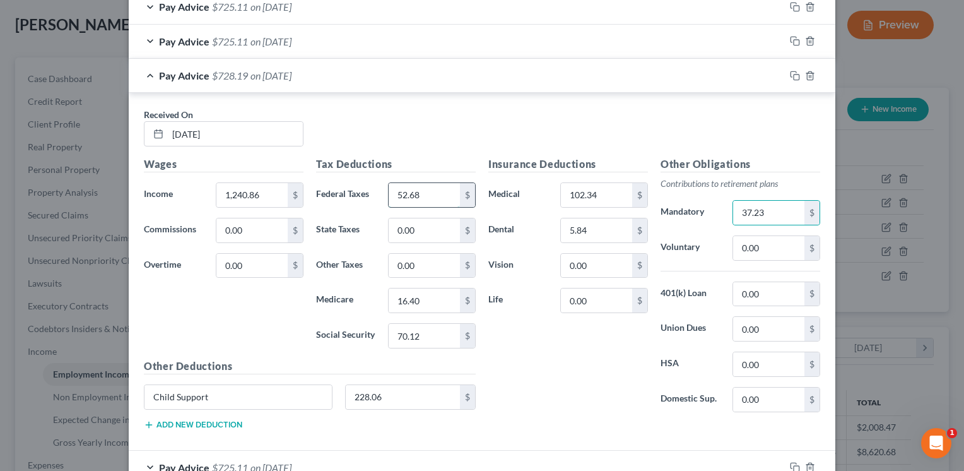
click at [424, 196] on input "52.68" at bounding box center [424, 195] width 71 height 24
type input "53.05"
click at [421, 325] on input "70.12" at bounding box center [424, 336] width 71 height 24
type input "70.32"
click at [412, 301] on input "16.40" at bounding box center [424, 300] width 71 height 24
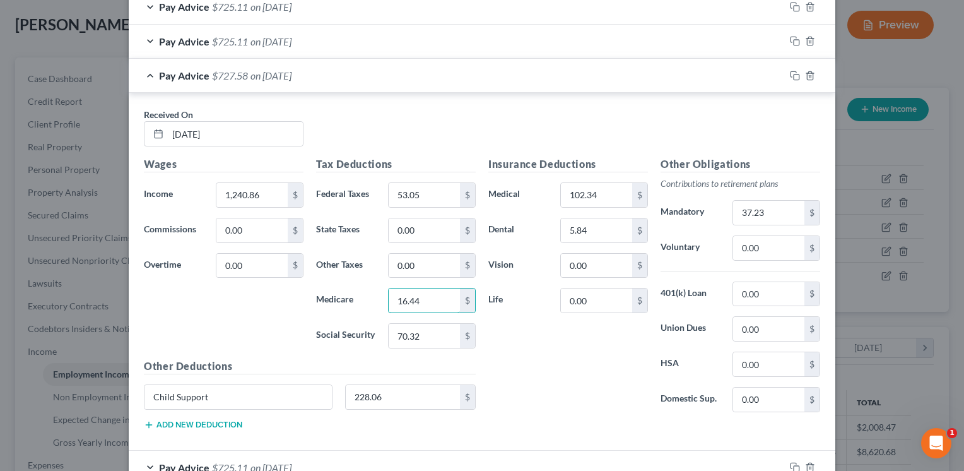
type input "16.44"
click at [534, 370] on div "Insurance Deductions Medical 102.34 $ Dental 5.84 $ Vision 0.00 $ Life 0.00 $" at bounding box center [568, 289] width 172 height 266
click at [491, 313] on div "Insurance Deductions Medical 102.34 $ Dental 5.84 $ Vision 0.00 $ Life 0.00 $" at bounding box center [568, 289] width 172 height 266
drag, startPoint x: 491, startPoint y: 313, endPoint x: 508, endPoint y: 250, distance: 65.5
click at [508, 250] on div "Insurance Deductions Medical 102.34 $ Dental 5.84 $ Vision 0.00 $ Life 0.00 $" at bounding box center [568, 289] width 172 height 266
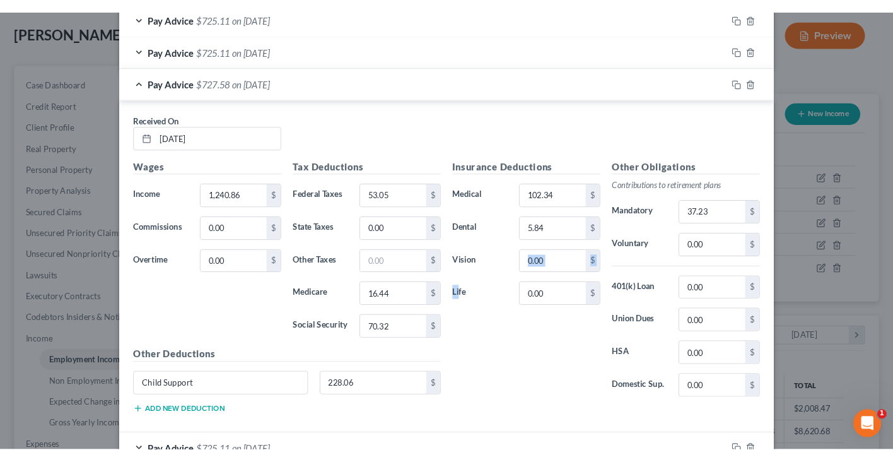
scroll to position [342, 0]
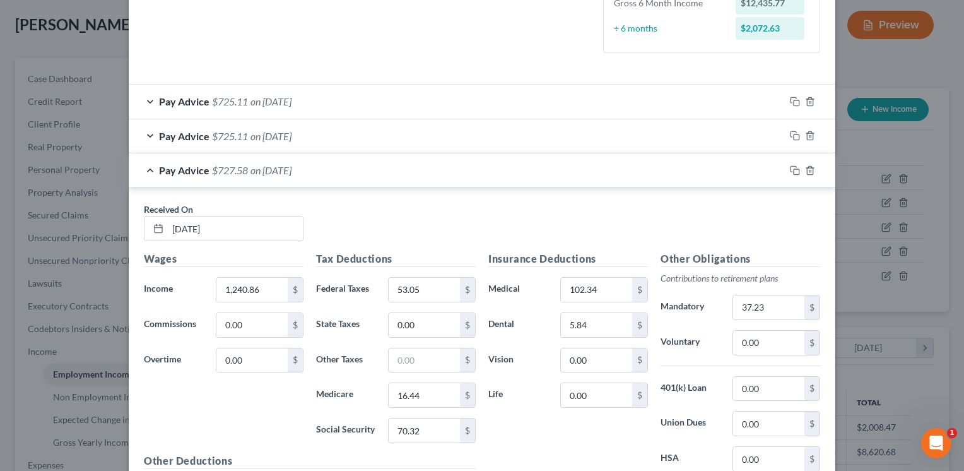
click at [526, 175] on div "Pay Advice $727.58 on 09/12/2025" at bounding box center [457, 169] width 656 height 33
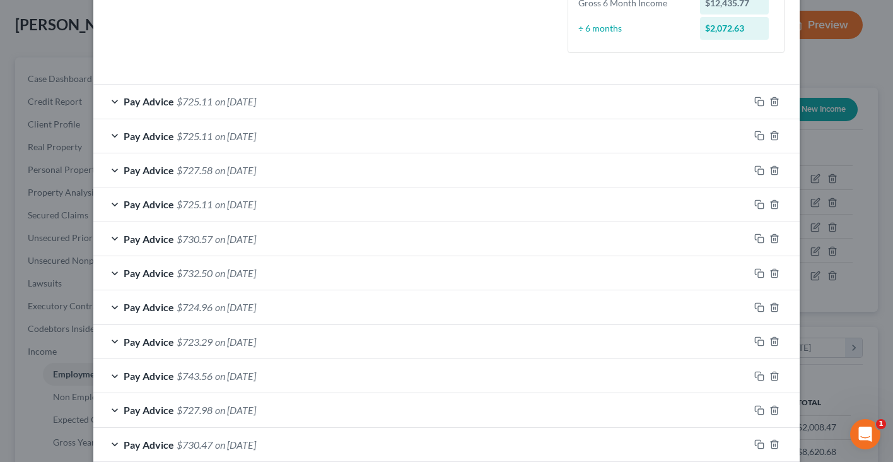
scroll to position [630520, 630384]
click at [867, 109] on div "Edit Income Source × Employment Type * Select Full or Part Time Employment Self…" at bounding box center [446, 231] width 893 height 462
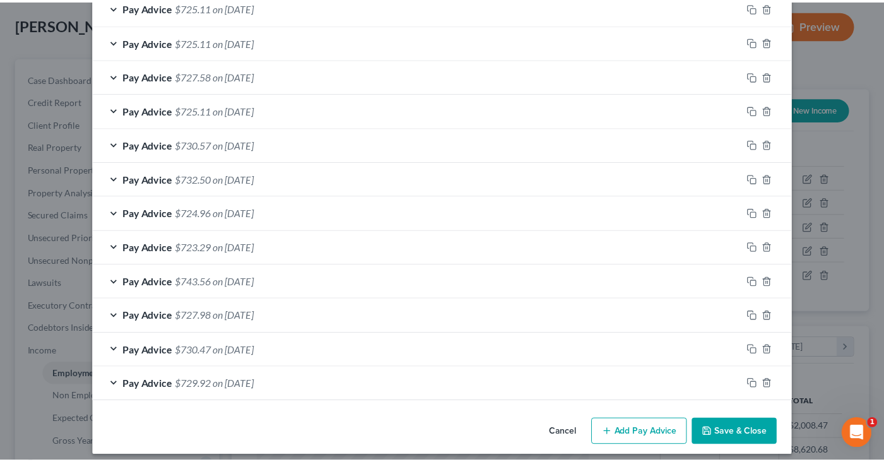
scroll to position [443, 0]
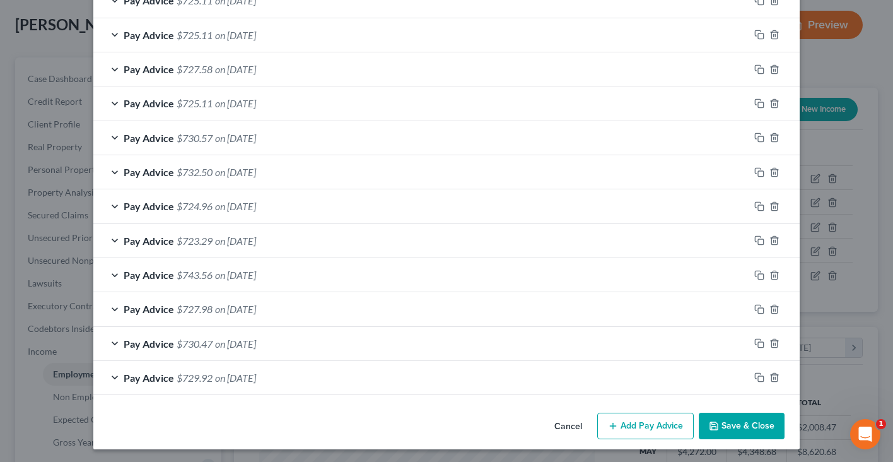
click at [727, 423] on button "Save & Close" at bounding box center [742, 426] width 86 height 26
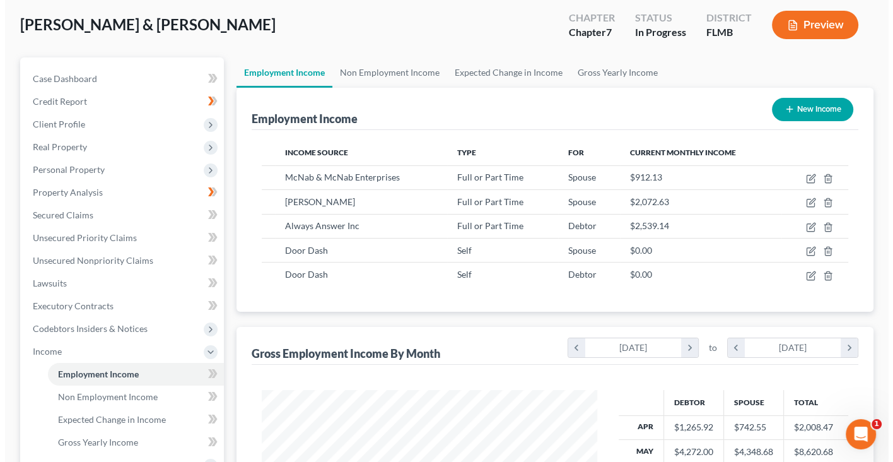
scroll to position [630520, 630388]
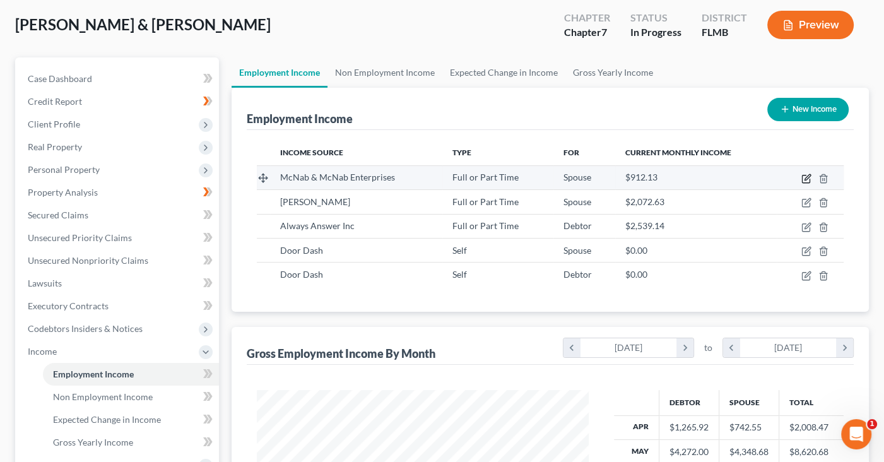
click at [807, 176] on icon "button" at bounding box center [806, 178] width 10 height 10
select select "0"
select select "9"
select select "1"
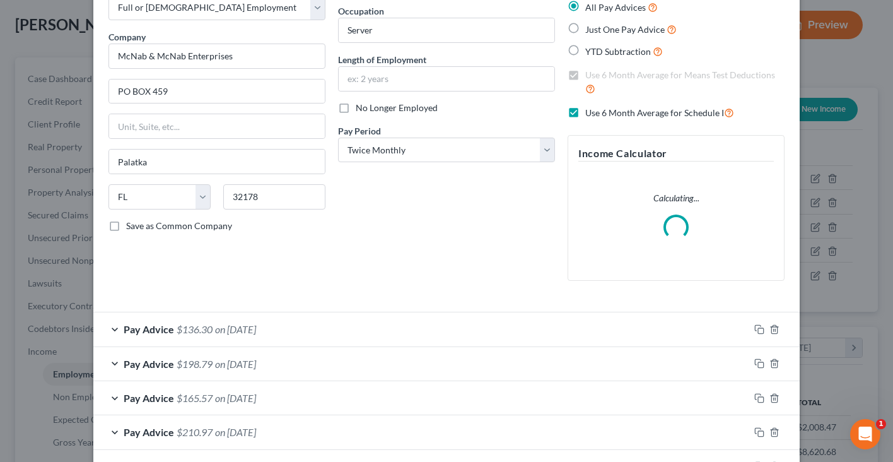
scroll to position [83, 0]
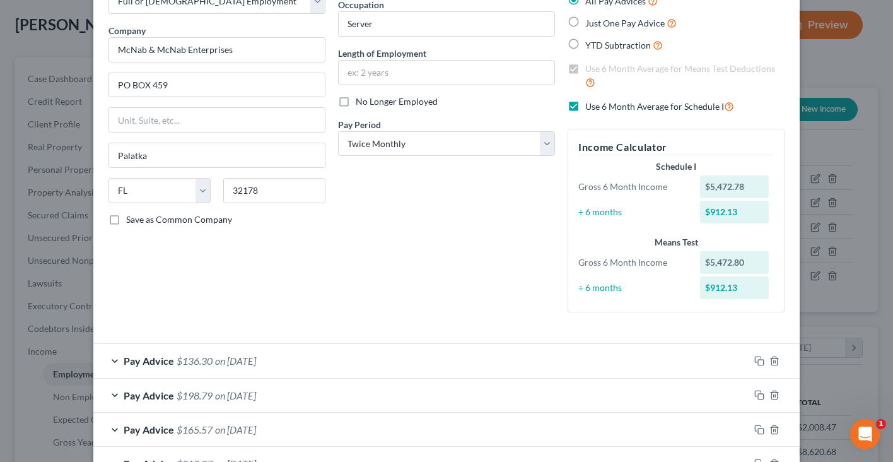
click at [817, 61] on div "Edit Income Source × Employment Type * Select Full or Part Time Employment Self…" at bounding box center [446, 231] width 893 height 462
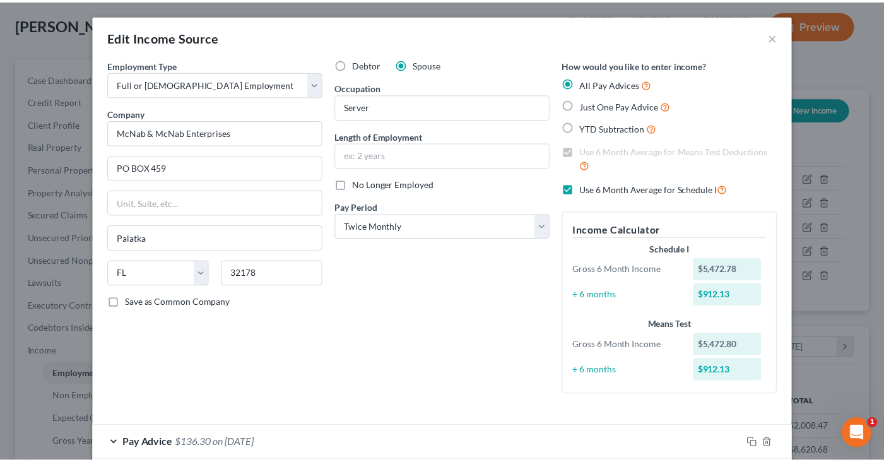
scroll to position [0, 0]
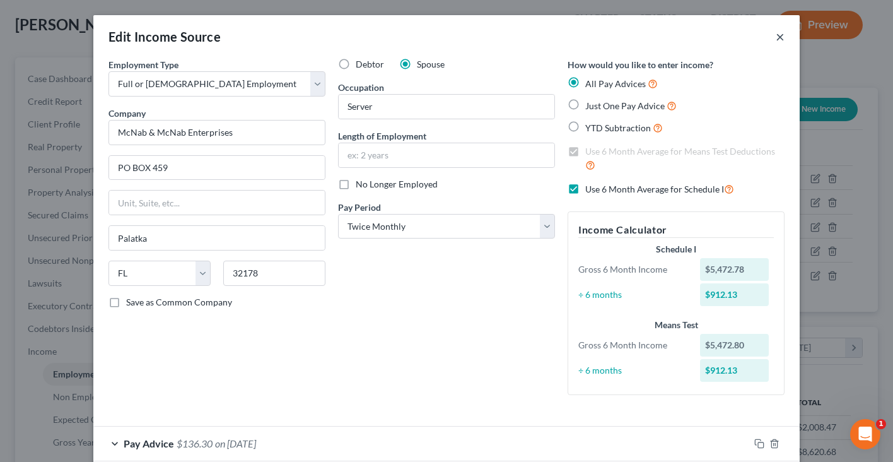
click at [776, 42] on button "×" at bounding box center [780, 36] width 9 height 15
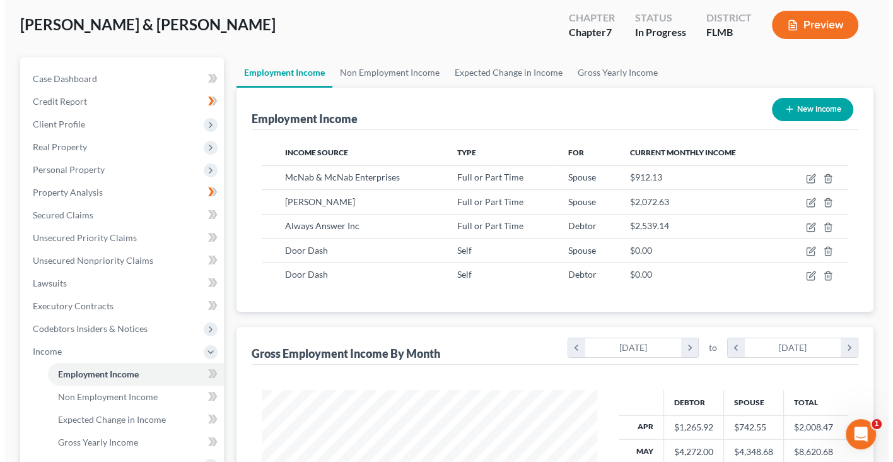
scroll to position [630520, 630388]
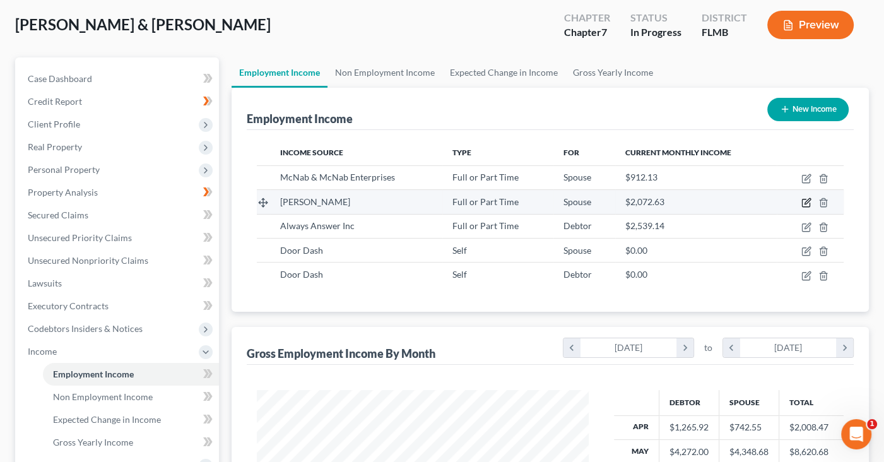
click at [808, 199] on icon "button" at bounding box center [806, 202] width 10 height 10
select select "0"
select select "9"
select select "1"
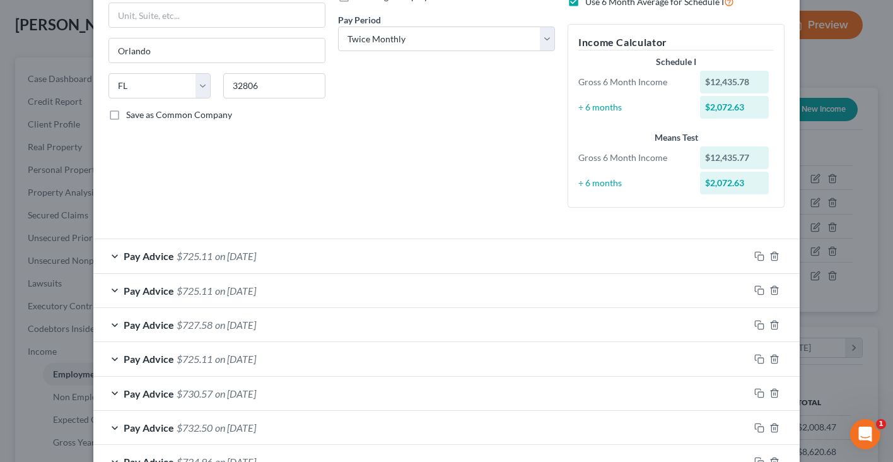
scroll to position [185, 0]
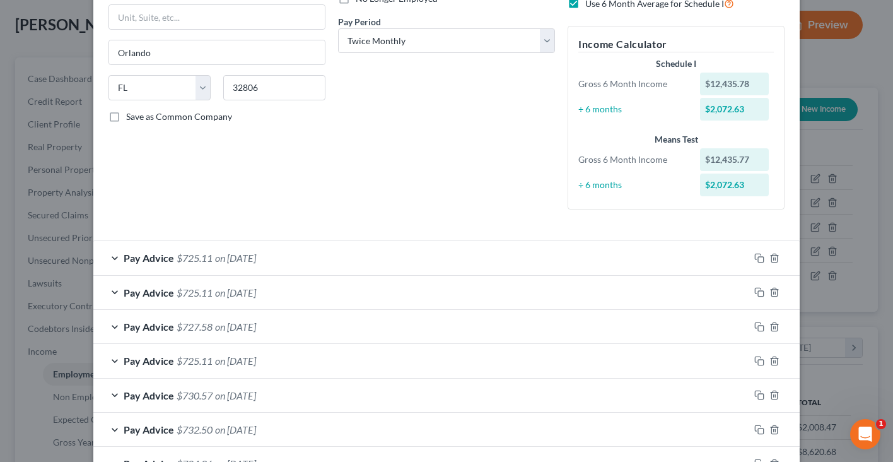
click at [800, 161] on div "Edit Income Source × Employment Type * Select Full or Part Time Employment Self…" at bounding box center [446, 231] width 893 height 462
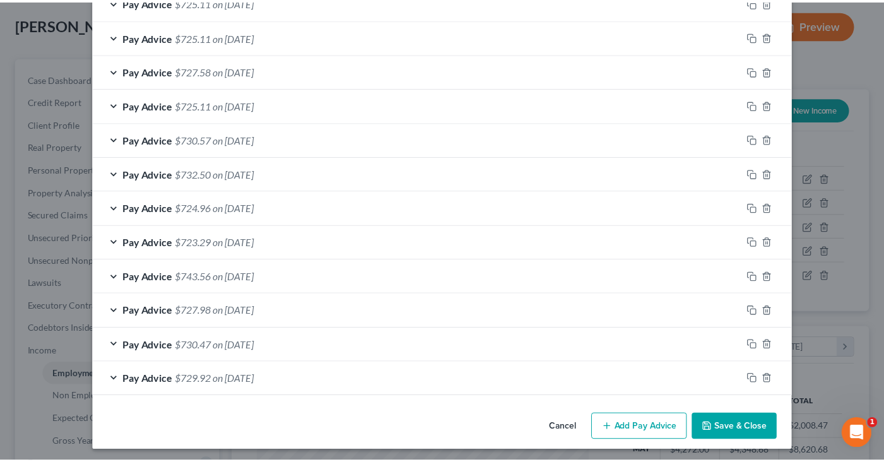
scroll to position [443, 0]
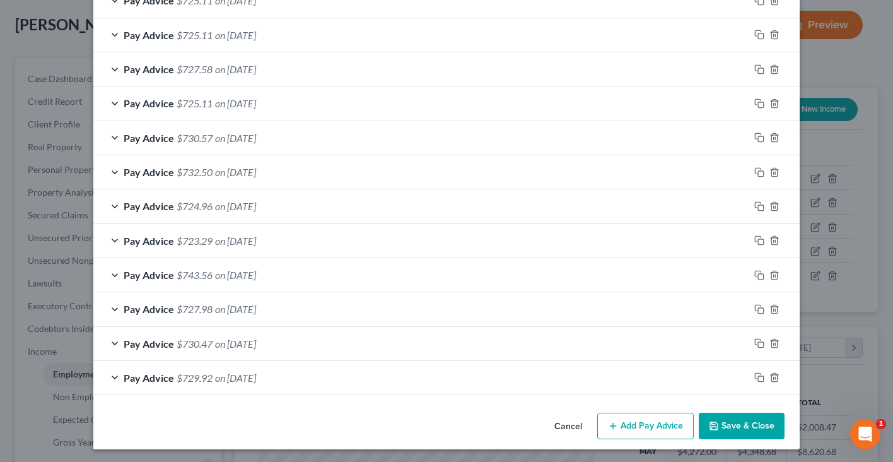
click at [747, 416] on button "Save & Close" at bounding box center [742, 426] width 86 height 26
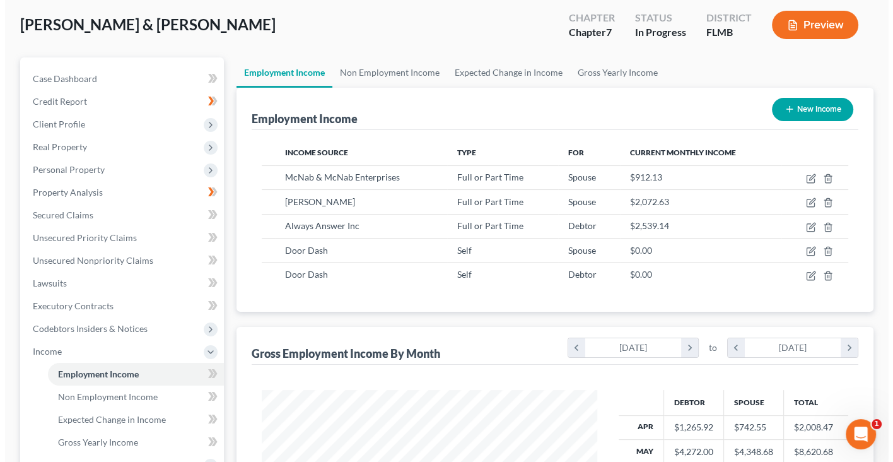
scroll to position [630520, 630388]
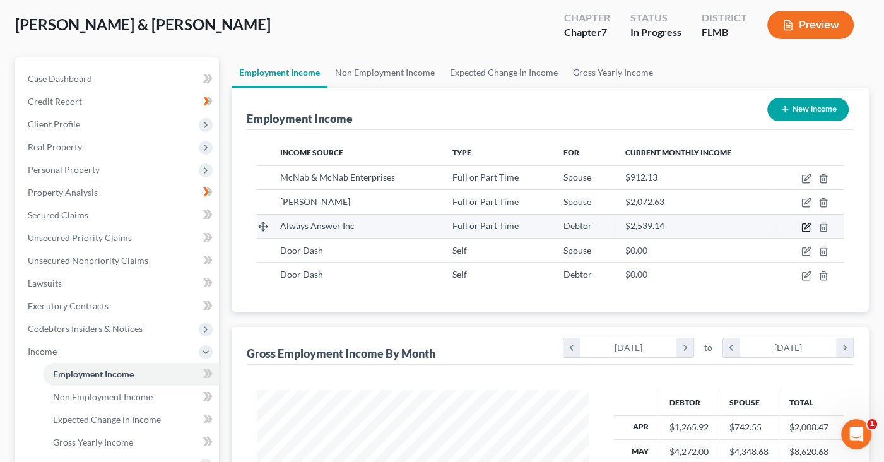
click at [805, 223] on icon "button" at bounding box center [806, 227] width 10 height 10
select select "0"
select select "45"
select select "1"
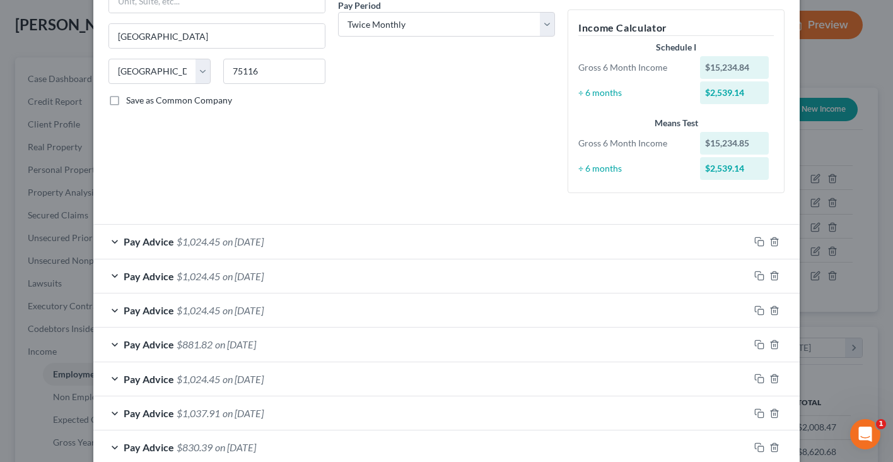
scroll to position [202, 0]
click at [716, 306] on div "Pay Advice $1,024.45 on 09/15/2025" at bounding box center [421, 309] width 656 height 33
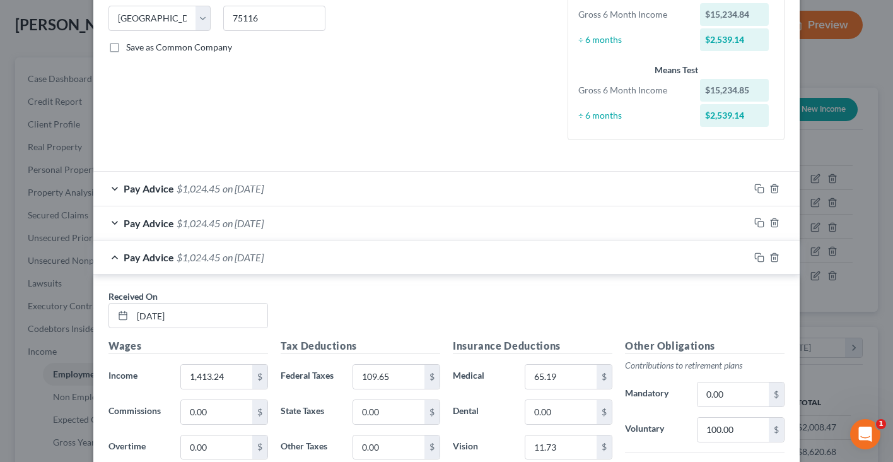
scroll to position [261, 0]
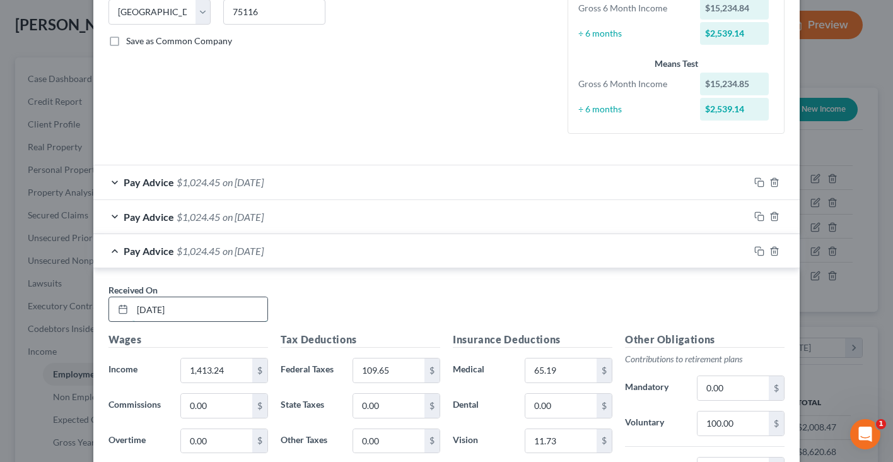
click at [154, 308] on input "09/15/2025" at bounding box center [199, 309] width 135 height 24
type input "09/18/2025"
click at [194, 369] on input "1,413.24" at bounding box center [216, 370] width 71 height 24
type input "1,420.06"
click at [396, 261] on div "Pay Advice $1,031.27 on 09/18/2025" at bounding box center [421, 250] width 656 height 33
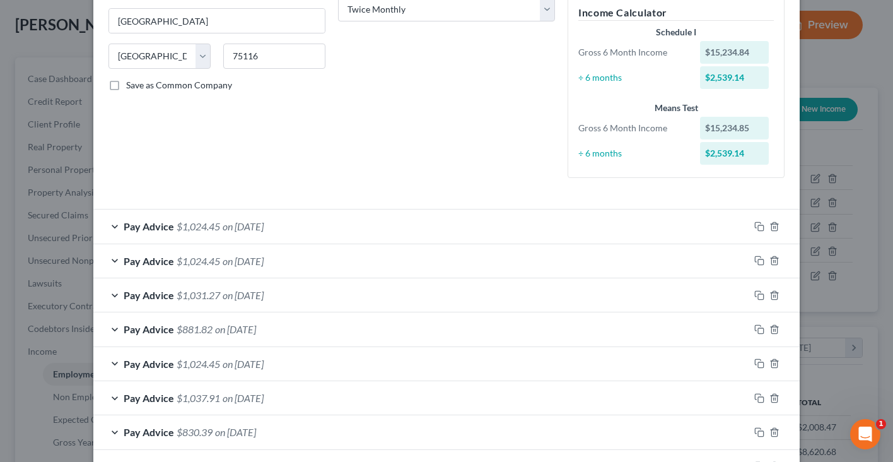
scroll to position [217, 0]
click at [385, 295] on div "Pay Advice $1,031.27 on 09/18/2025" at bounding box center [421, 294] width 656 height 33
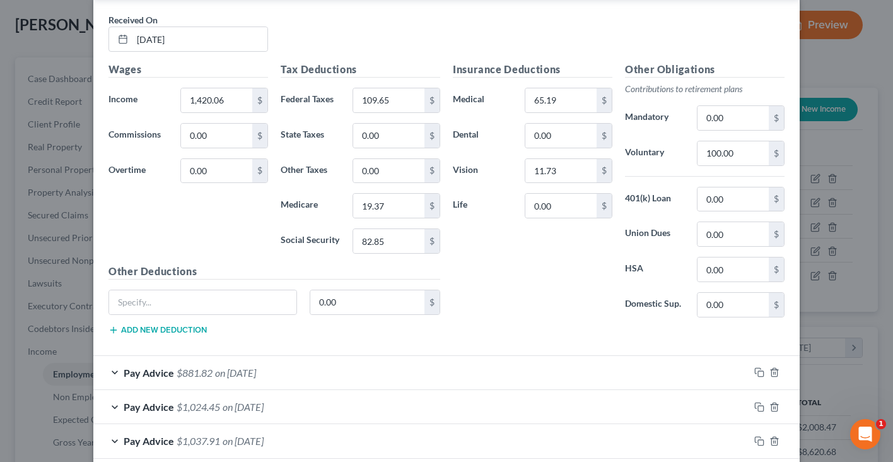
scroll to position [534, 0]
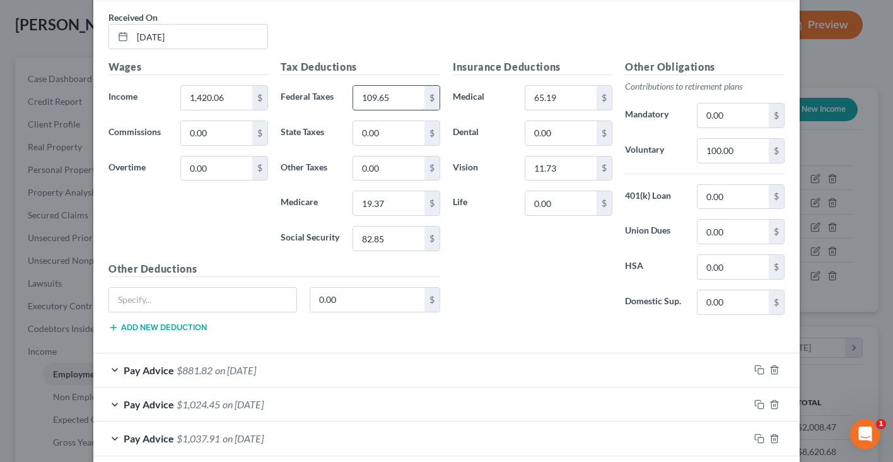
click at [389, 90] on input "109.65" at bounding box center [388, 98] width 71 height 24
type input "110.47"
click at [390, 208] on input "19.37" at bounding box center [388, 203] width 71 height 24
type input "19.47"
click at [400, 226] on input "82.85" at bounding box center [388, 238] width 71 height 24
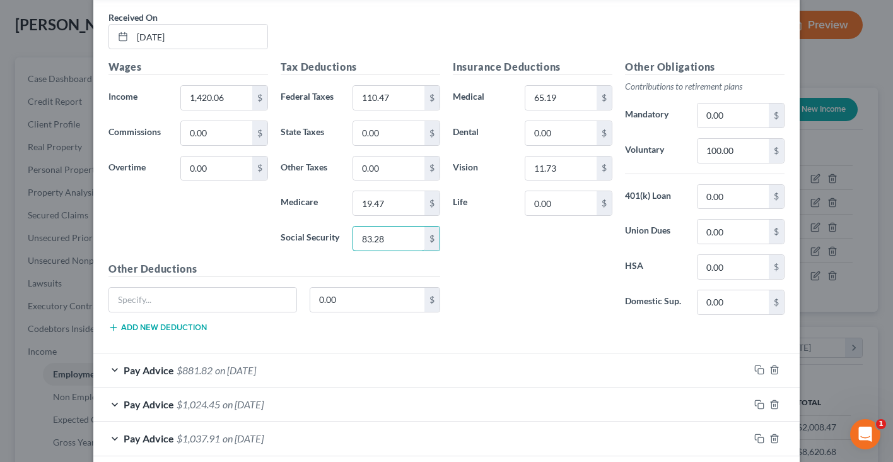
type input "83.28"
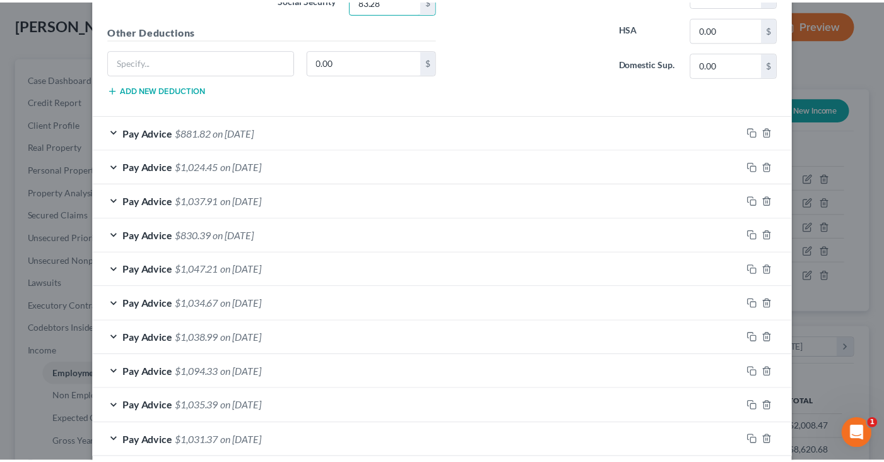
scroll to position [833, 0]
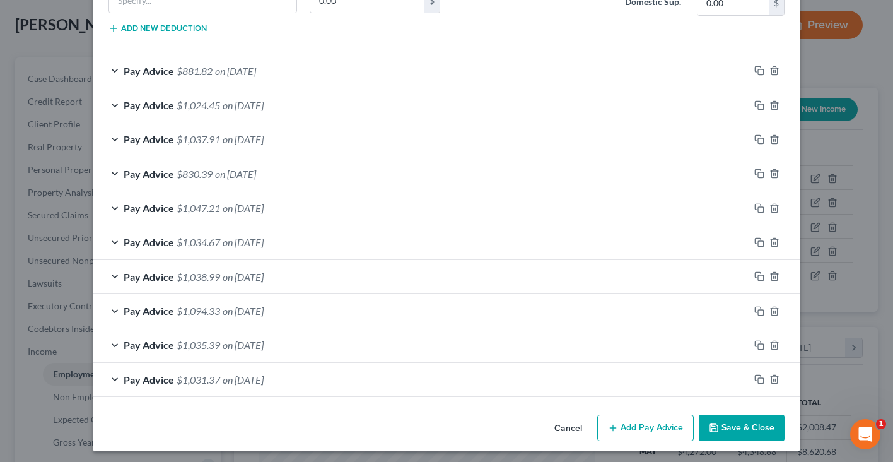
click at [758, 416] on button "Save & Close" at bounding box center [742, 427] width 86 height 26
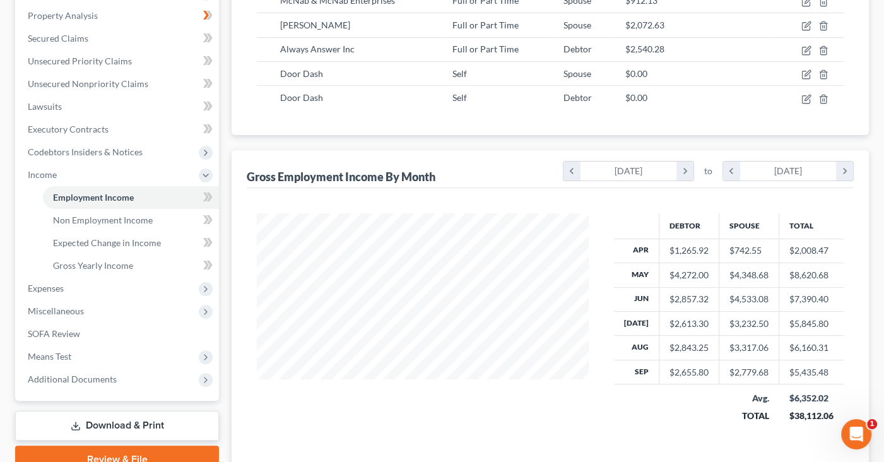
scroll to position [334, 0]
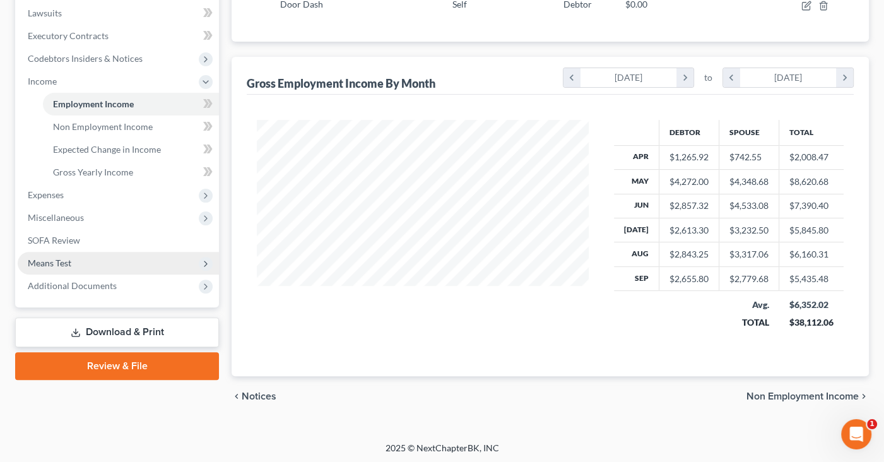
click at [148, 267] on span "Means Test" at bounding box center [118, 263] width 201 height 23
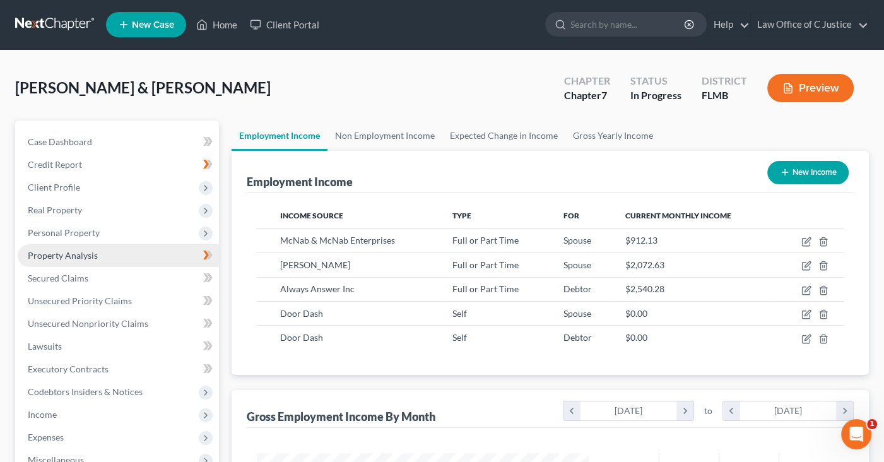
scroll to position [0, 0]
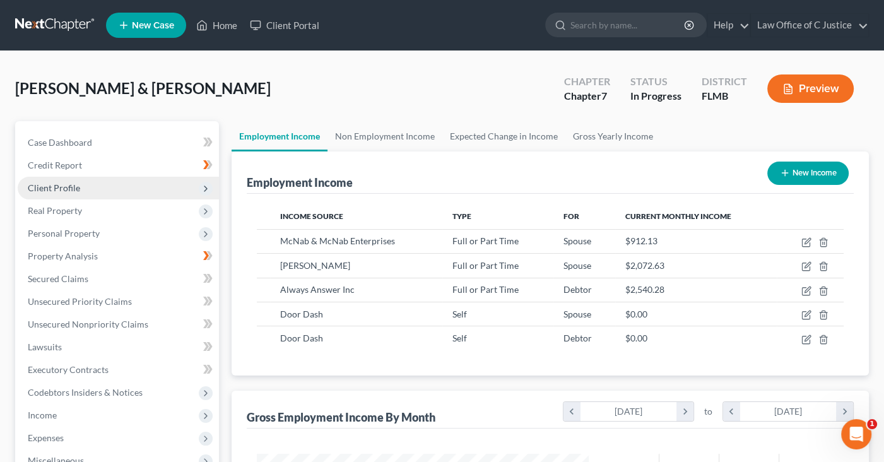
click at [152, 192] on span "Client Profile" at bounding box center [118, 188] width 201 height 23
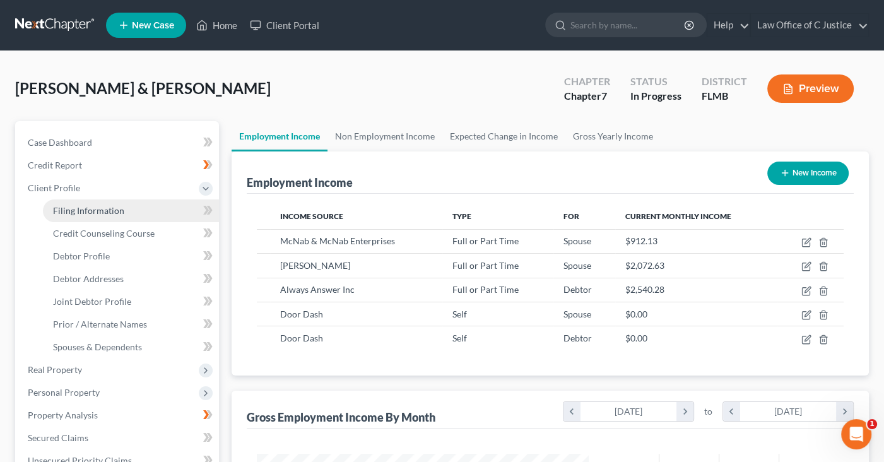
click at [156, 216] on link "Filing Information" at bounding box center [131, 210] width 176 height 23
select select "1"
select select "0"
select select "9"
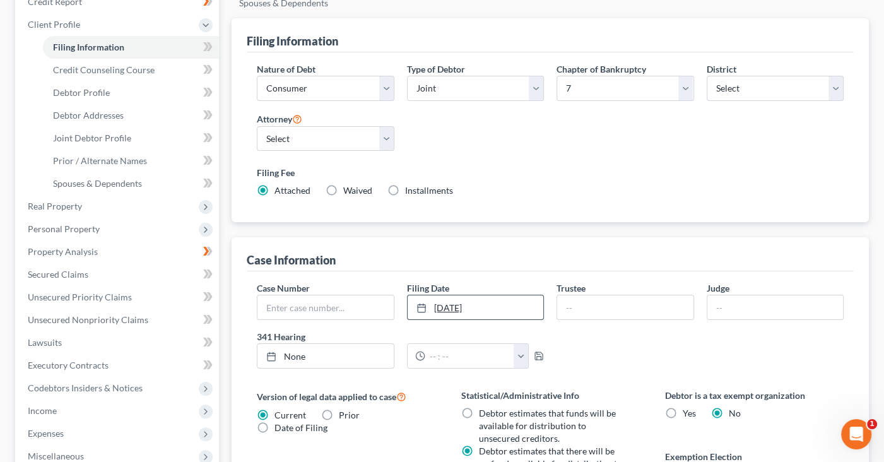
scroll to position [164, 0]
click at [467, 309] on link "10/31/2025" at bounding box center [475, 307] width 136 height 24
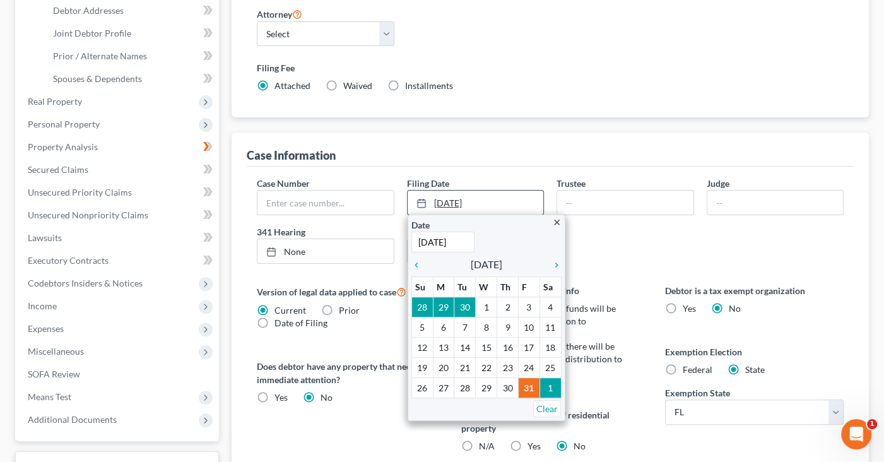
scroll to position [274, 0]
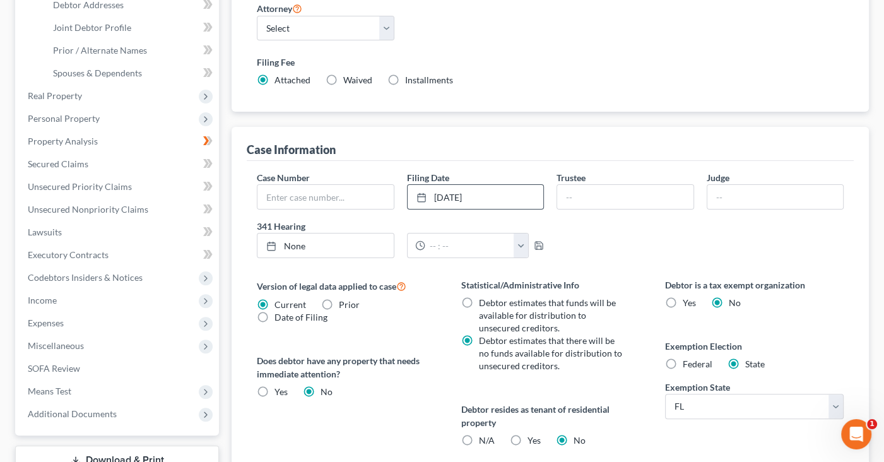
click at [244, 219] on div "Case Information Case Number Filing Date 10/1/2025 close Date 10/1/2025 Time 12…" at bounding box center [549, 339] width 637 height 424
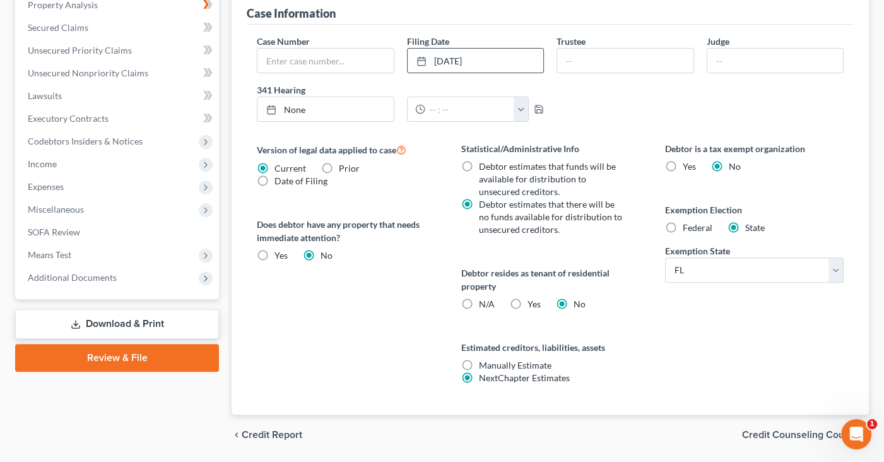
scroll to position [414, 0]
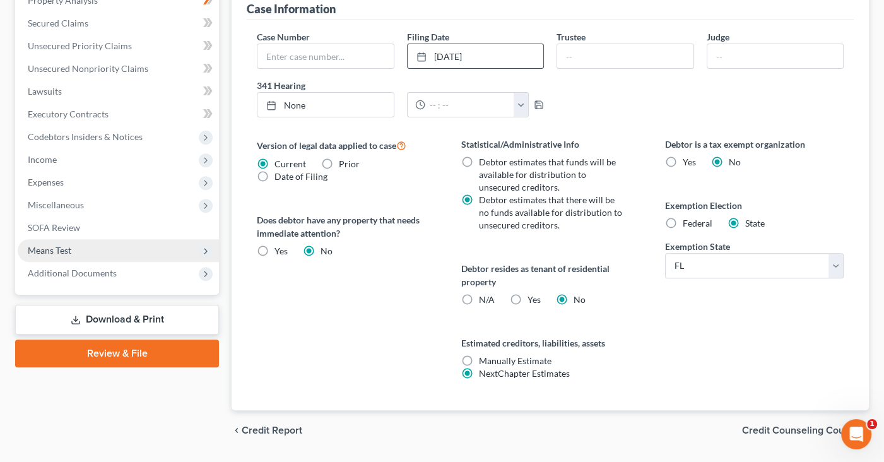
click at [152, 244] on span "Means Test" at bounding box center [118, 250] width 201 height 23
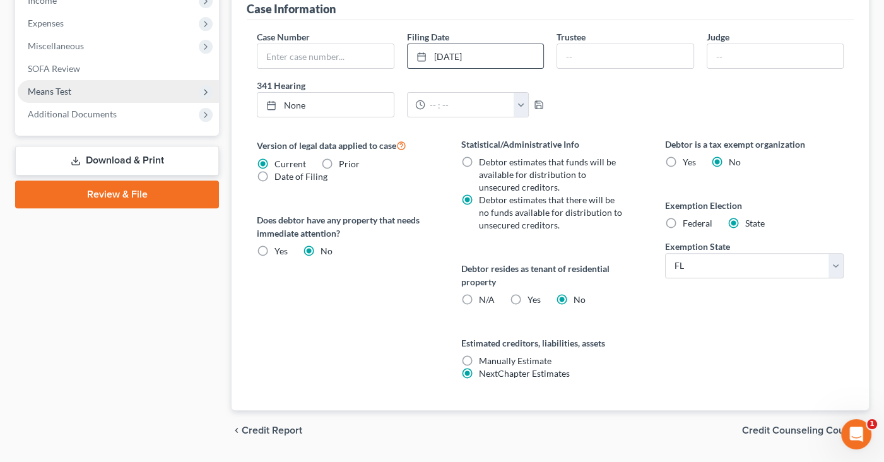
scroll to position [255, 0]
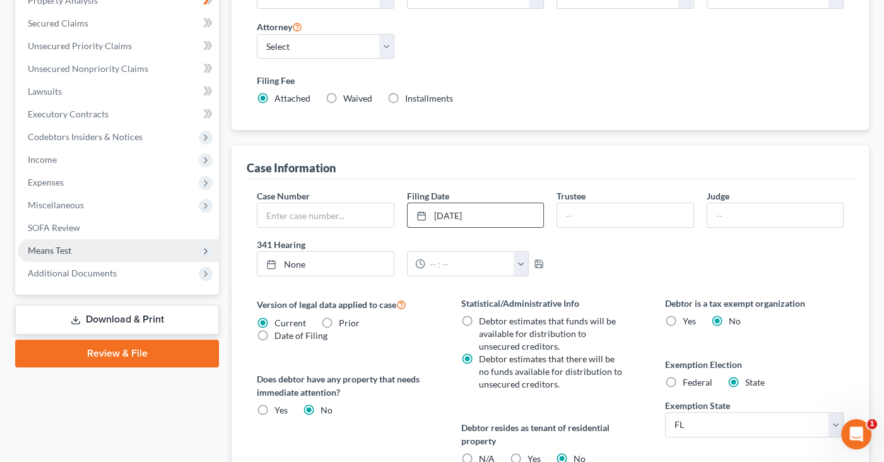
click at [153, 252] on span "Means Test" at bounding box center [118, 250] width 201 height 23
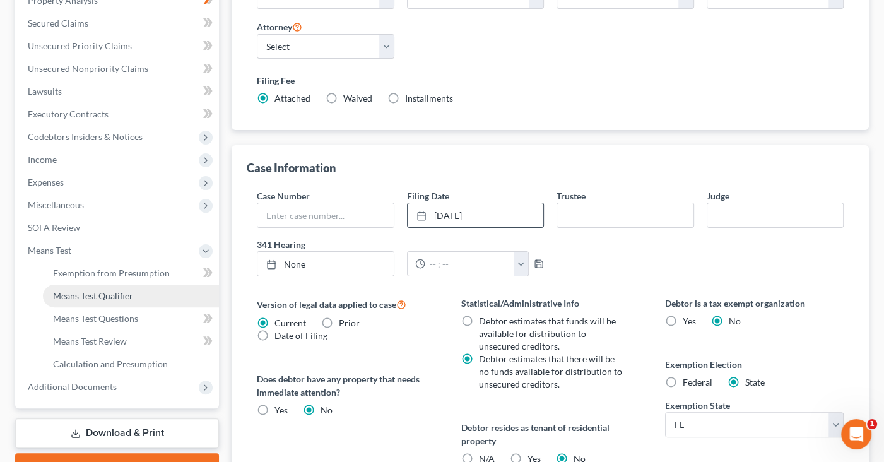
click at [167, 305] on link "Means Test Qualifier" at bounding box center [131, 295] width 176 height 23
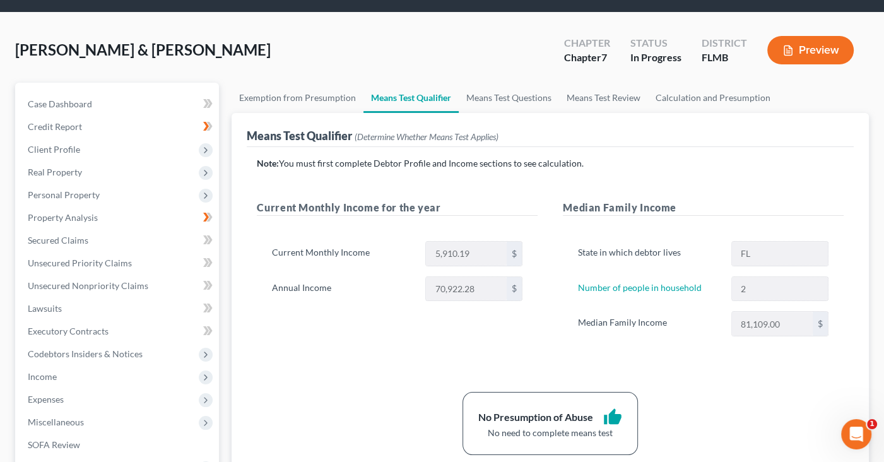
scroll to position [39, 0]
